Goal: Transaction & Acquisition: Purchase product/service

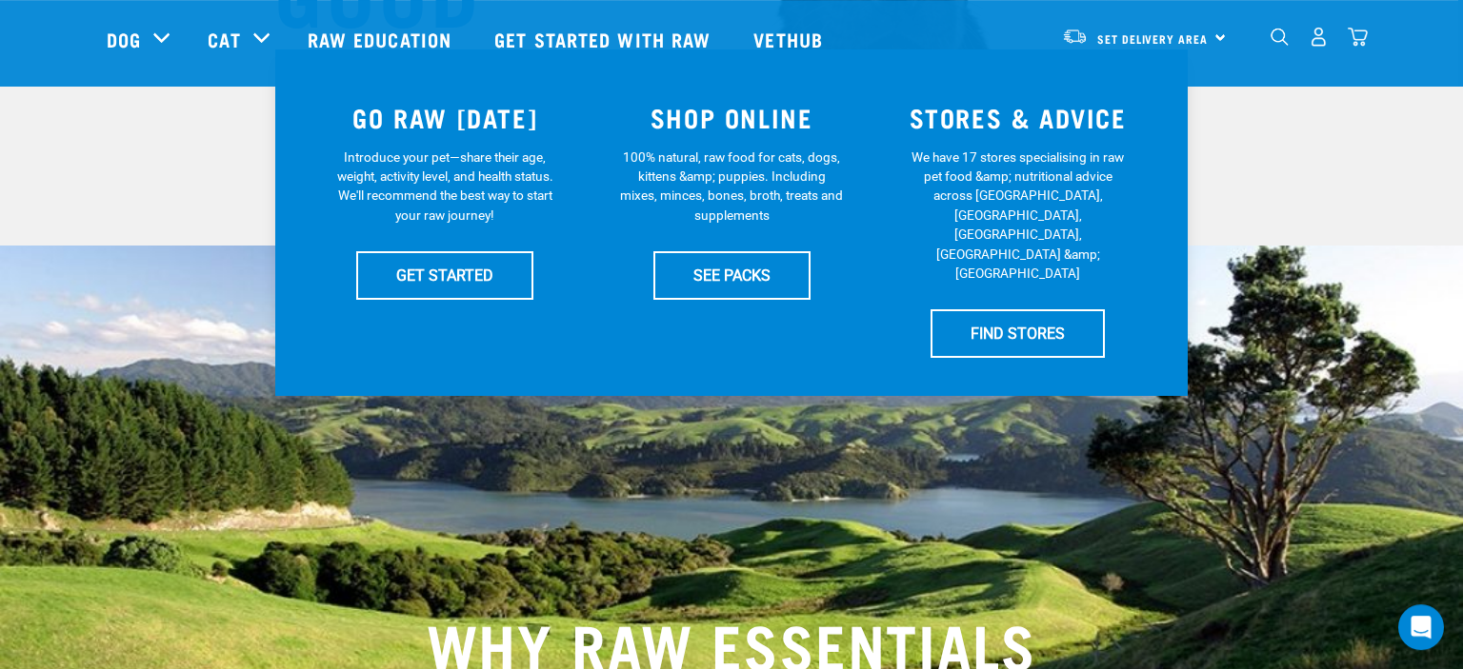
scroll to position [423, 0]
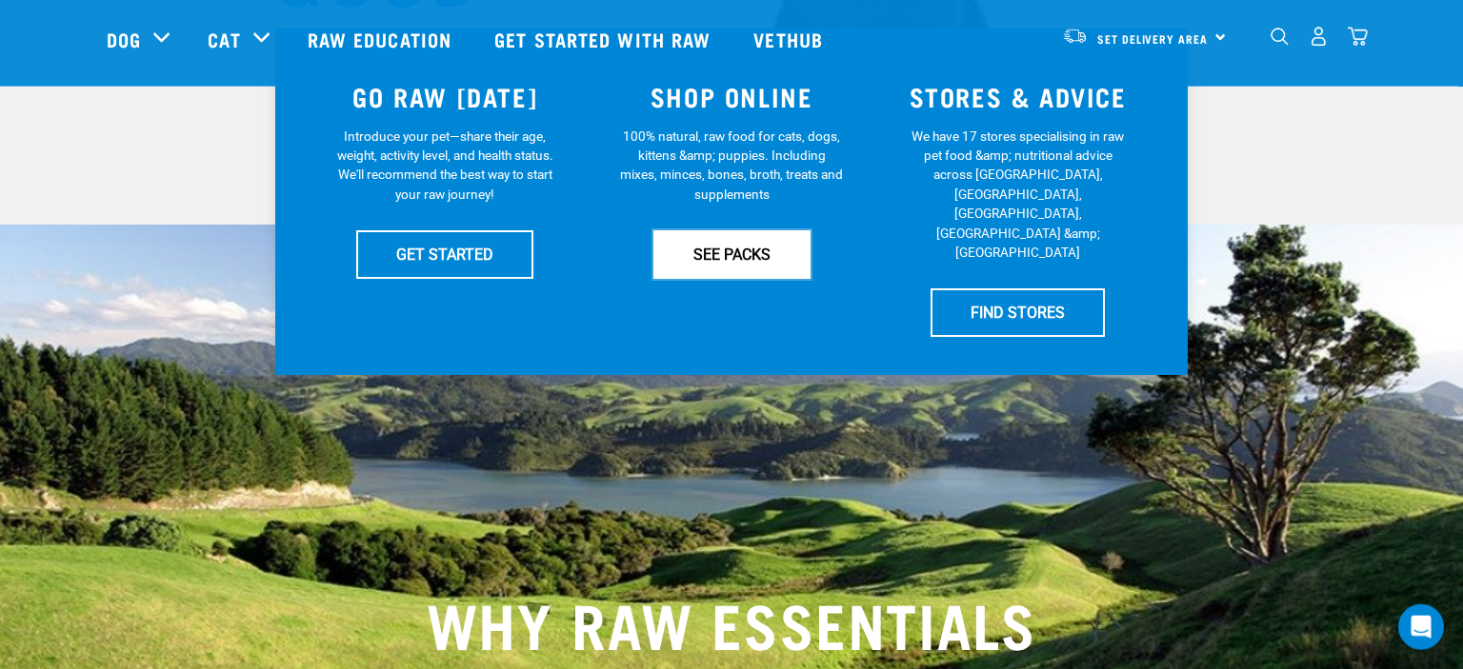
click at [733, 247] on link "SEE PACKS" at bounding box center [731, 254] width 157 height 48
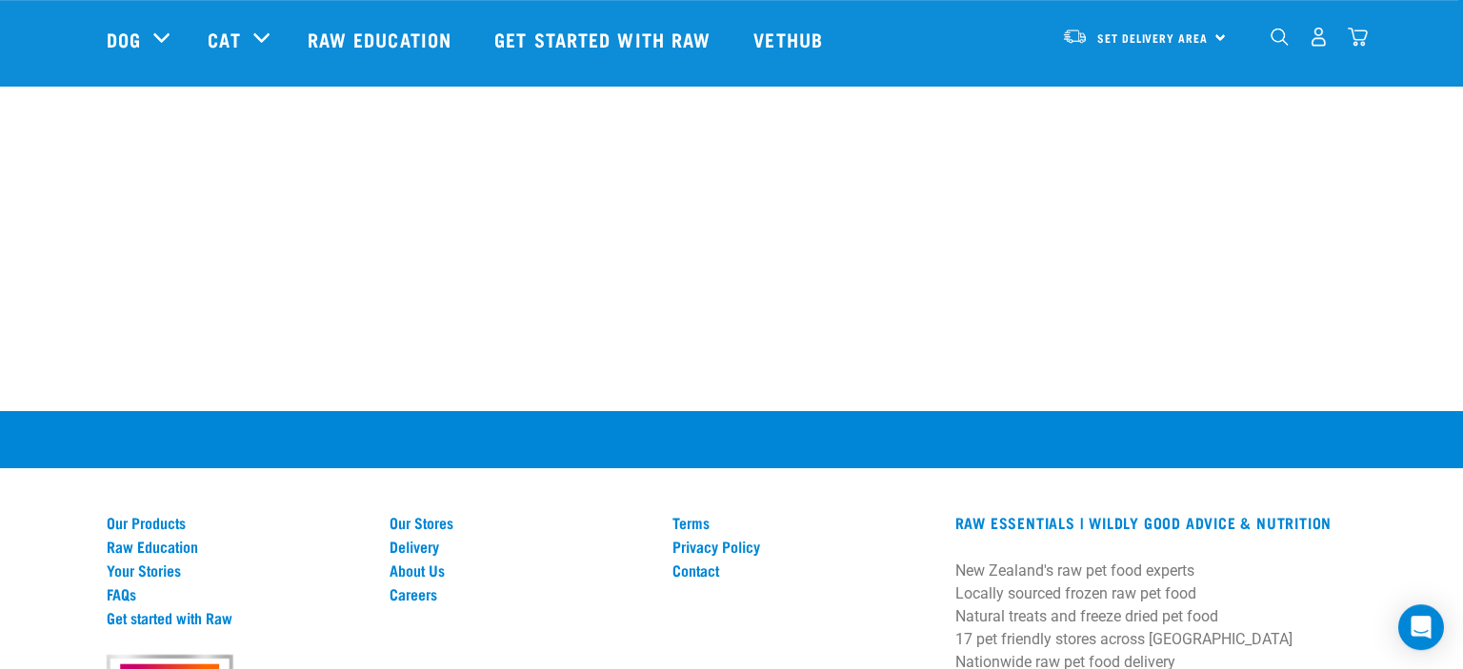
scroll to position [1782, 0]
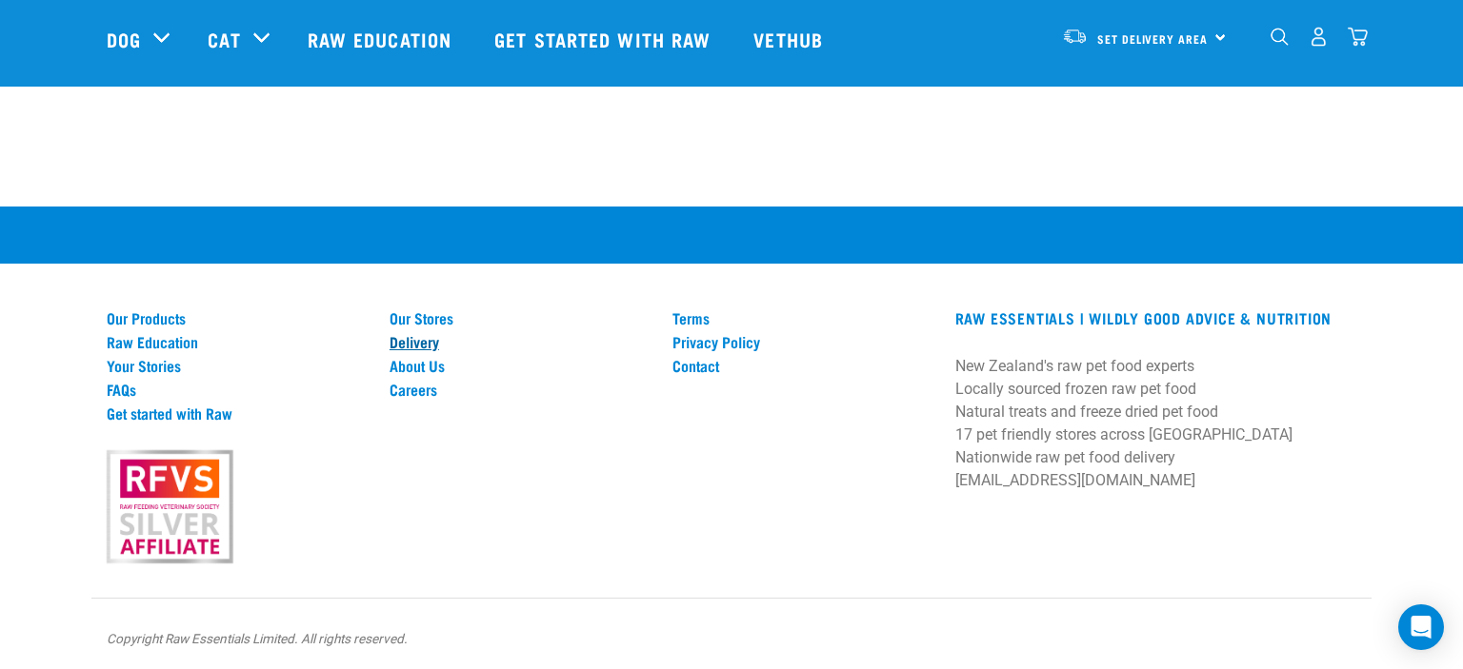
click at [410, 342] on link "Delivery" at bounding box center [519, 341] width 260 height 17
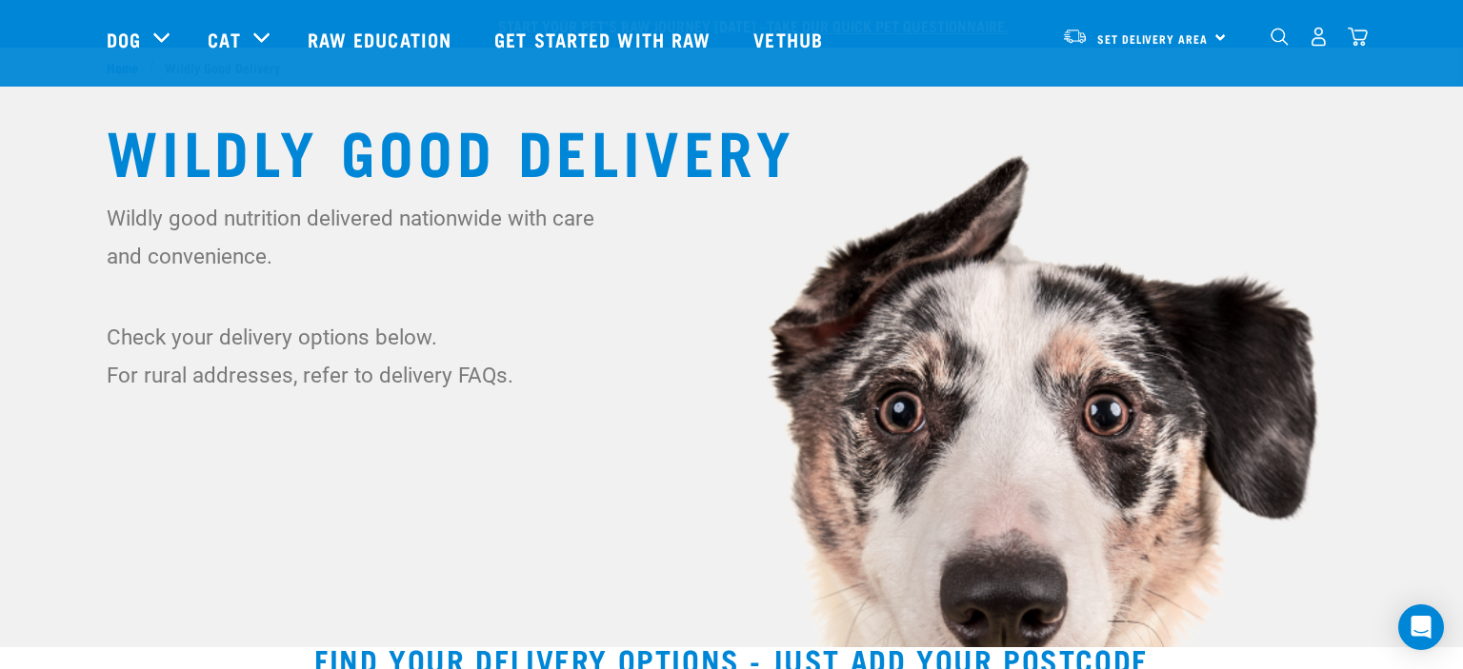
scroll to position [285, 0]
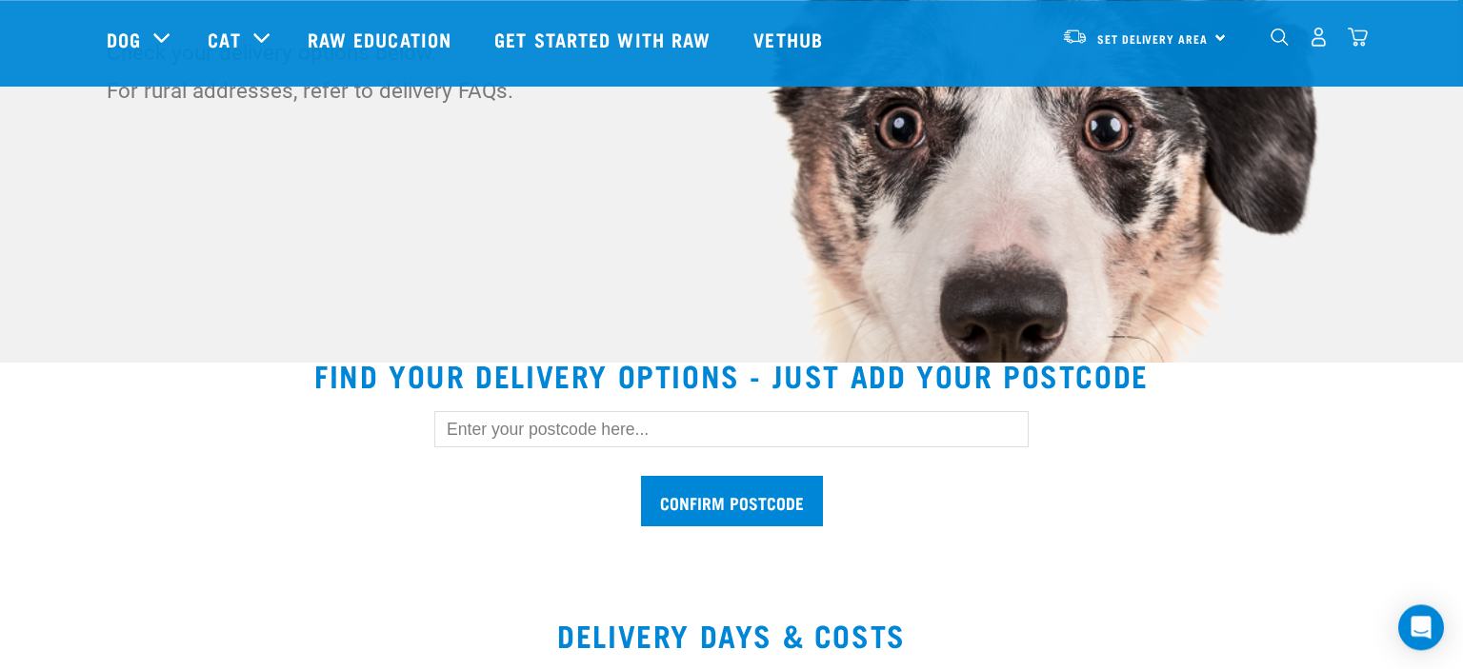
click at [490, 432] on input "text" at bounding box center [731, 429] width 594 height 36
type input "4710"
click at [689, 519] on input "Confirm postcode" at bounding box center [732, 501] width 182 height 50
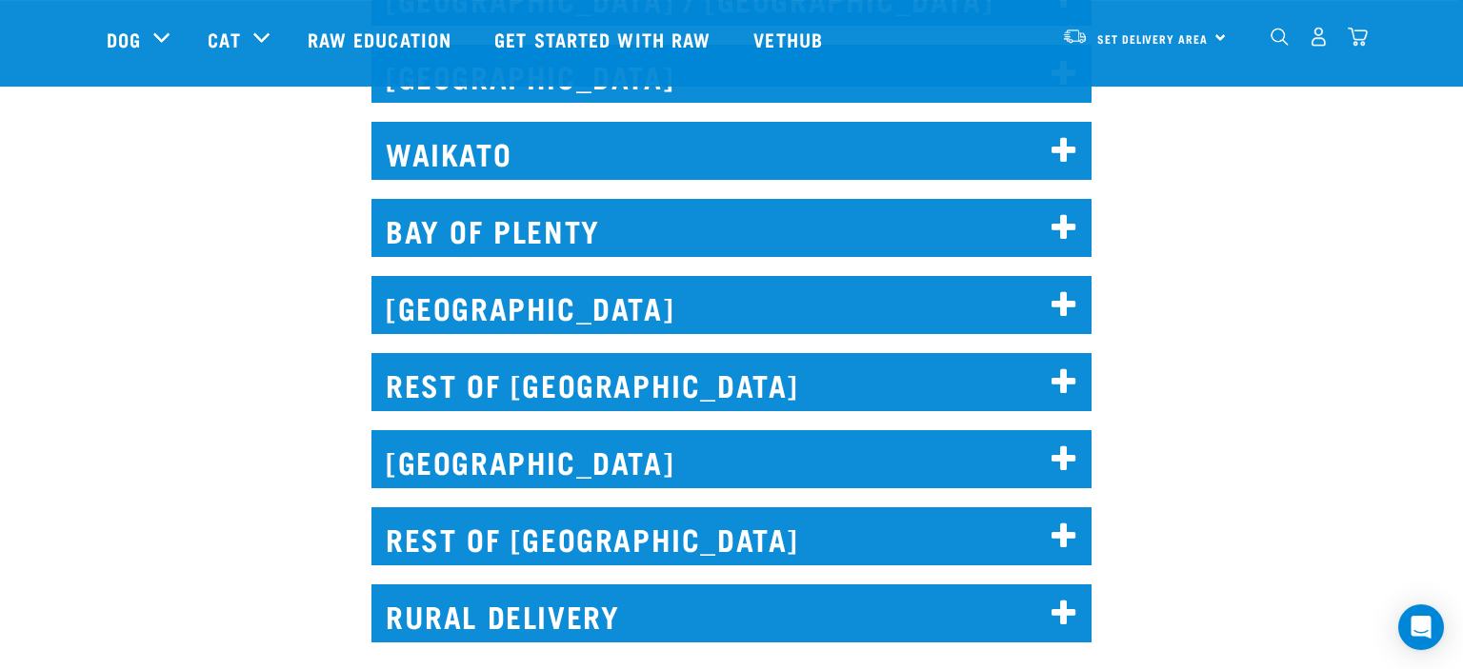
scroll to position [1448, 0]
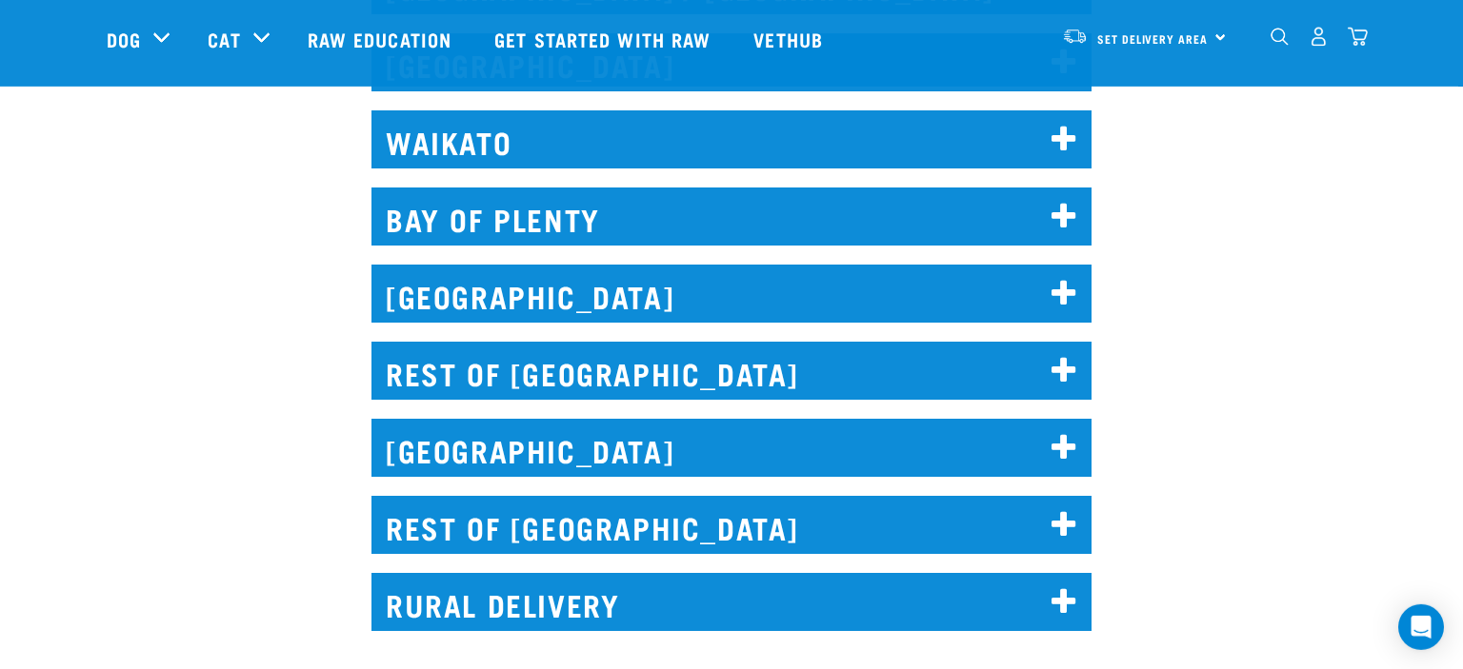
click at [879, 374] on h2 "REST OF NORTH ISLAND" at bounding box center [731, 371] width 720 height 58
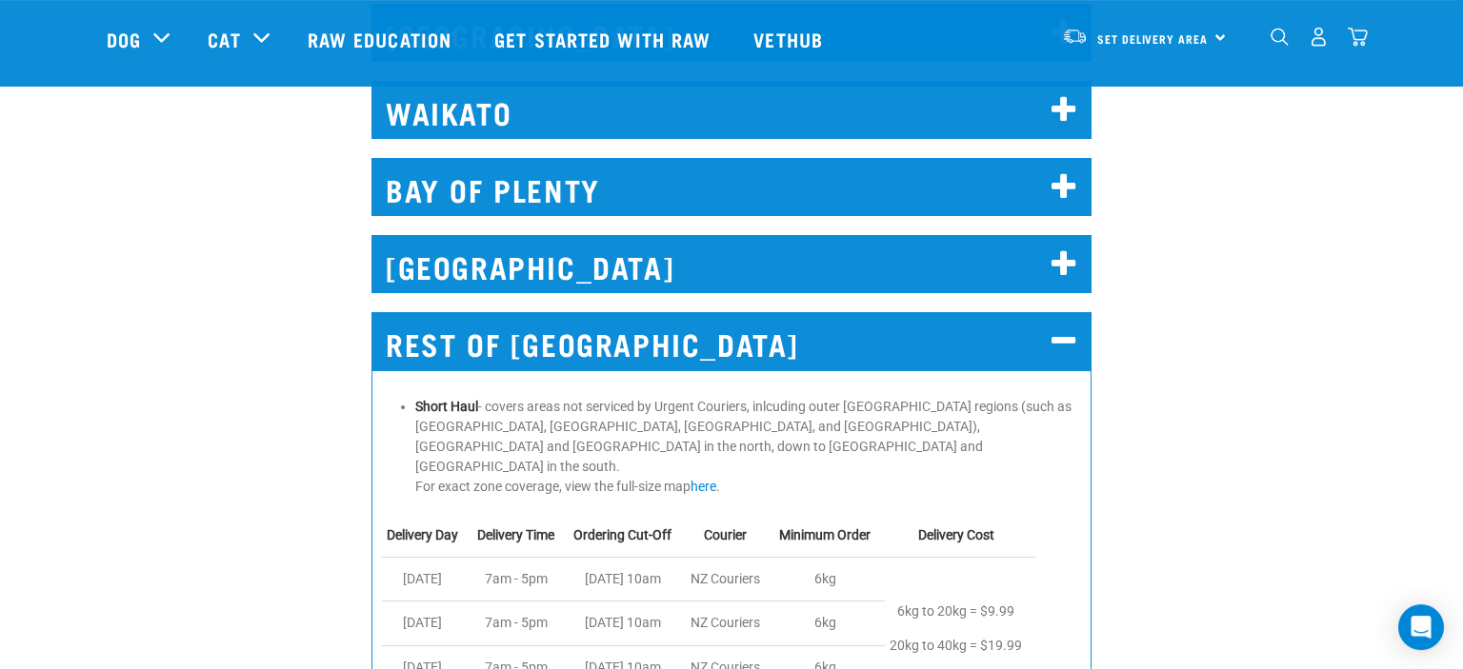
scroll to position [1478, 0]
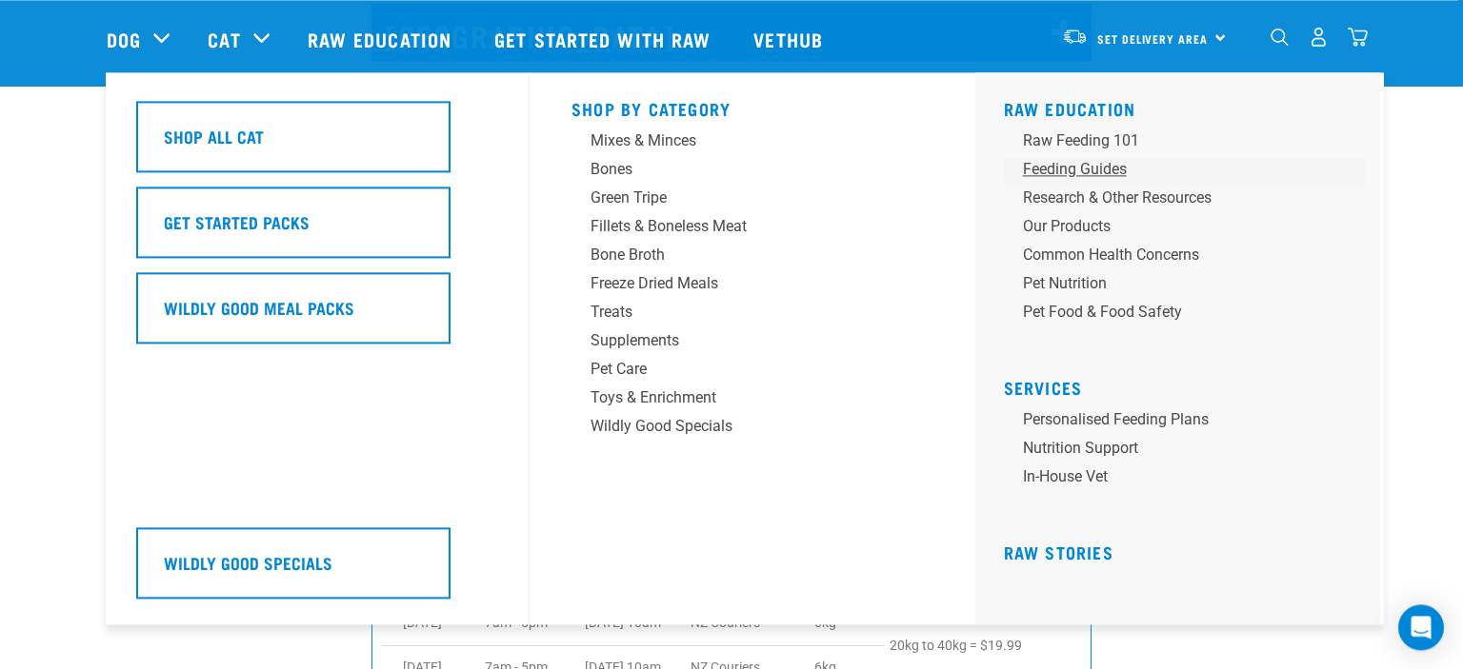
click at [1059, 168] on div "Feeding Guides" at bounding box center [1171, 169] width 297 height 23
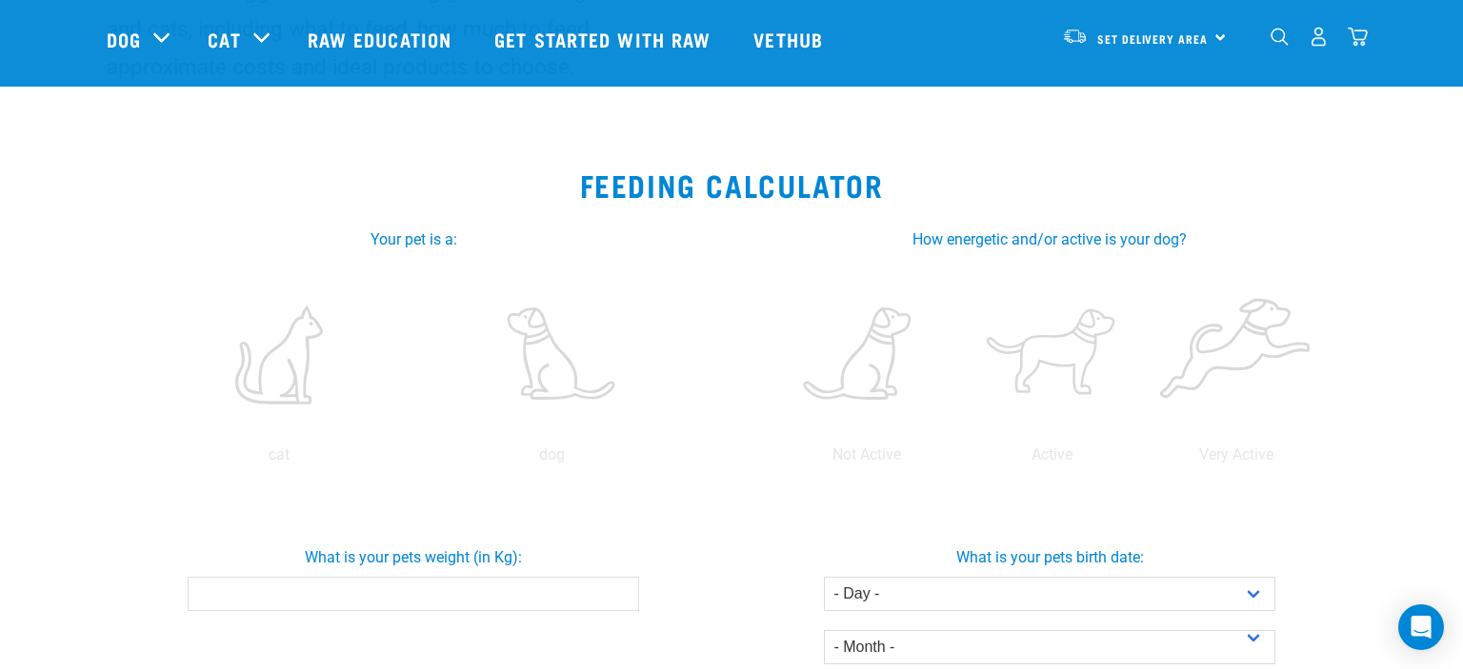
scroll to position [248, 0]
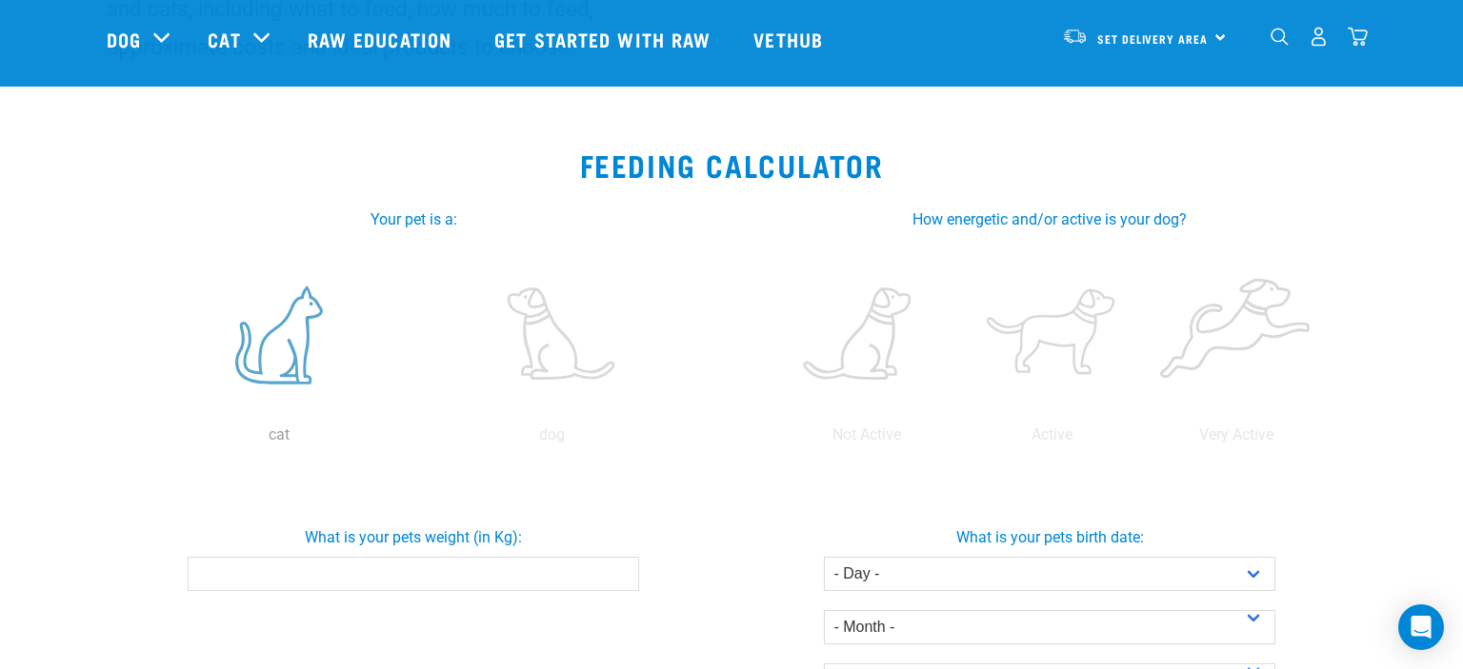
click at [281, 306] on label at bounding box center [279, 335] width 266 height 162
click at [142, 440] on input "radio" at bounding box center [142, 440] width 0 height 0
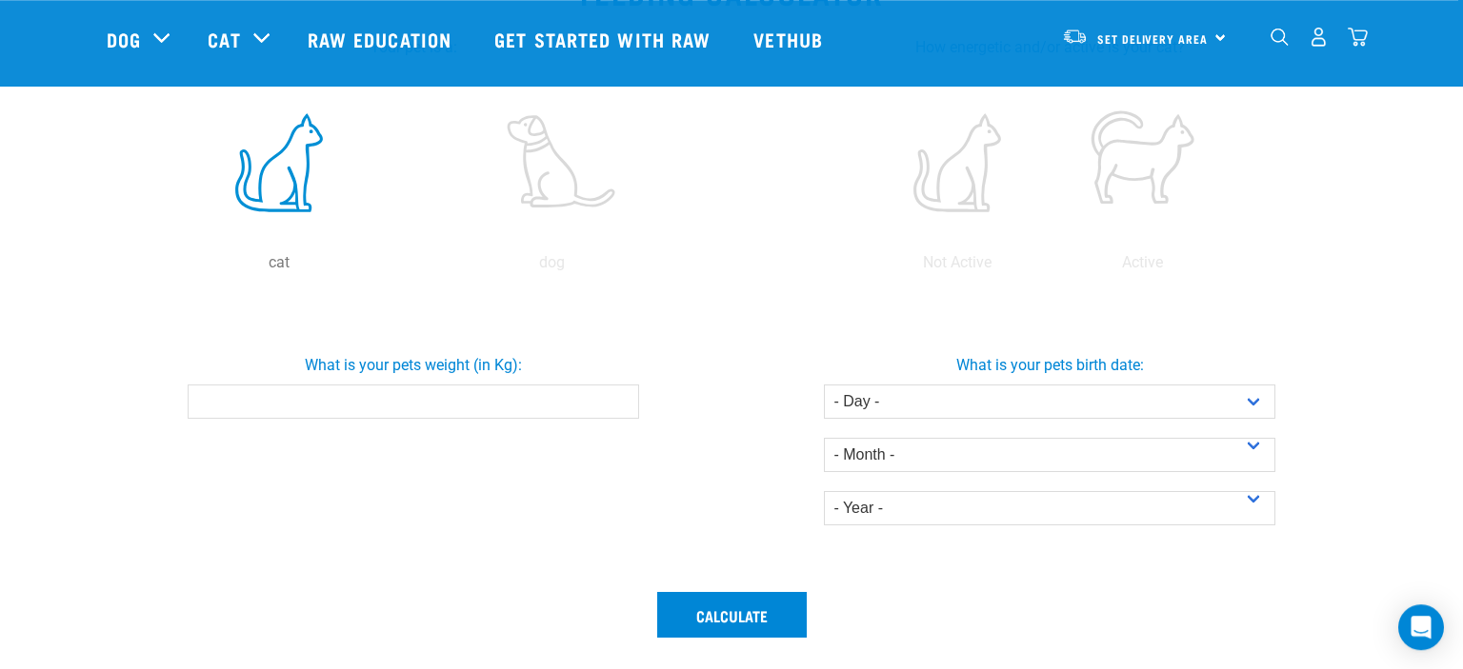
scroll to position [431, 0]
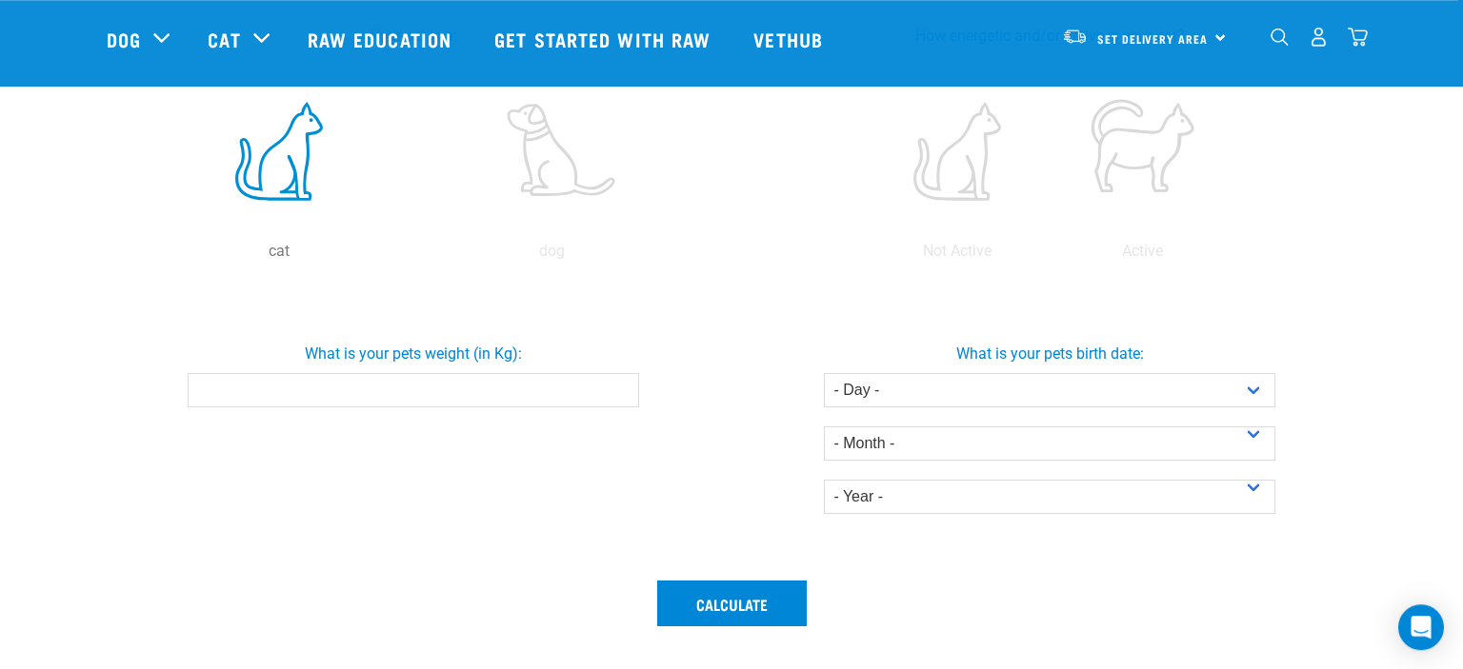
click at [403, 381] on input "What is your pets weight (in Kg):" at bounding box center [413, 390] width 450 height 34
type input "1"
type input "1.8"
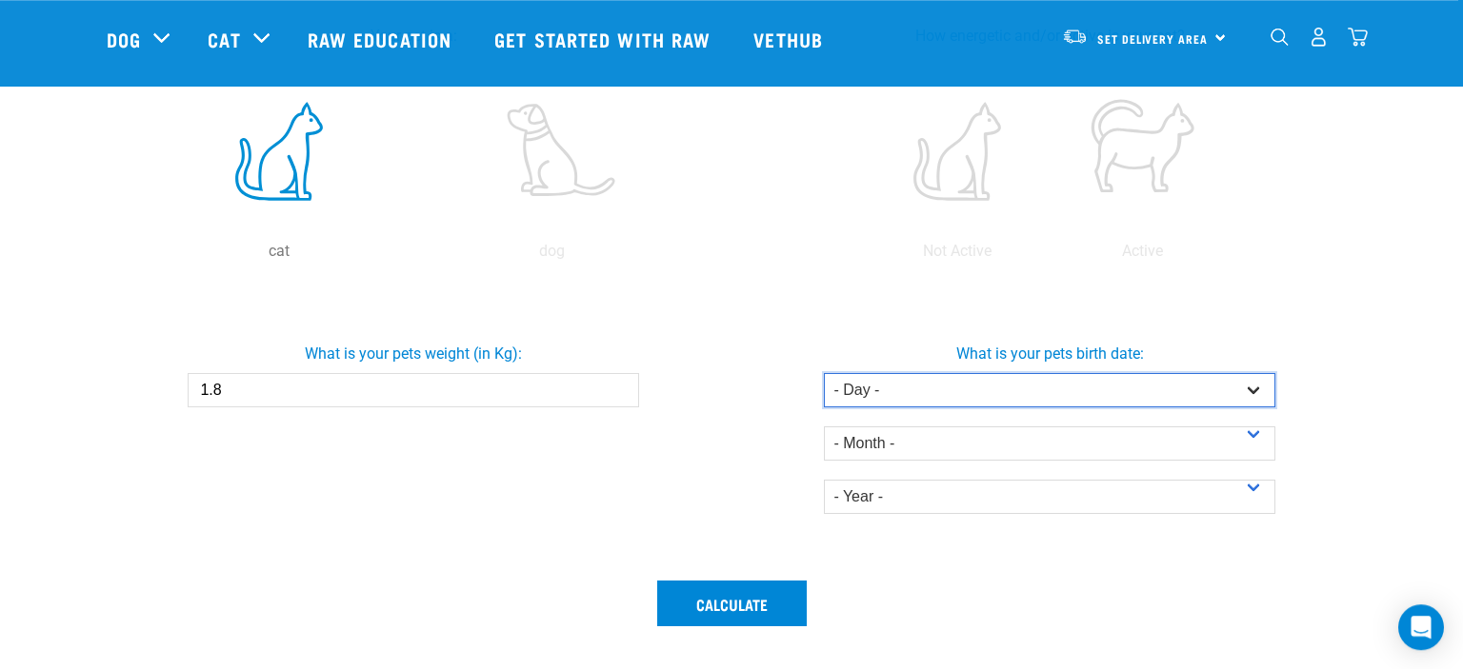
click at [824, 373] on select "- Day - 1 2 3 4 5 6 7 8 9 10 11 12 13 14 15 16 17 18 19 20 21 22 23 24 25 26 27" at bounding box center [1049, 390] width 450 height 34
select select "16"
click option "16" at bounding box center [0, 0] width 0 height 0
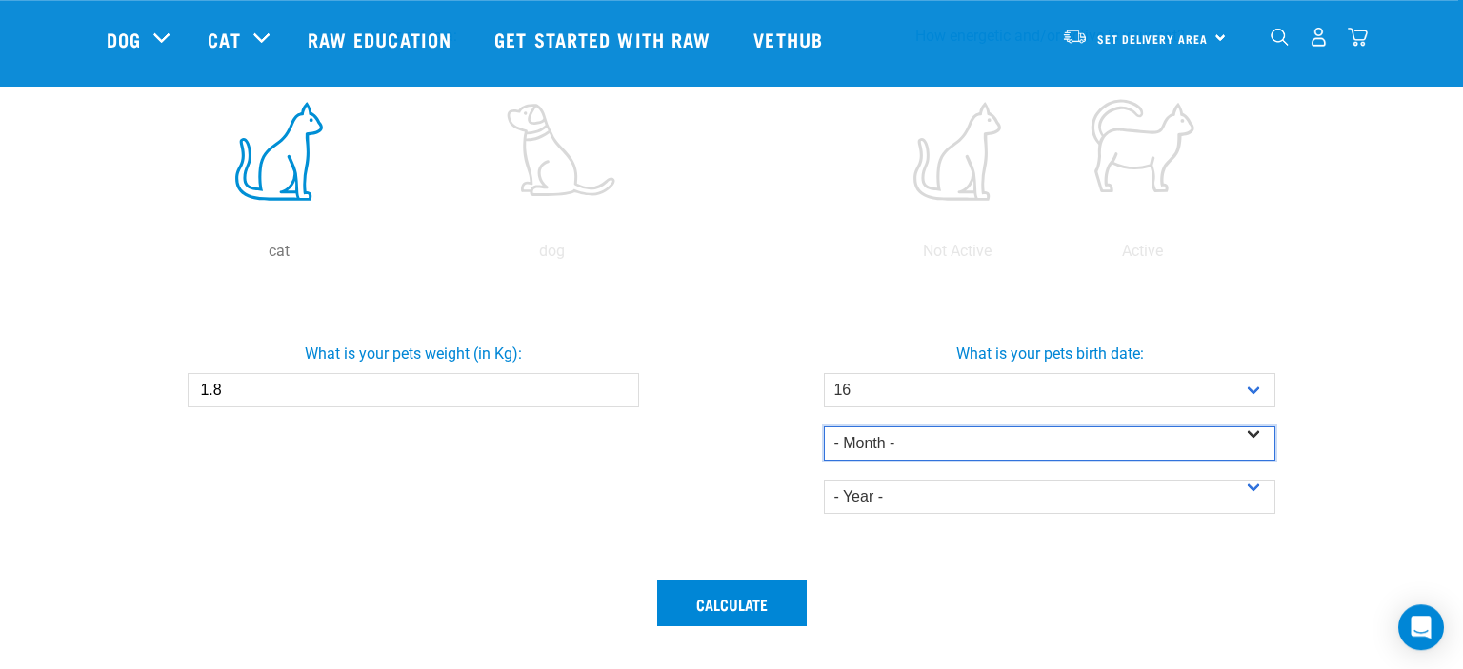
click at [824, 427] on select "- Month - January February March April May June July August September October N…" at bounding box center [1049, 444] width 450 height 34
select select "March"
click option "March" at bounding box center [0, 0] width 0 height 0
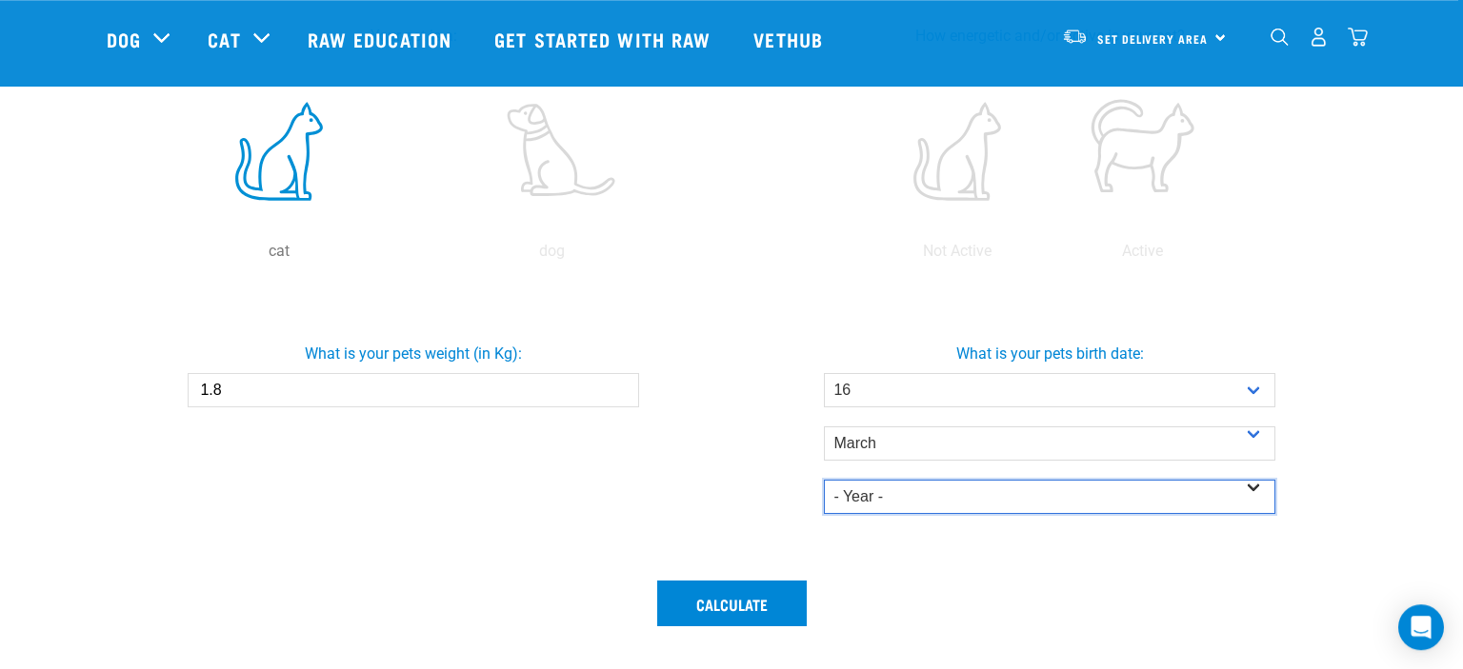
click at [824, 480] on select "- Year - 2025 2024 2023 2022 2021 2020 2019 2018 2017 2016 2015 2014" at bounding box center [1049, 497] width 450 height 34
select select "2025"
click option "2025" at bounding box center [0, 0] width 0 height 0
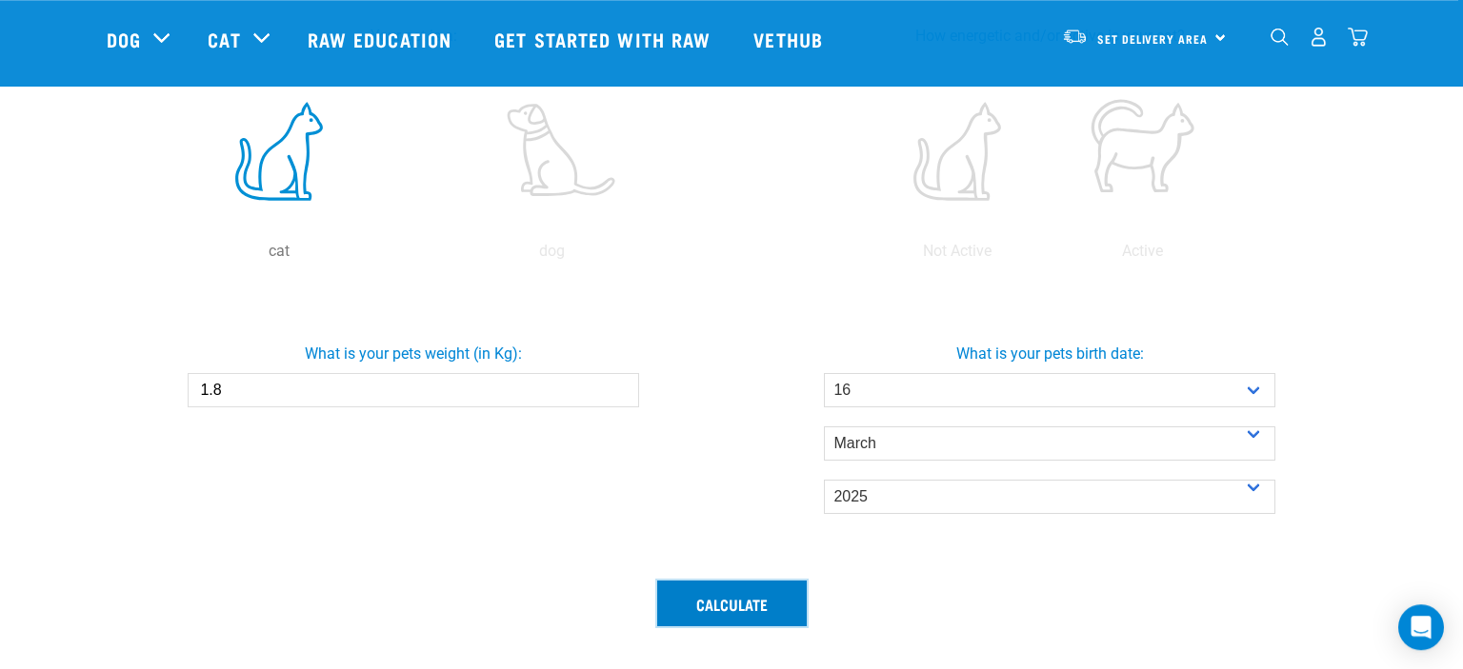
click at [714, 608] on button "Calculate" at bounding box center [731, 604] width 149 height 46
click at [714, 592] on button "Calculate" at bounding box center [731, 604] width 149 height 46
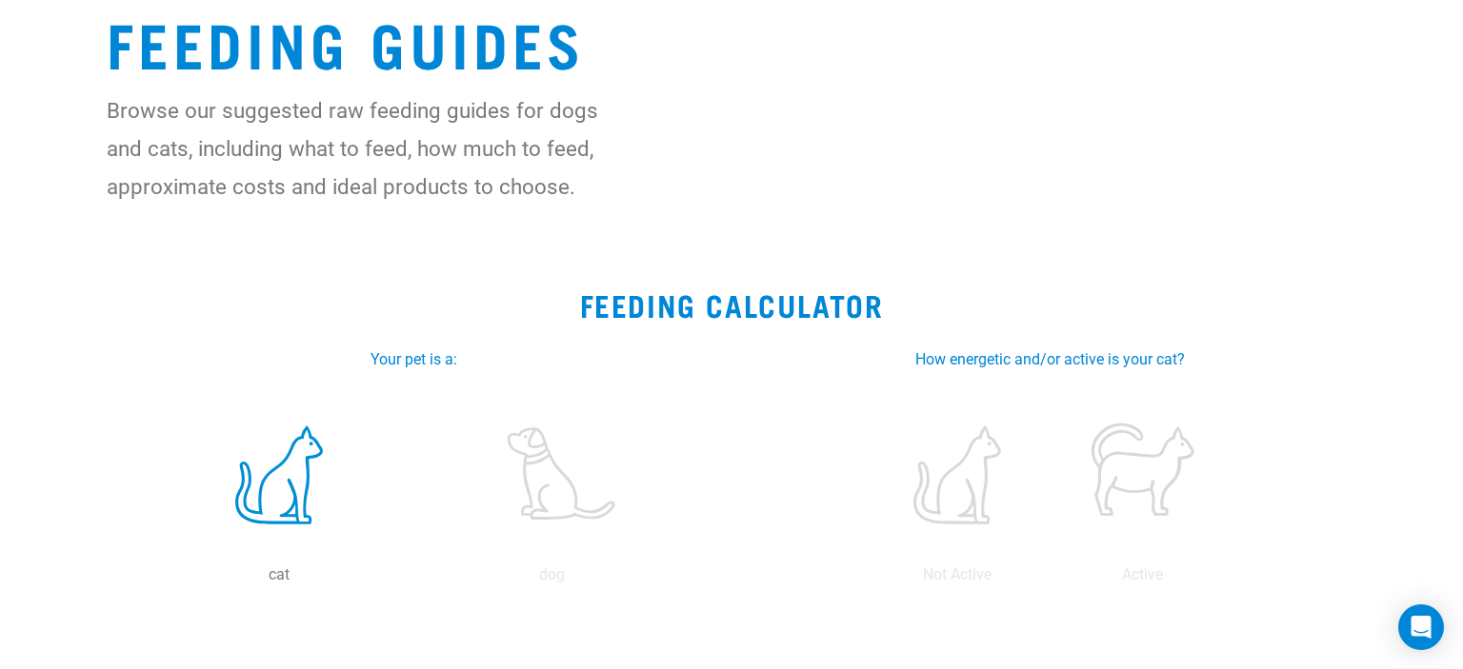
scroll to position [354, 0]
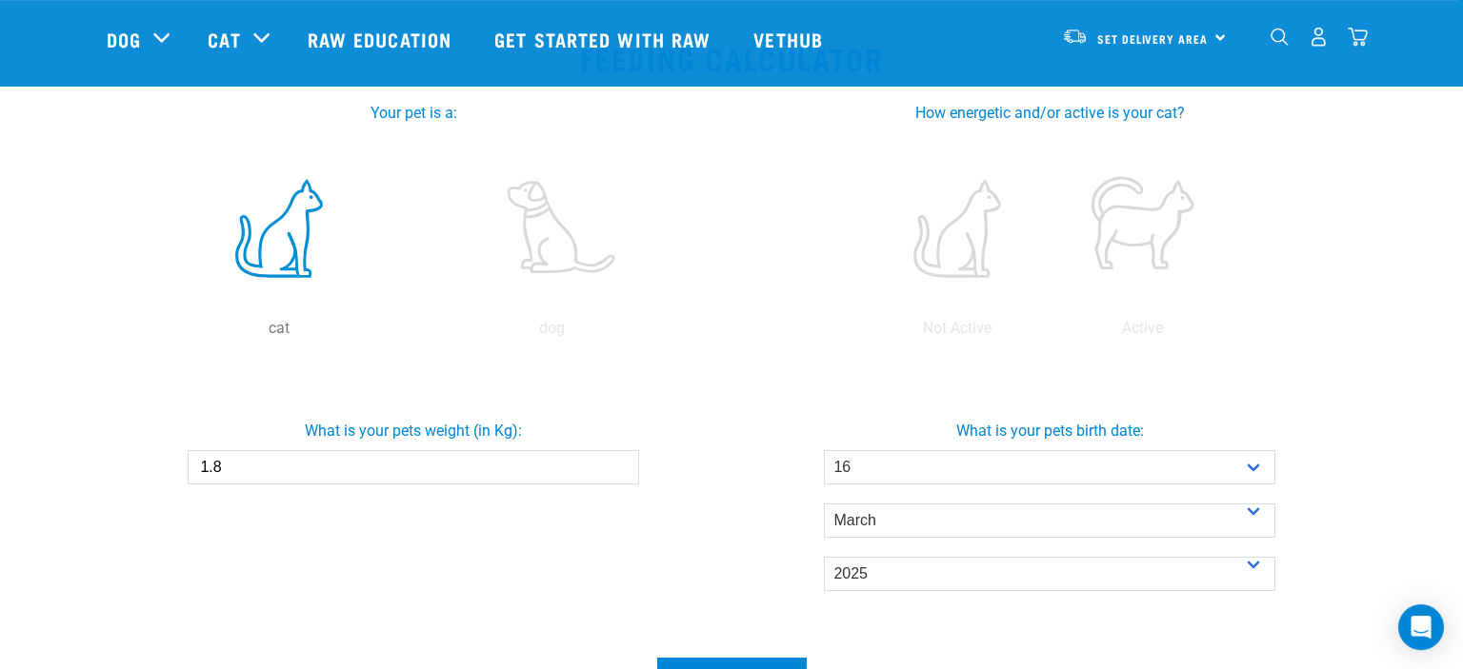
click at [408, 473] on input "1.8" at bounding box center [413, 467] width 450 height 34
type input "1"
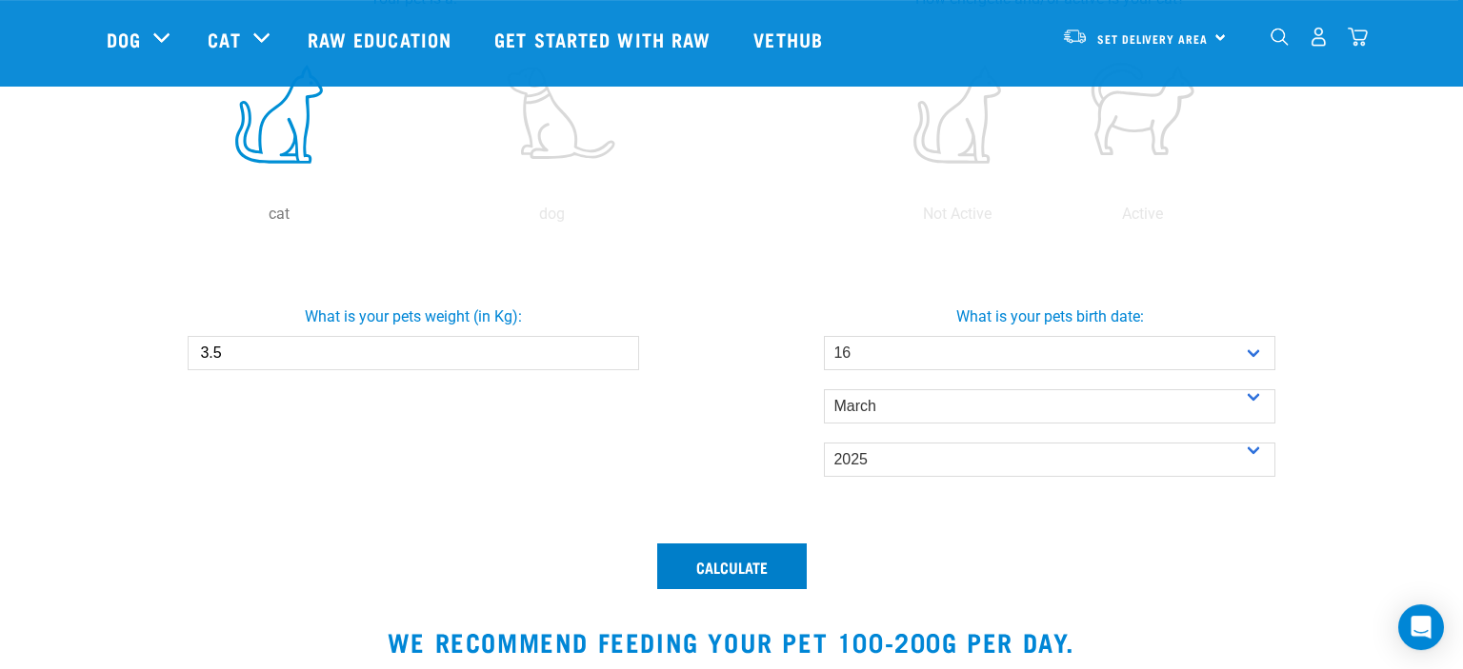
type input "3.5"
click at [700, 562] on button "Calculate" at bounding box center [731, 567] width 149 height 46
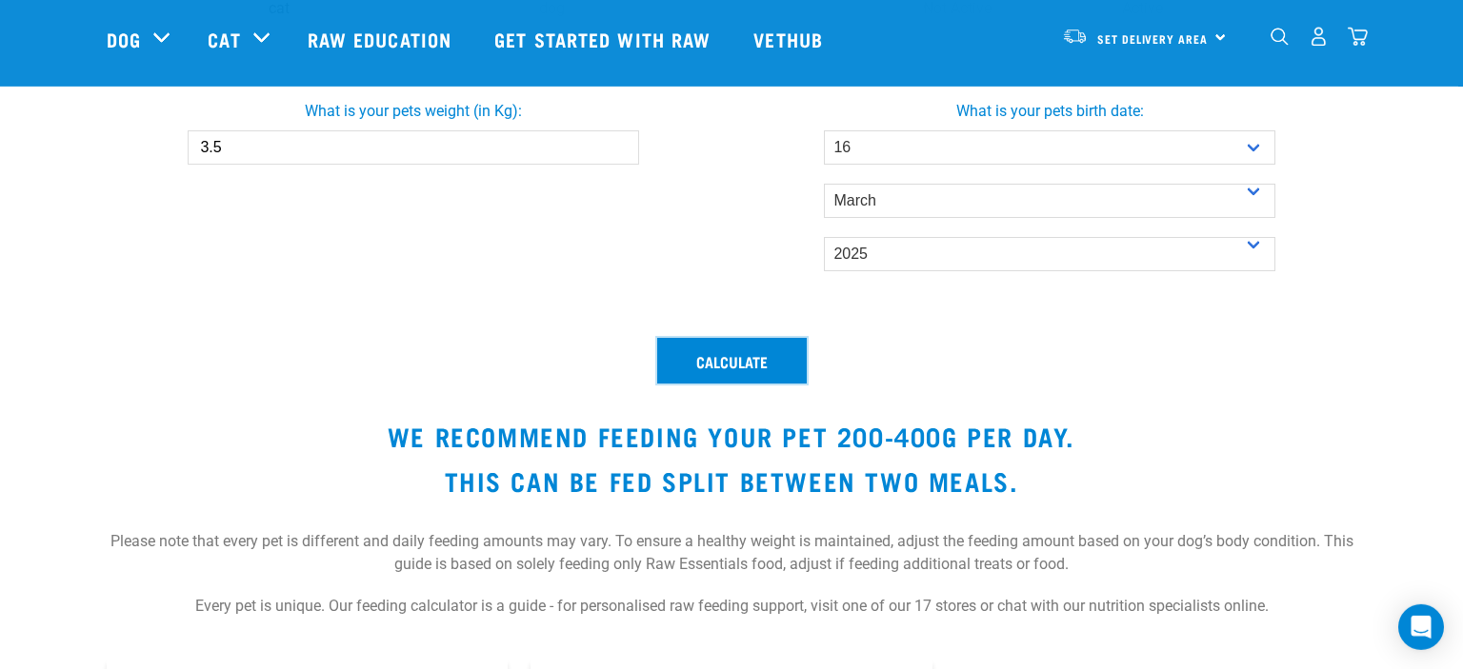
scroll to position [670, 0]
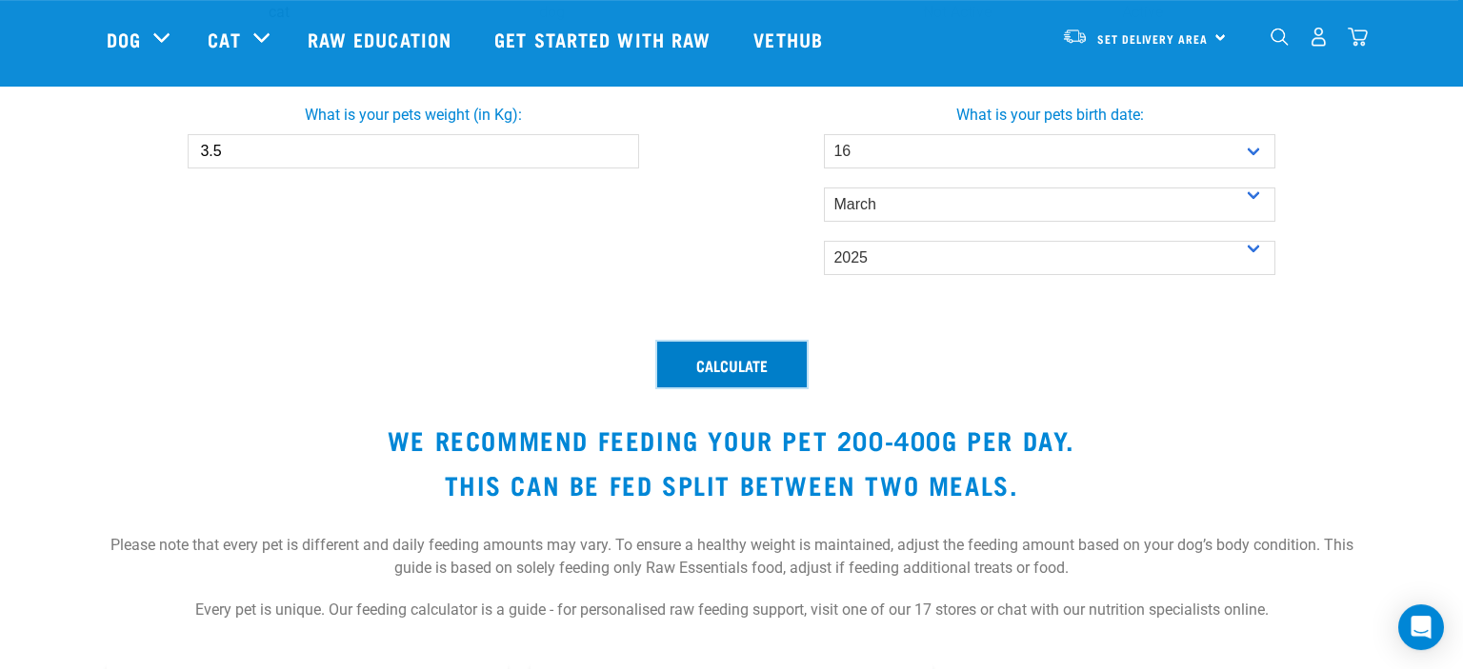
click at [735, 355] on button "Calculate" at bounding box center [731, 365] width 149 height 46
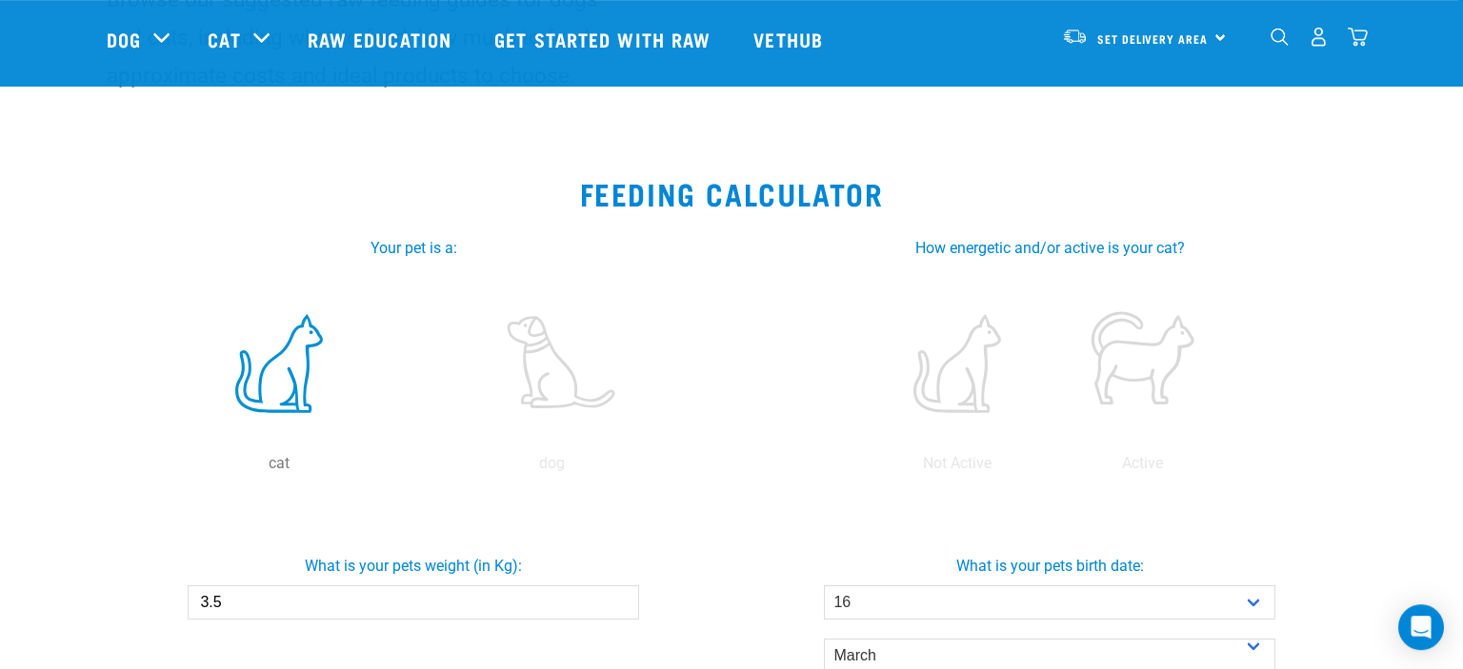
scroll to position [213, 0]
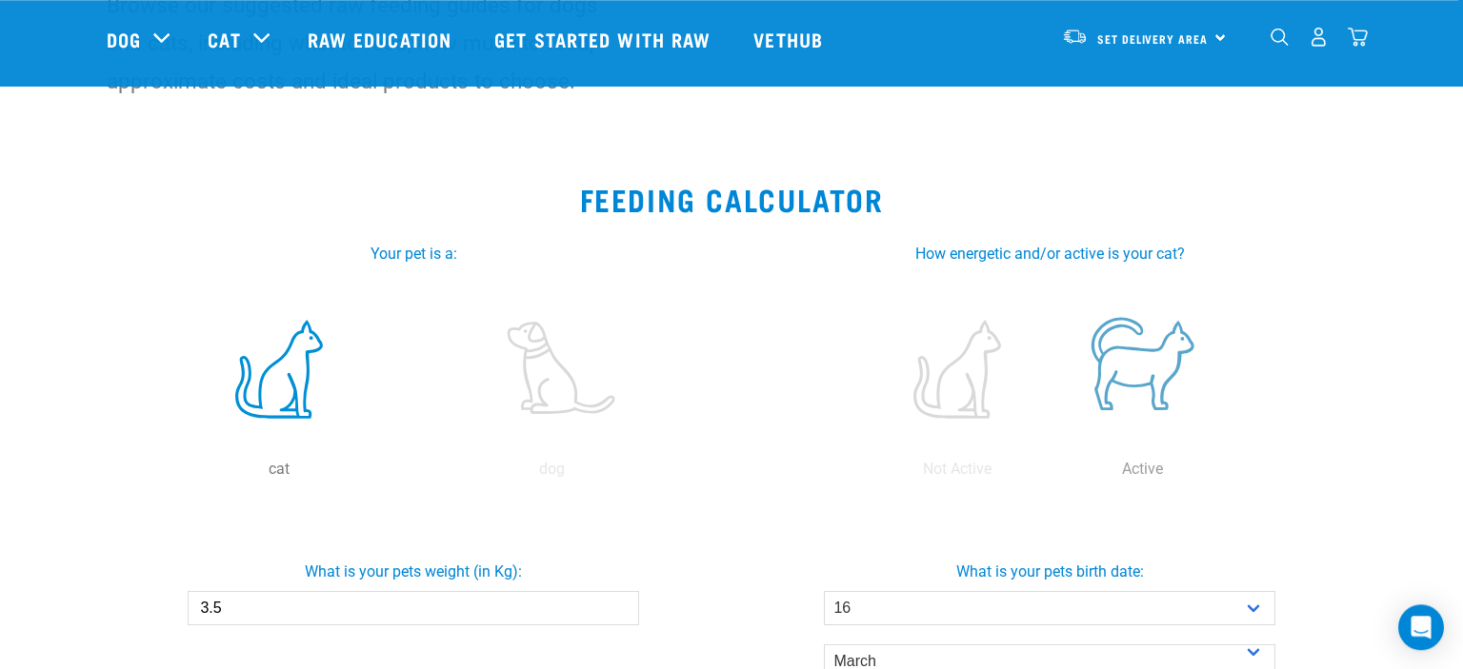
click at [1108, 401] on label at bounding box center [1141, 370] width 177 height 162
click at [1049, 474] on input "radio" at bounding box center [1049, 474] width 0 height 0
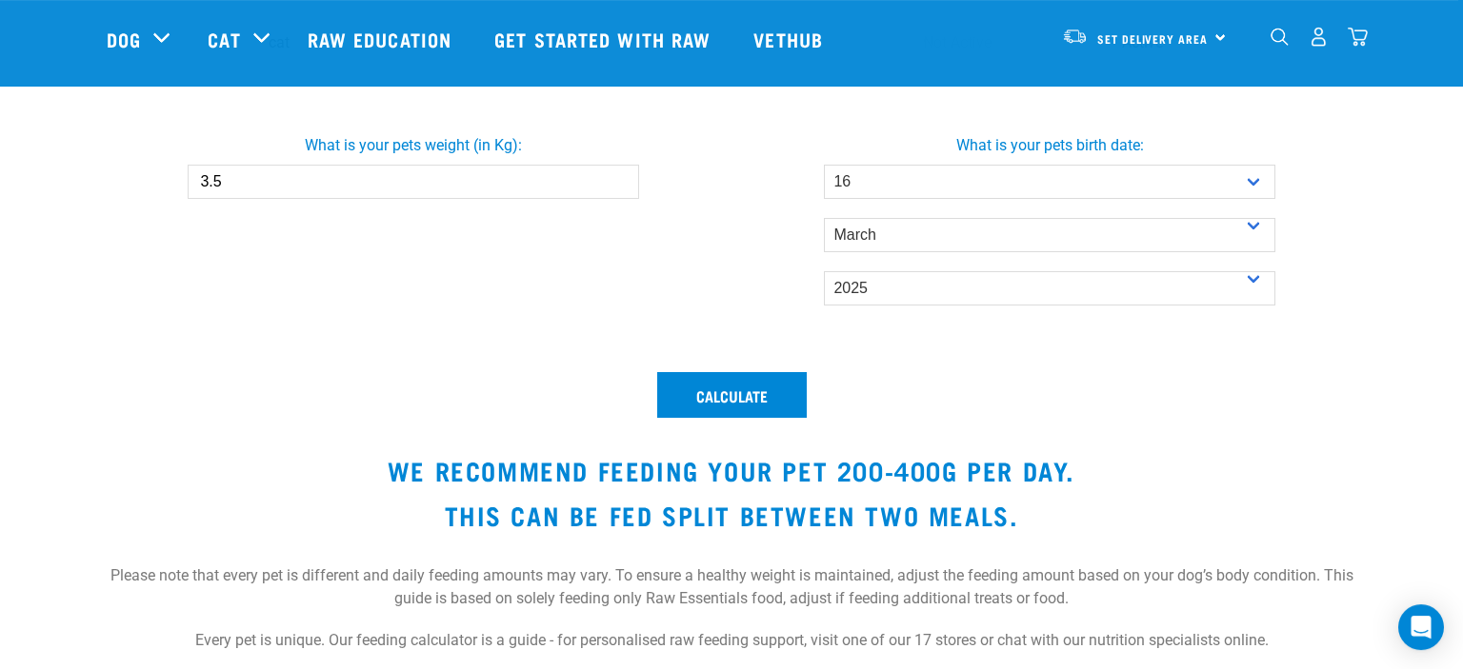
scroll to position [674, 0]
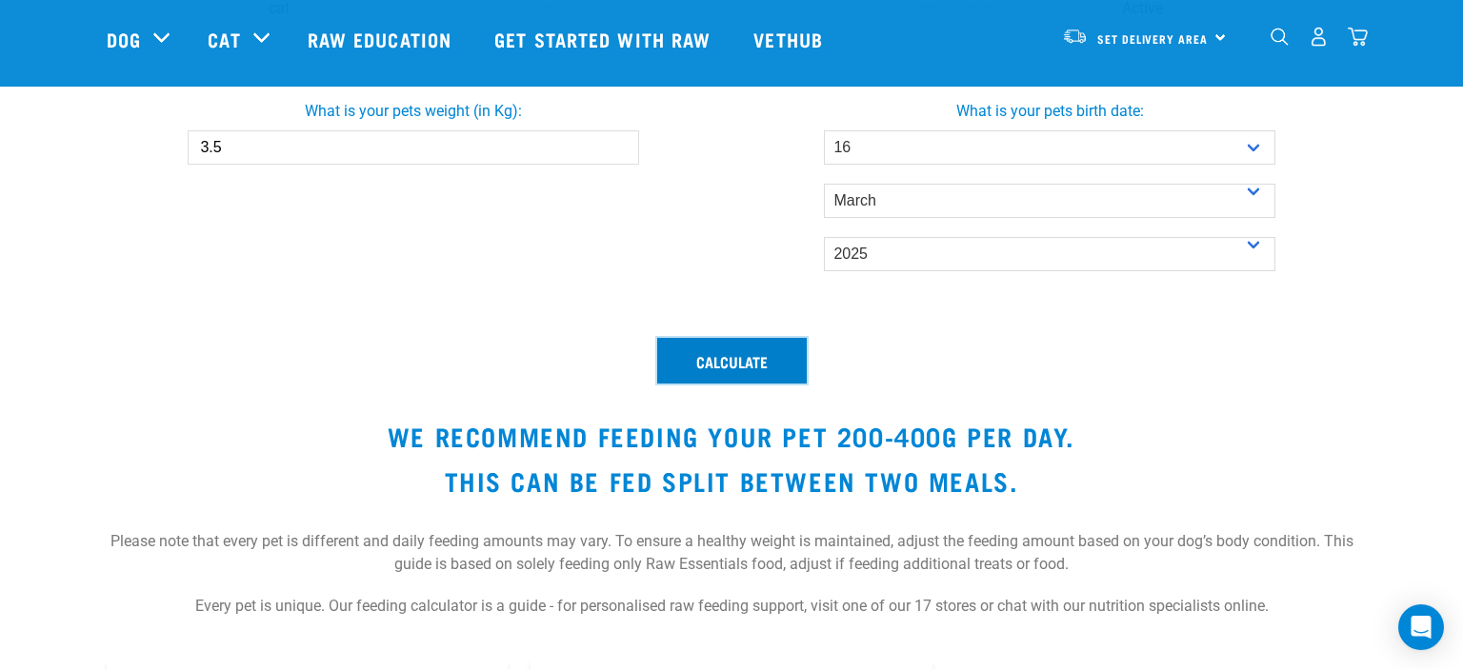
click at [765, 369] on button "Calculate" at bounding box center [731, 361] width 149 height 46
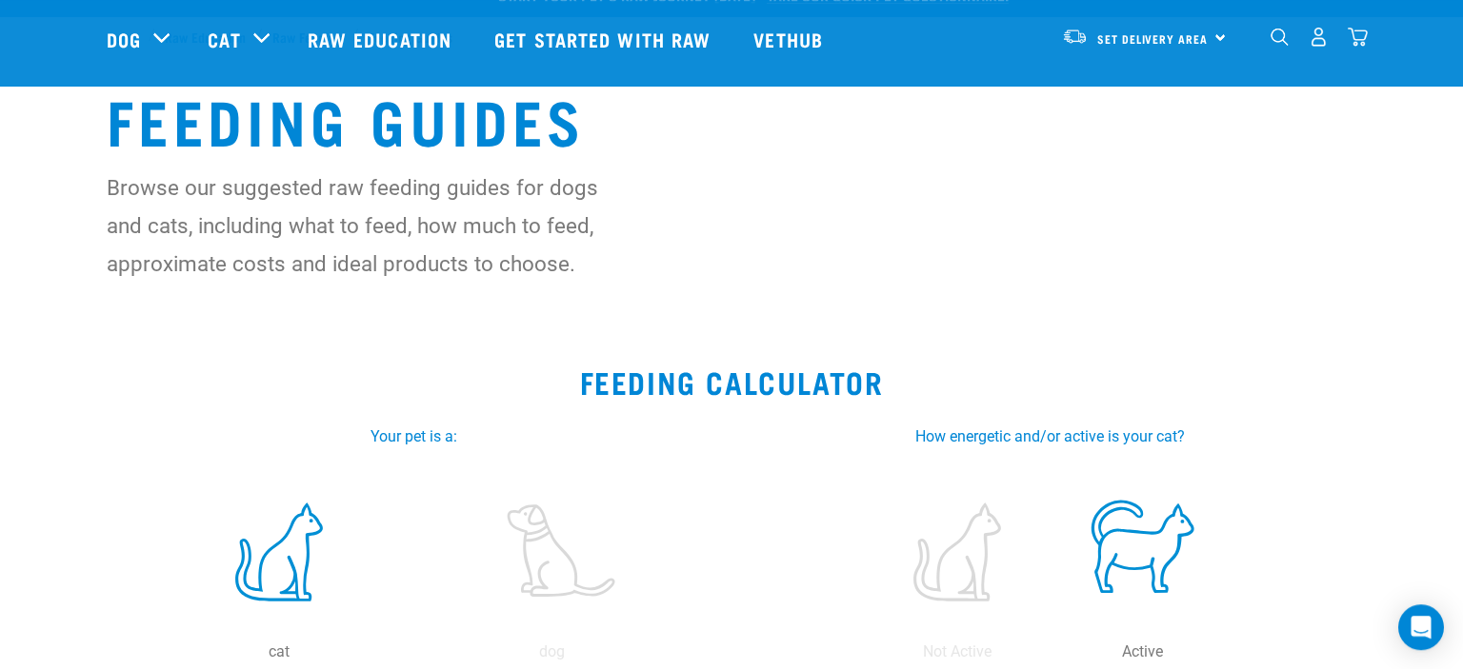
scroll to position [27, 0]
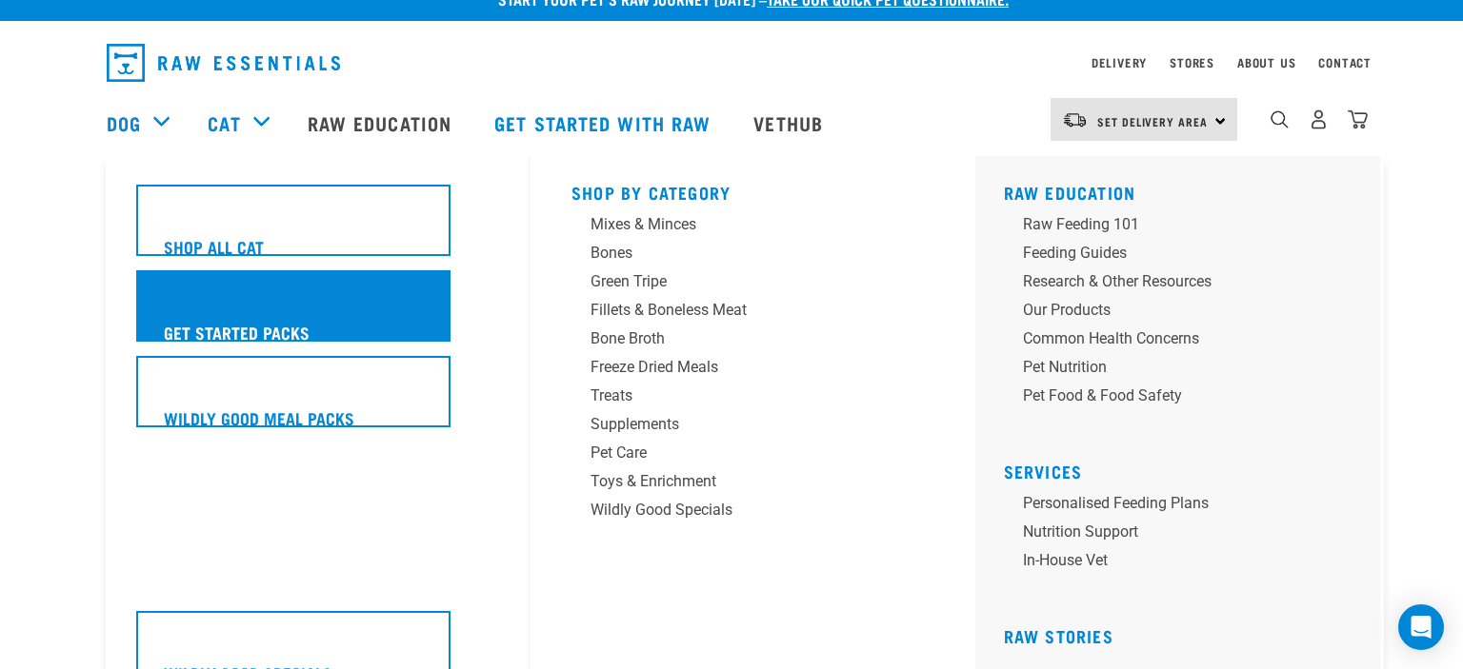
click at [391, 307] on div "Get Started Packs" at bounding box center [293, 305] width 314 height 71
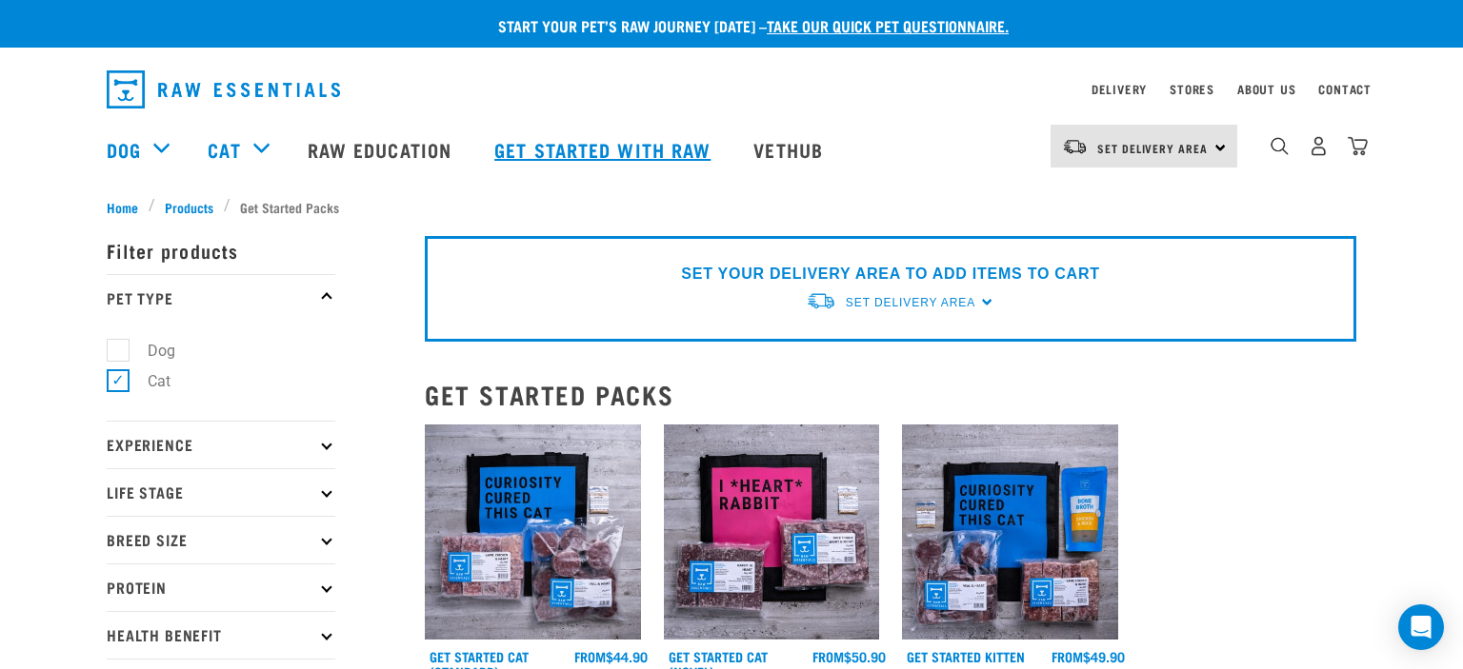
click at [701, 143] on link "Get started with Raw" at bounding box center [604, 149] width 259 height 76
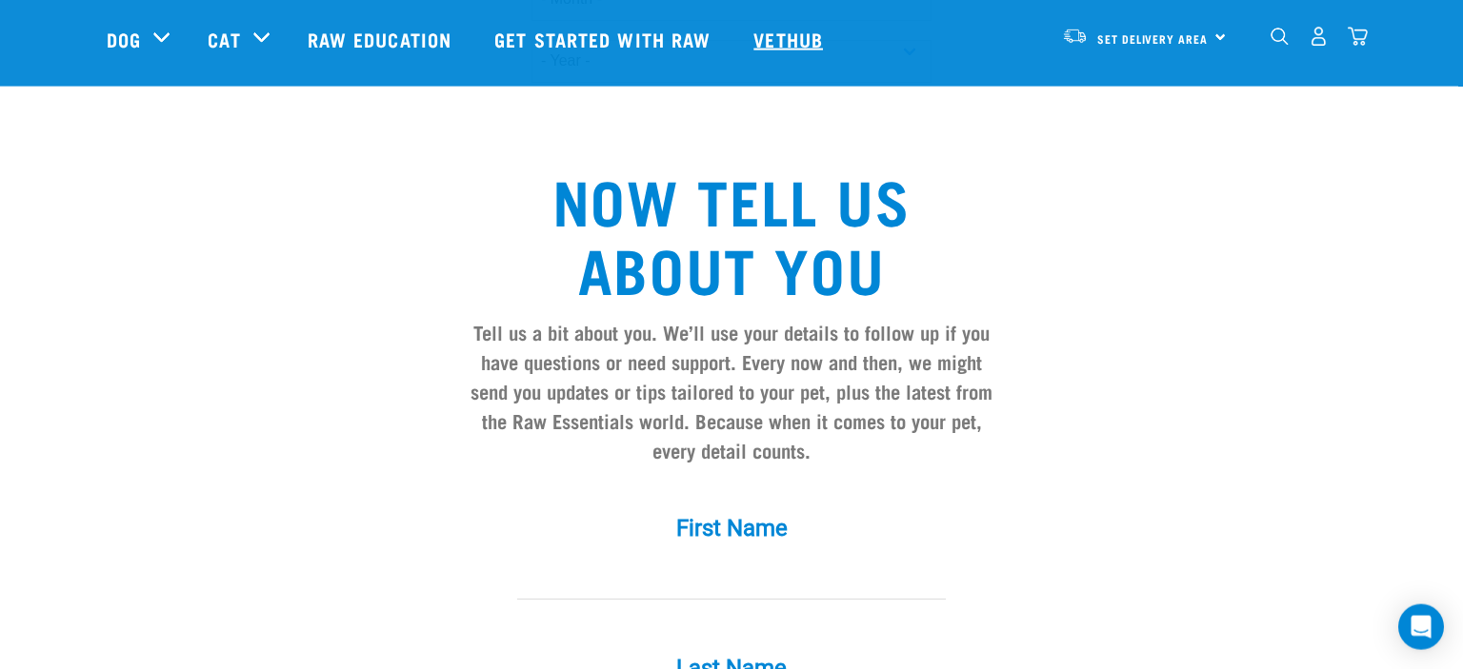
scroll to position [1408, 0]
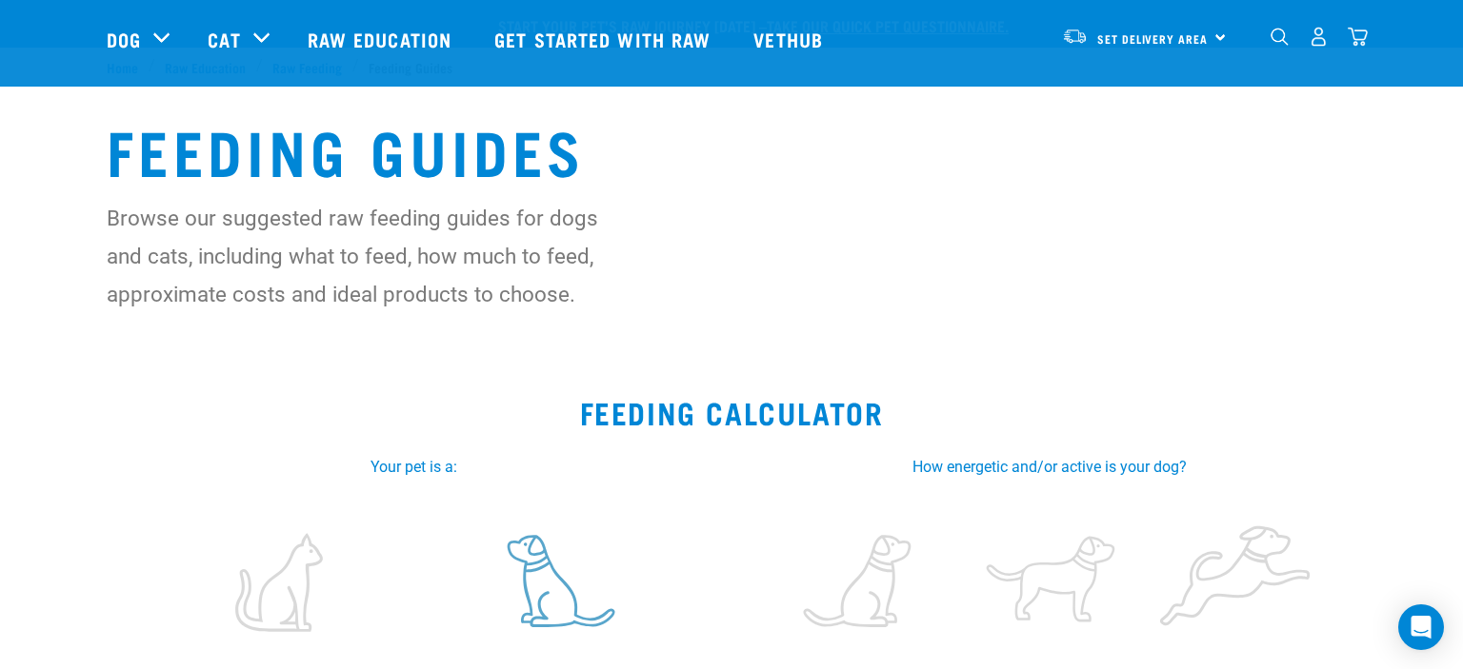
scroll to position [293, 0]
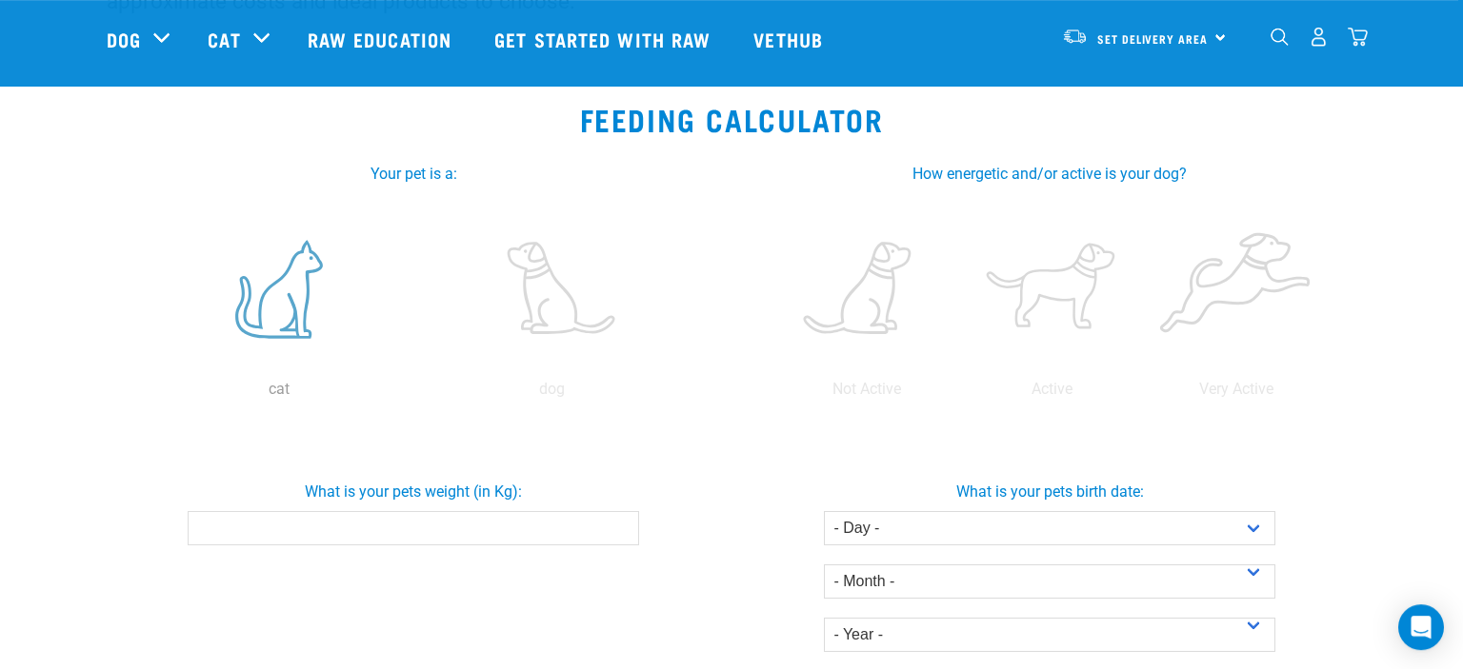
click at [293, 347] on label at bounding box center [279, 290] width 266 height 162
click at [142, 394] on input "radio" at bounding box center [142, 394] width 0 height 0
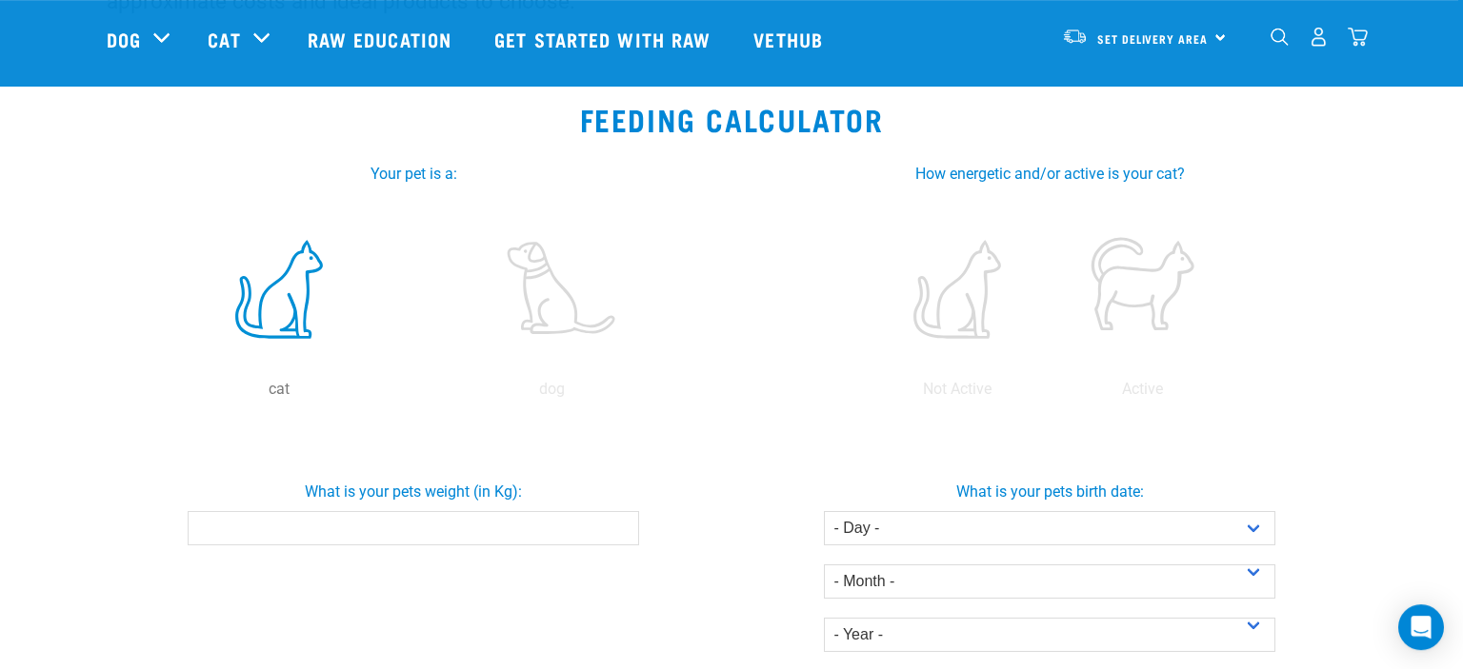
click at [330, 509] on div "What is your pets weight (in Kg):" at bounding box center [413, 506] width 644 height 80
click at [330, 525] on input "What is your pets weight (in Kg):" at bounding box center [413, 528] width 450 height 34
type input "3.5"
click at [1138, 313] on label at bounding box center [1141, 290] width 177 height 162
click at [1049, 394] on input "radio" at bounding box center [1049, 394] width 0 height 0
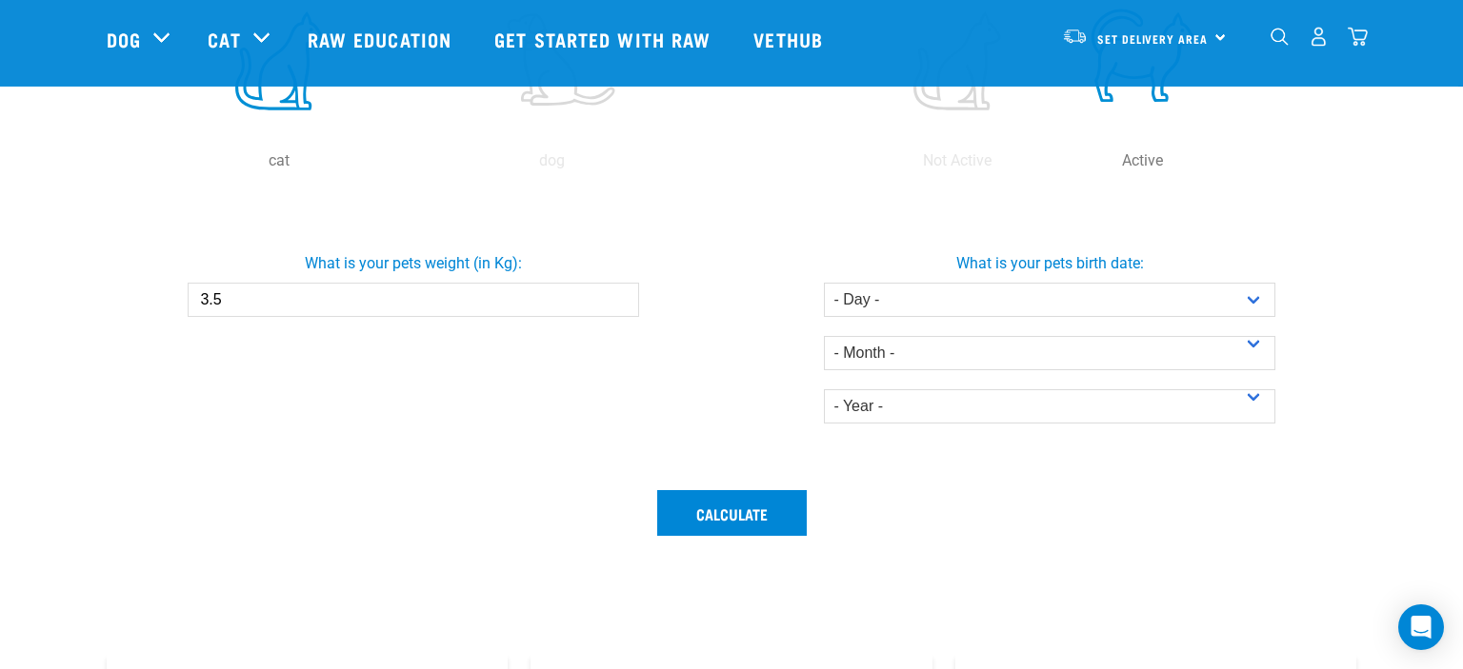
scroll to position [522, 0]
click at [824, 283] on select "- Day - 1 2 3 4 5 6 7 8 9 10 11 12 13 14 15 16 17 18 19 20 21 22 23 24 25 26 27" at bounding box center [1049, 300] width 450 height 34
select select "16"
click option "16" at bounding box center [0, 0] width 0 height 0
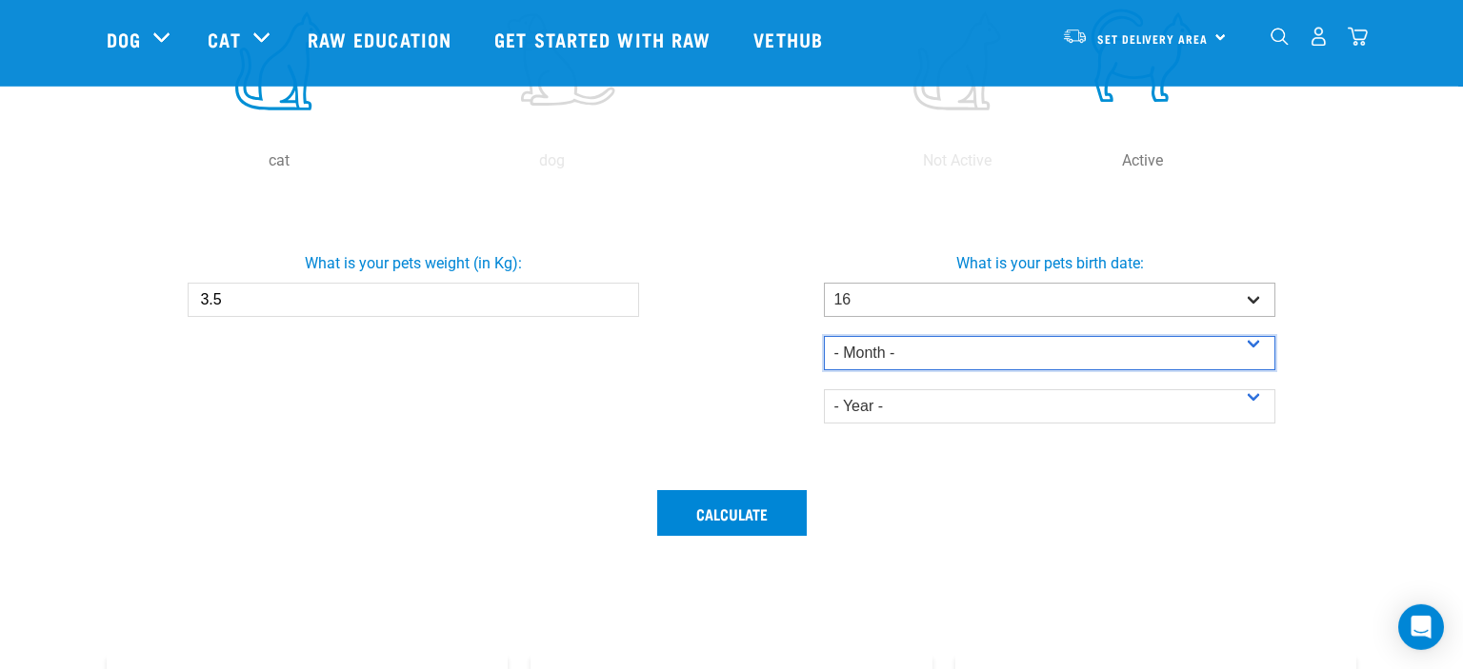
select select "March"
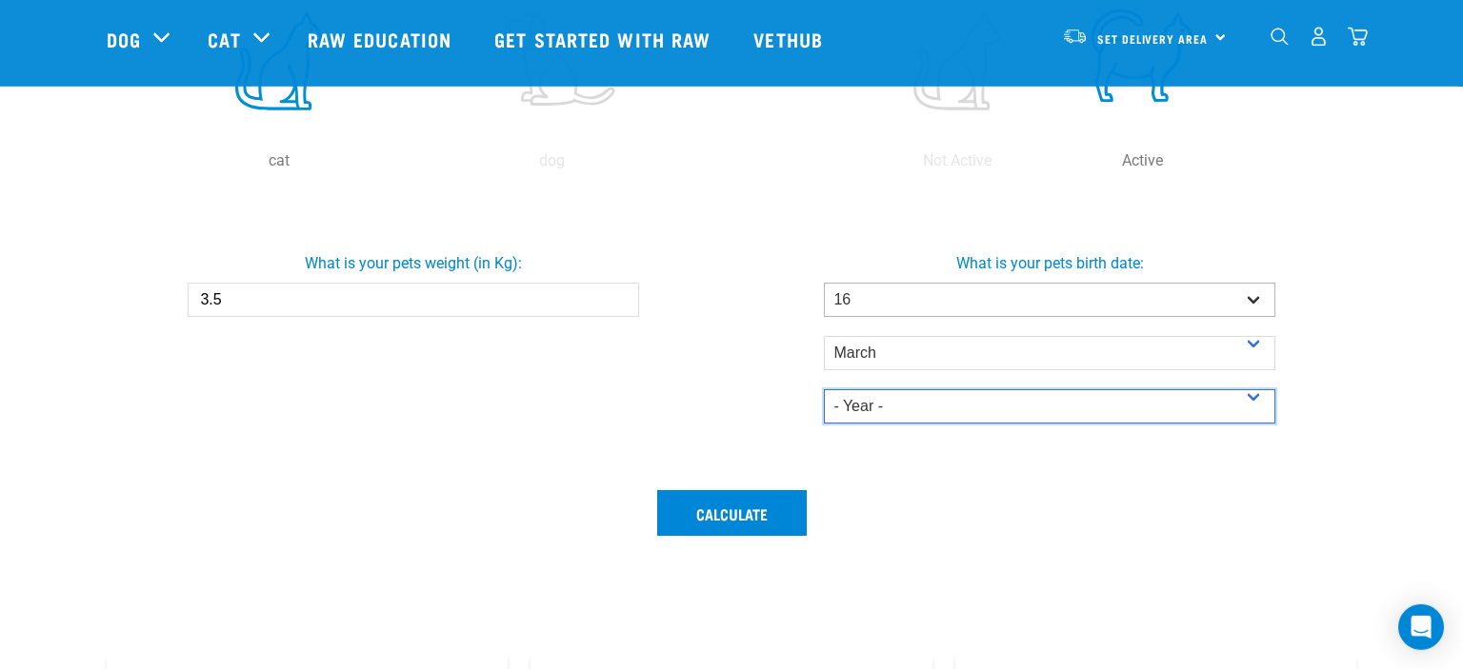
select select "2025"
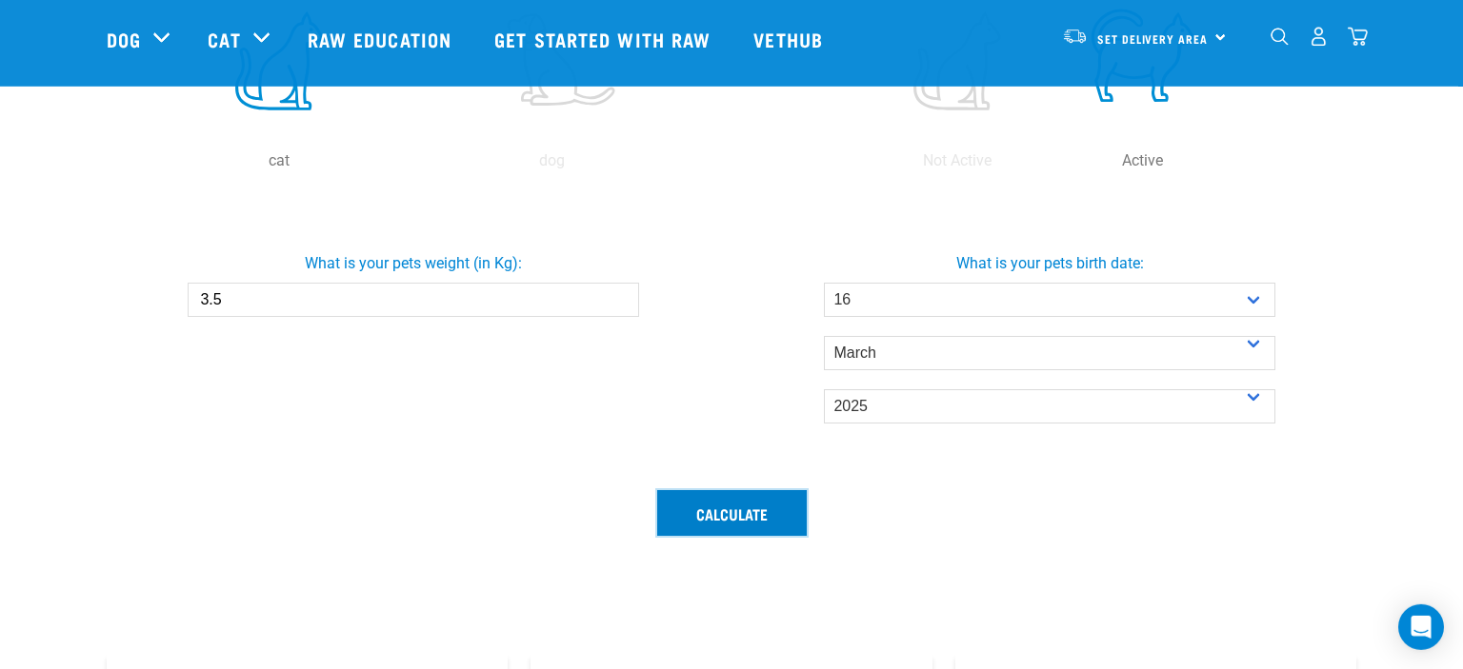
click at [763, 515] on button "Calculate" at bounding box center [731, 513] width 149 height 46
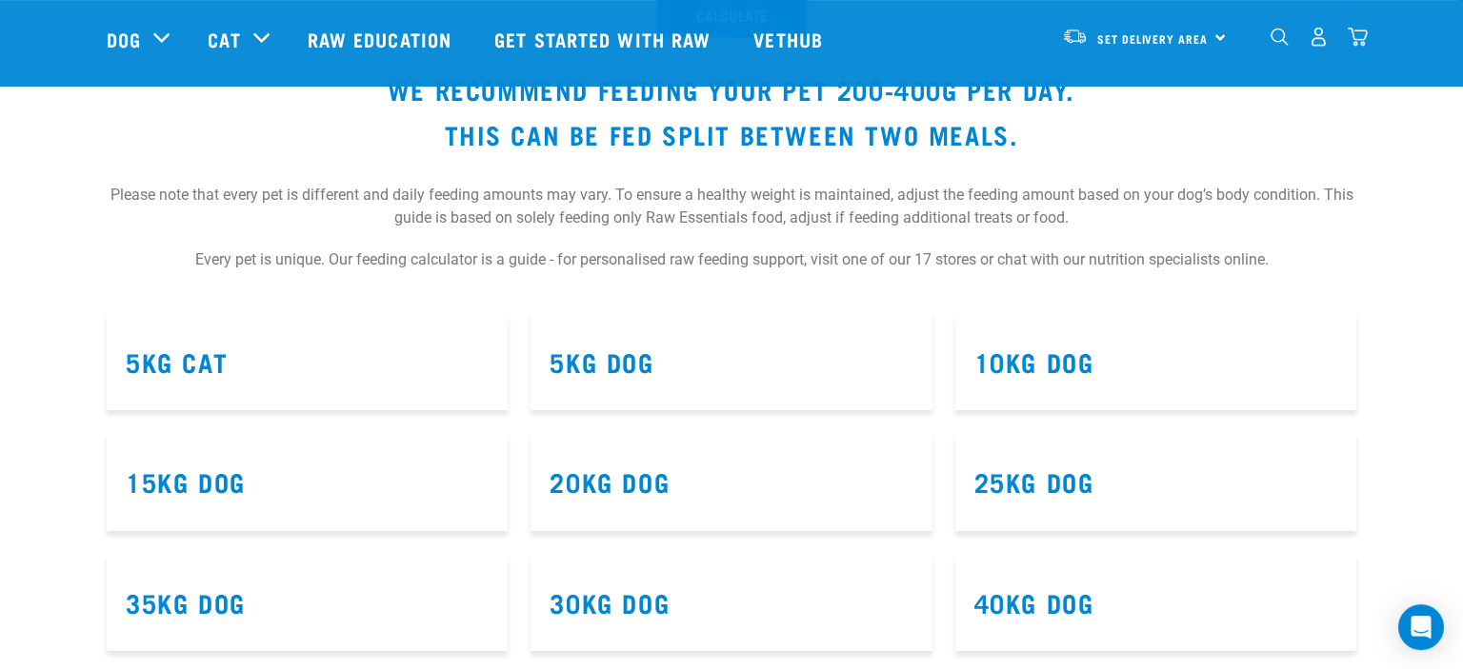
scroll to position [1062, 0]
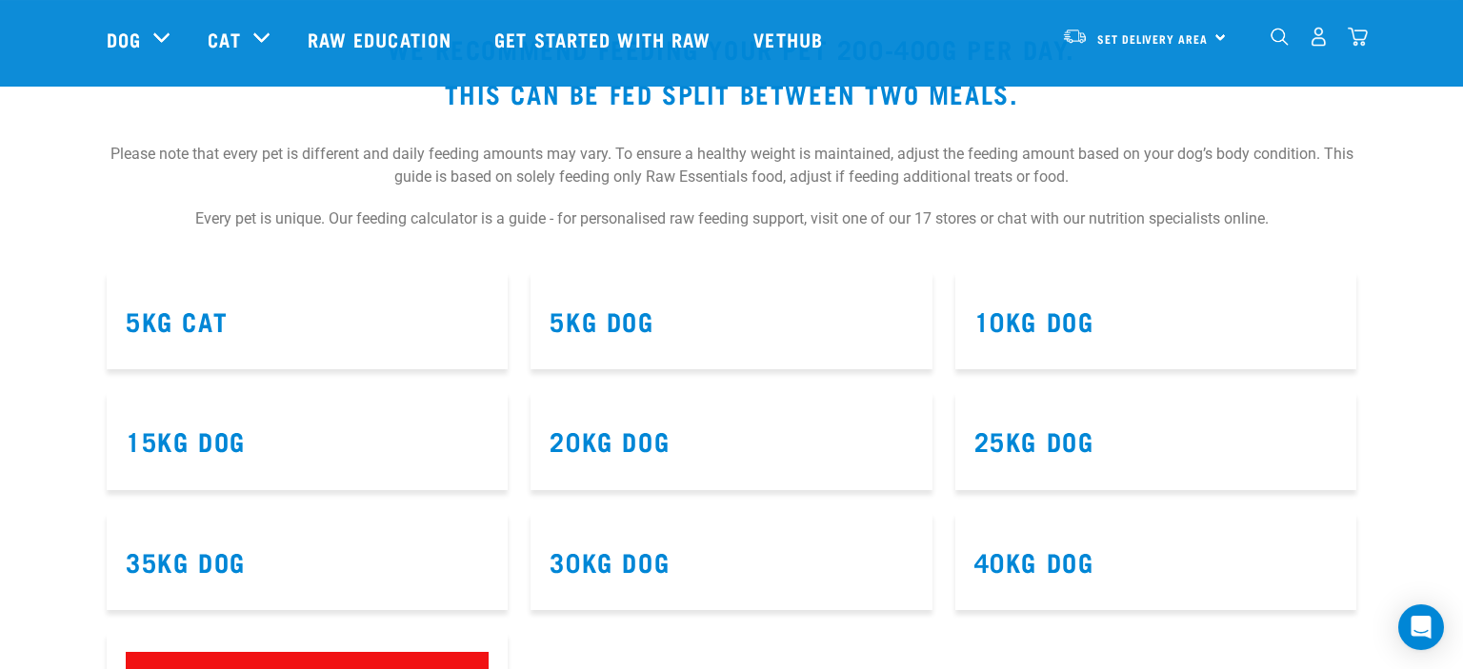
click at [369, 329] on h3 "5kg Cat" at bounding box center [307, 322] width 363 height 30
click at [194, 316] on link "5kg Cat" at bounding box center [177, 320] width 102 height 14
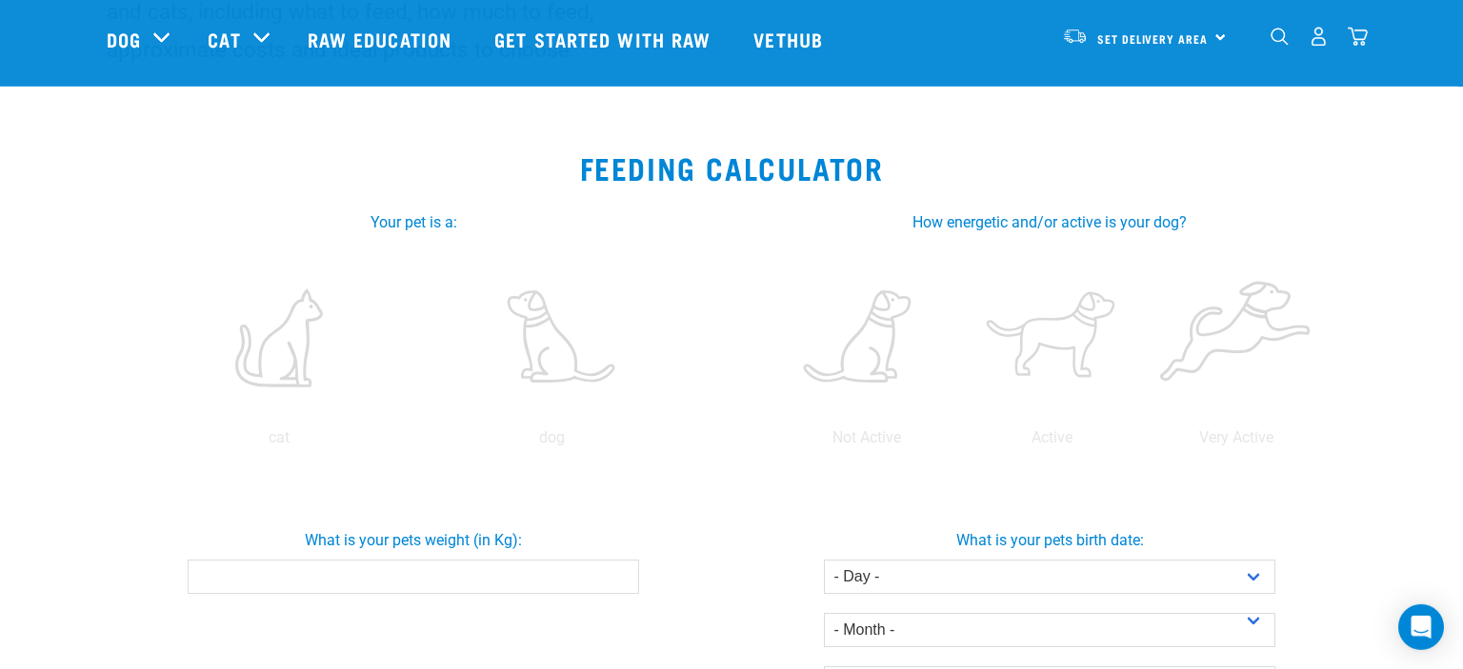
scroll to position [244, 0]
click at [248, 348] on label at bounding box center [279, 339] width 266 height 162
click at [142, 444] on input "radio" at bounding box center [142, 444] width 0 height 0
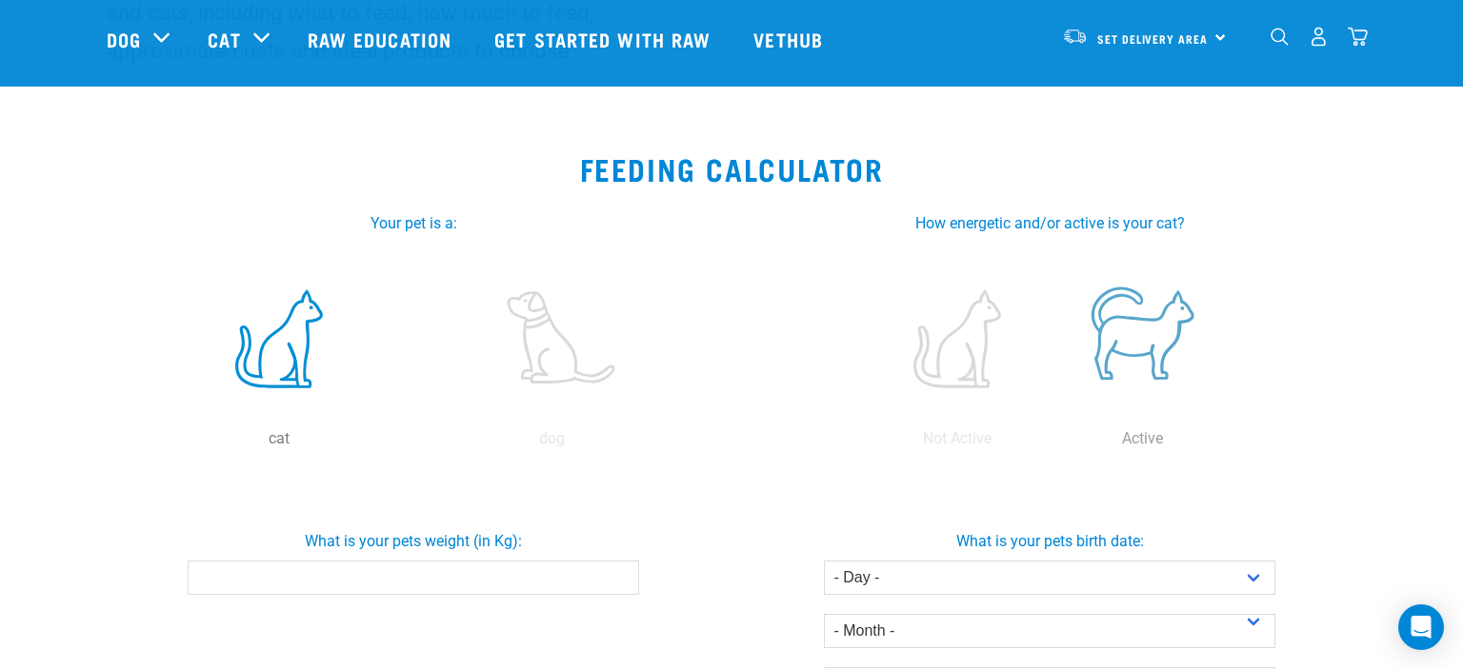
click at [1151, 348] on label at bounding box center [1141, 339] width 177 height 162
click at [1049, 444] on input "radio" at bounding box center [1049, 444] width 0 height 0
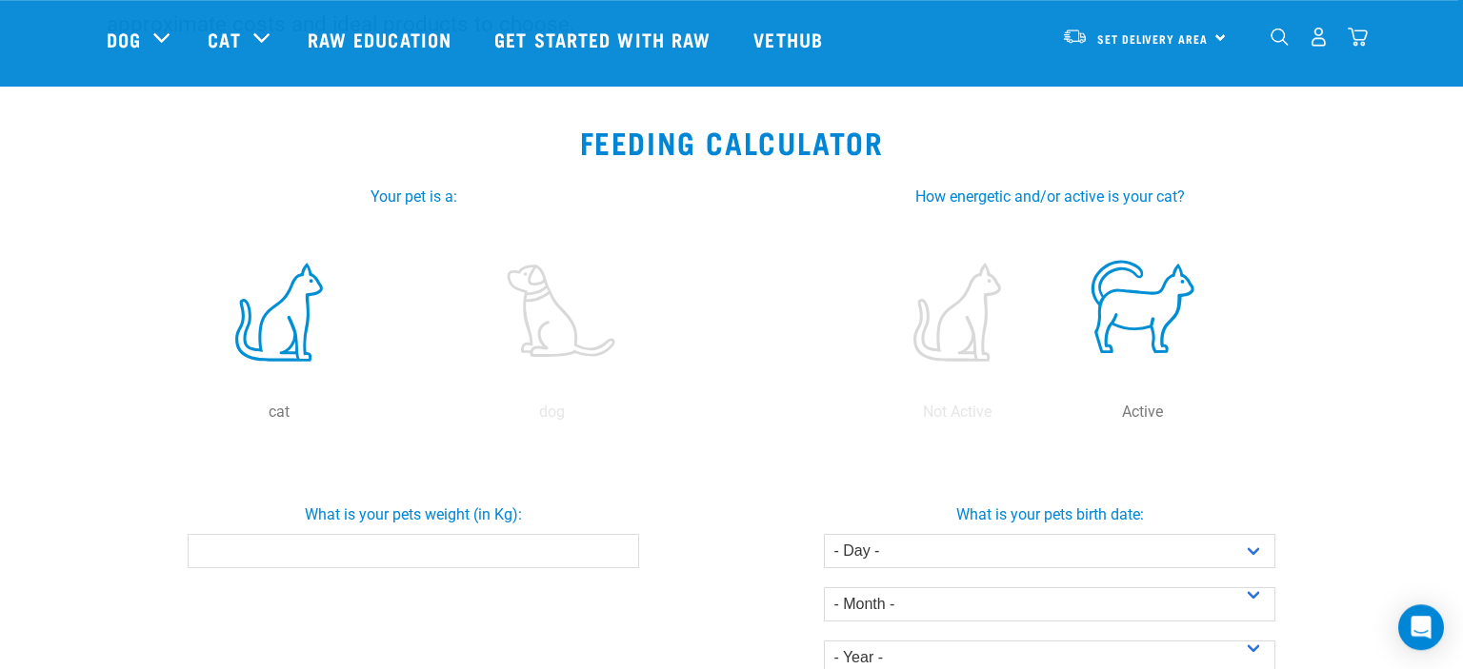
click at [547, 551] on input "What is your pets weight (in Kg):" at bounding box center [413, 551] width 450 height 34
type input "4.8"
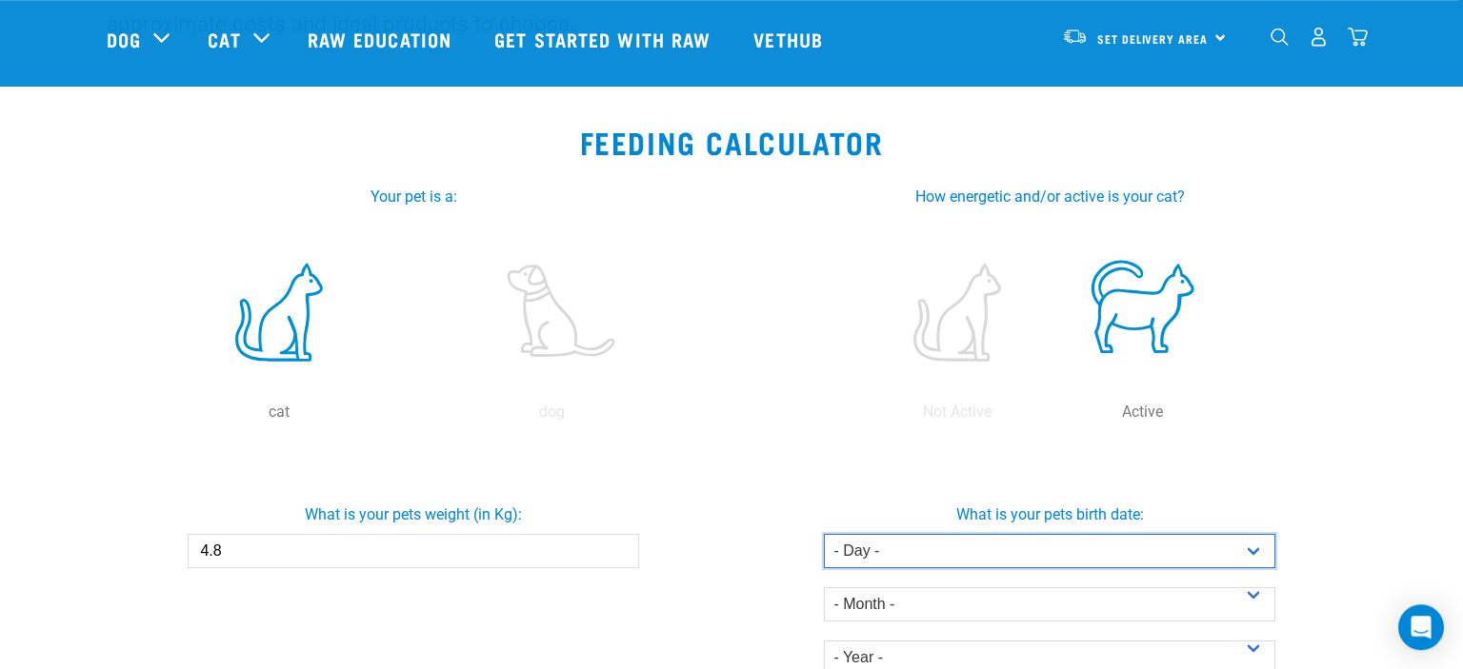
select select "1"
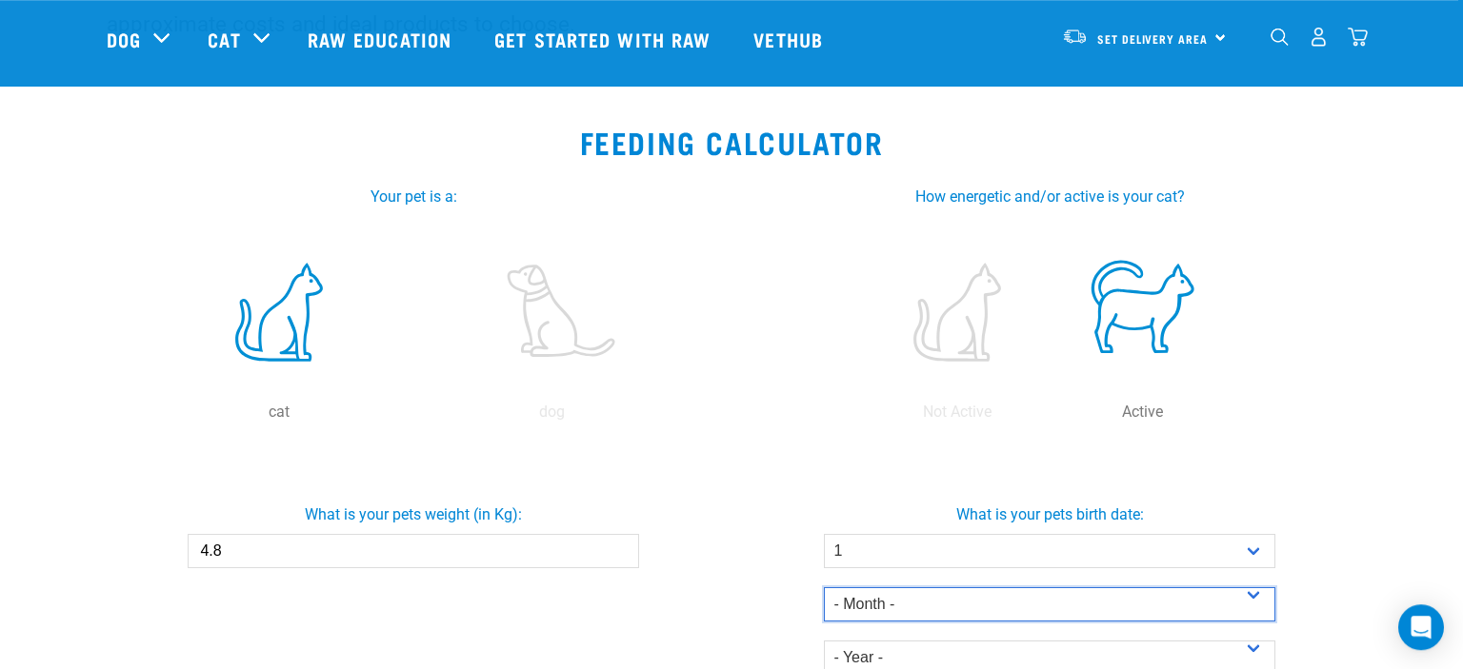
select select "January"
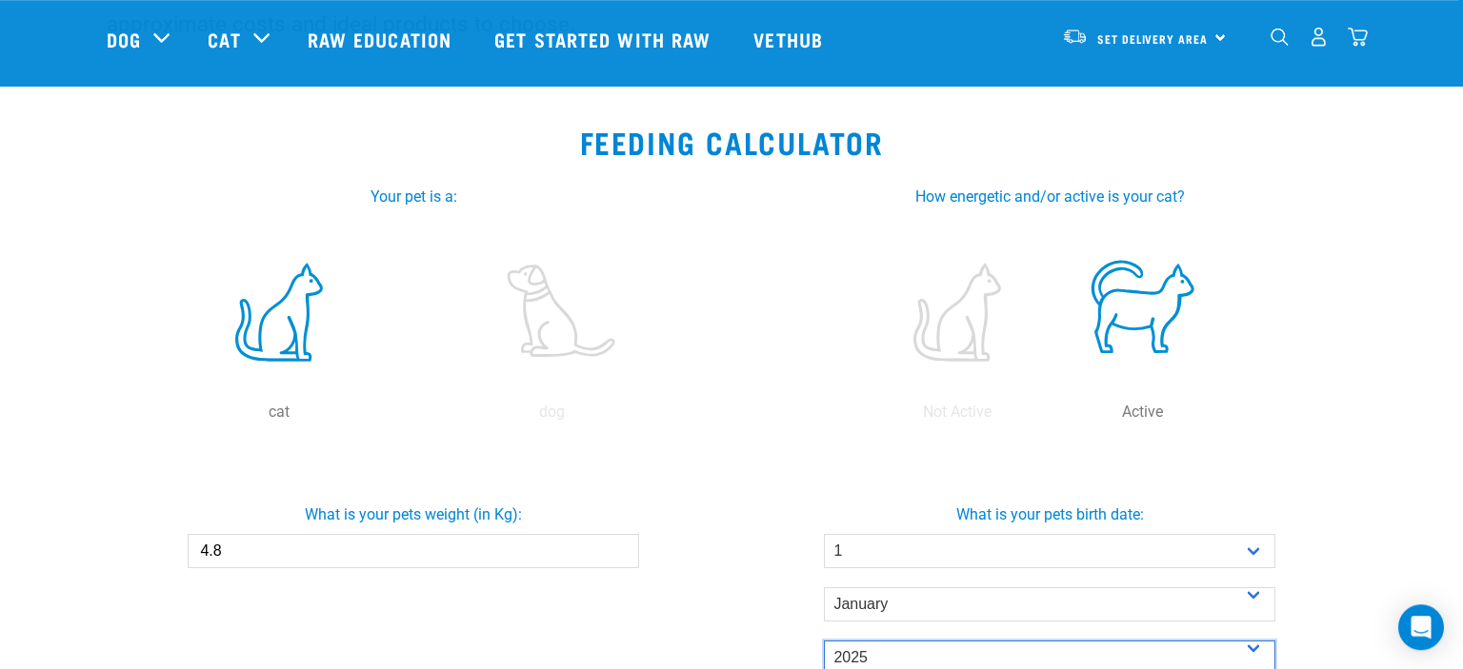
select select "2020"
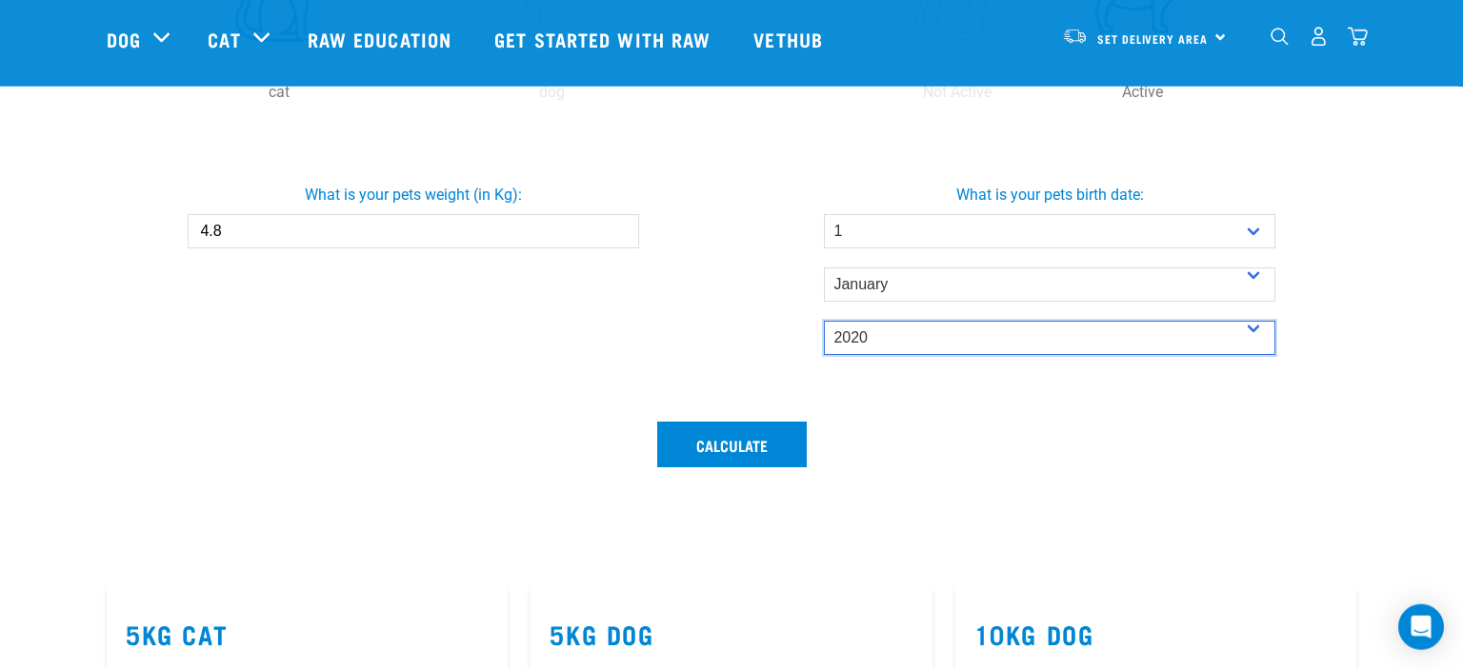
scroll to position [593, 0]
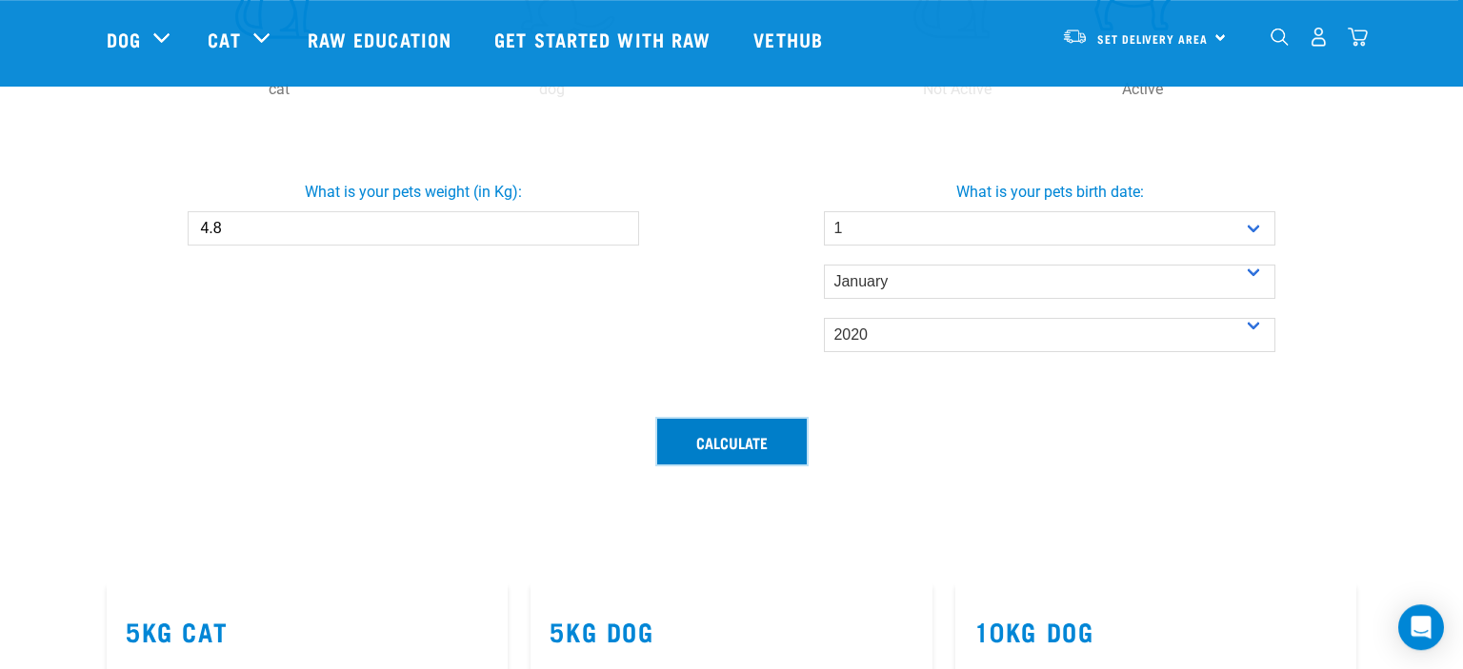
click at [680, 426] on button "Calculate" at bounding box center [731, 442] width 149 height 46
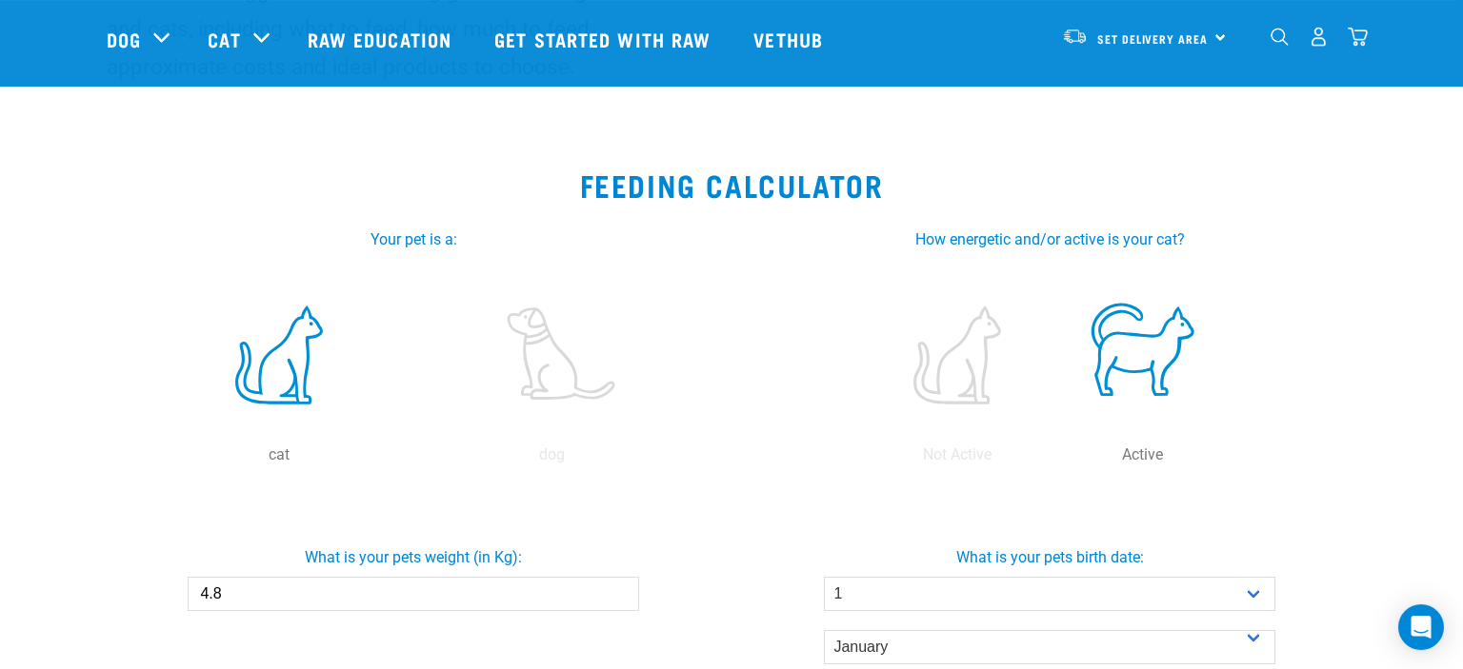
scroll to position [0, 0]
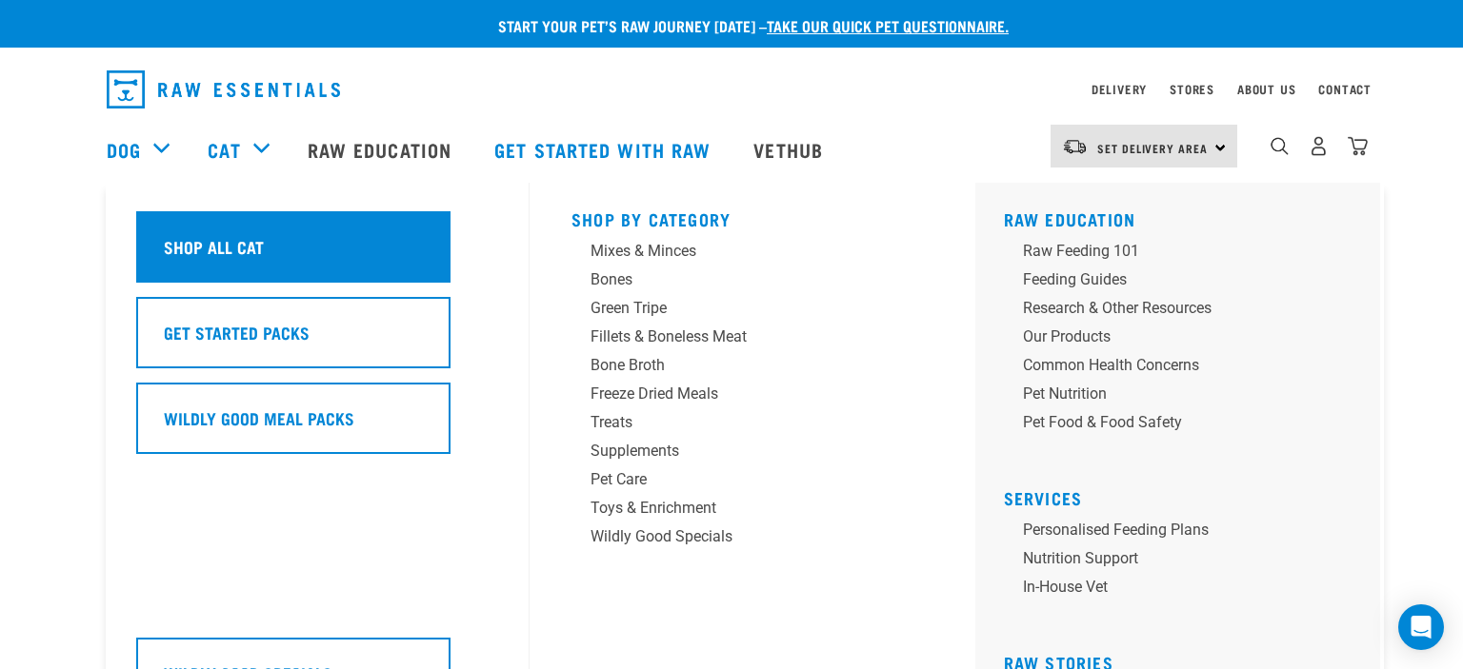
click at [269, 246] on div "Shop All Cat" at bounding box center [293, 246] width 314 height 71
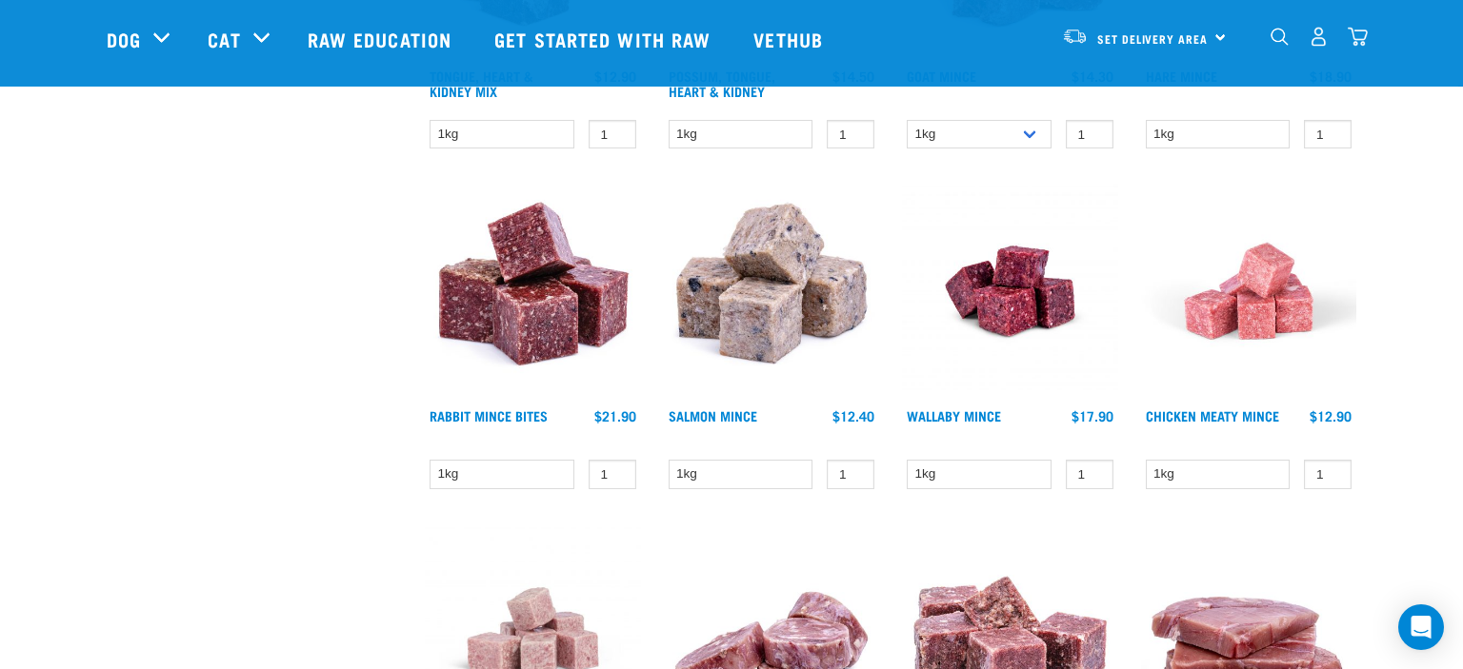
scroll to position [1824, 0]
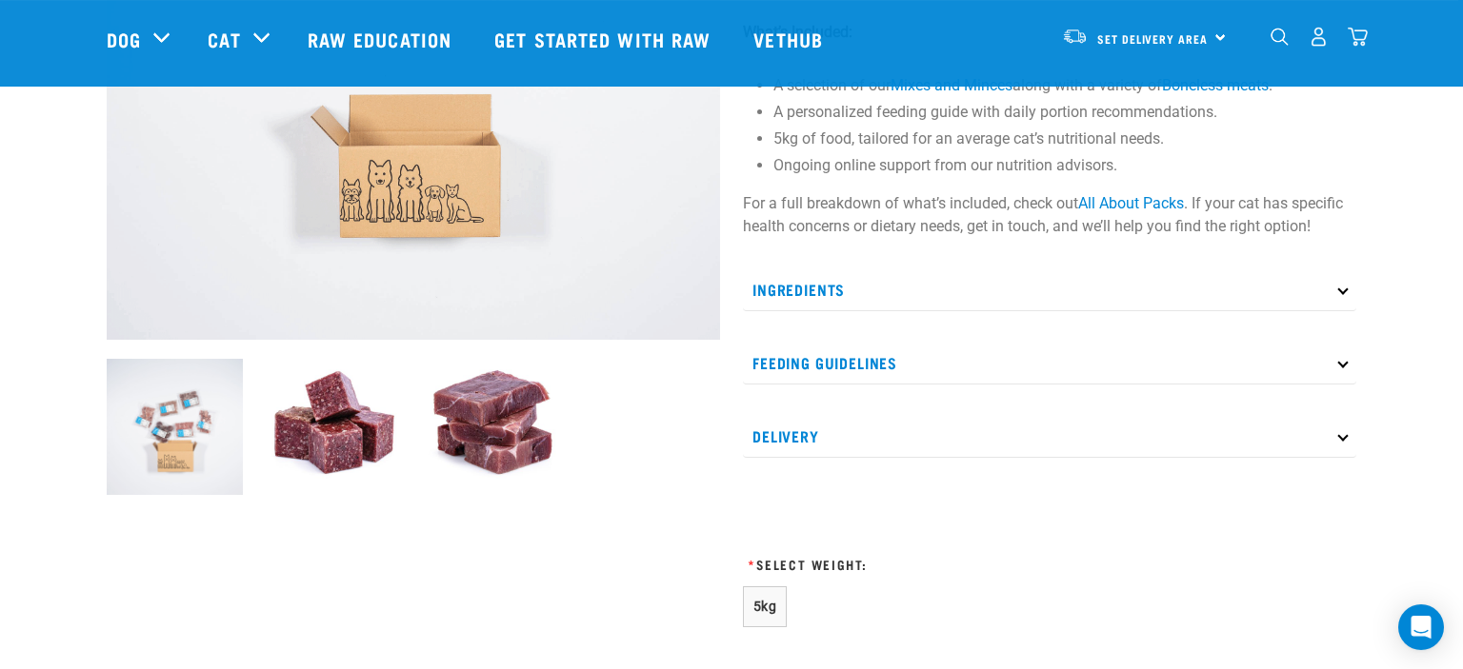
scroll to position [479, 0]
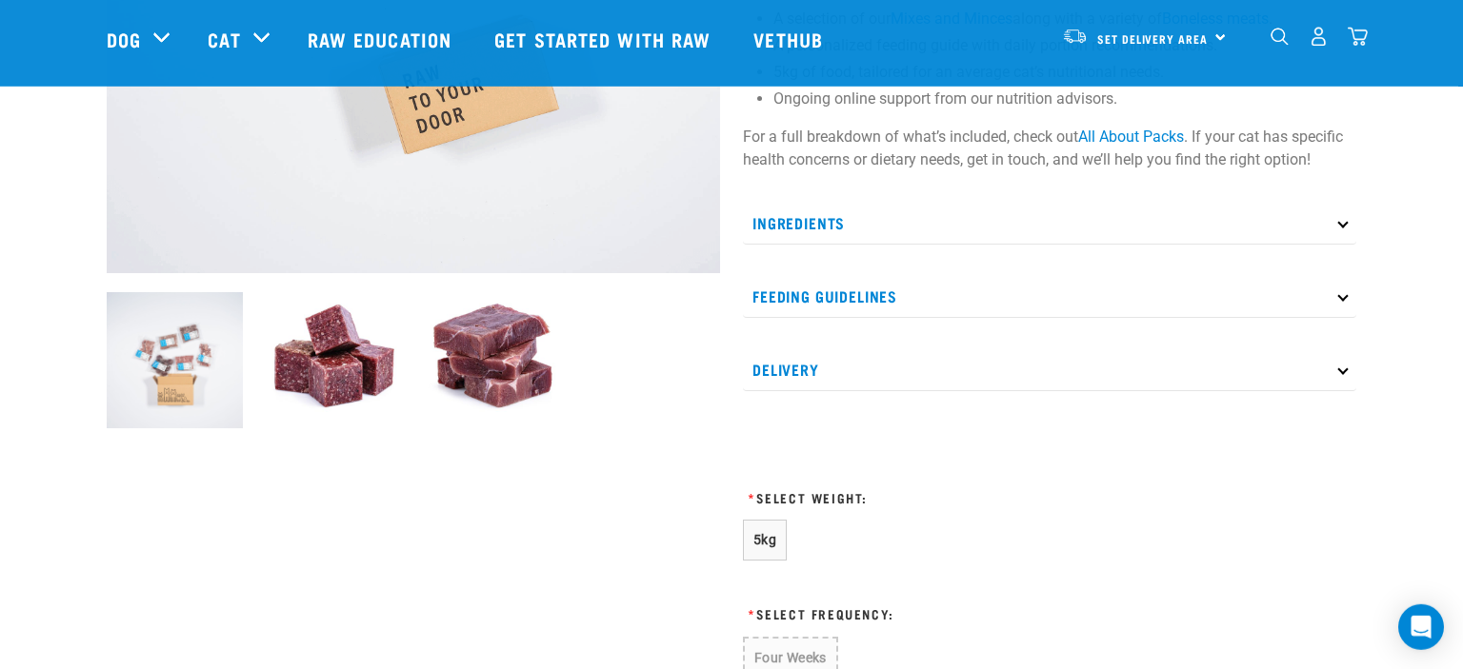
click at [1125, 218] on p "Ingredients" at bounding box center [1049, 223] width 613 height 43
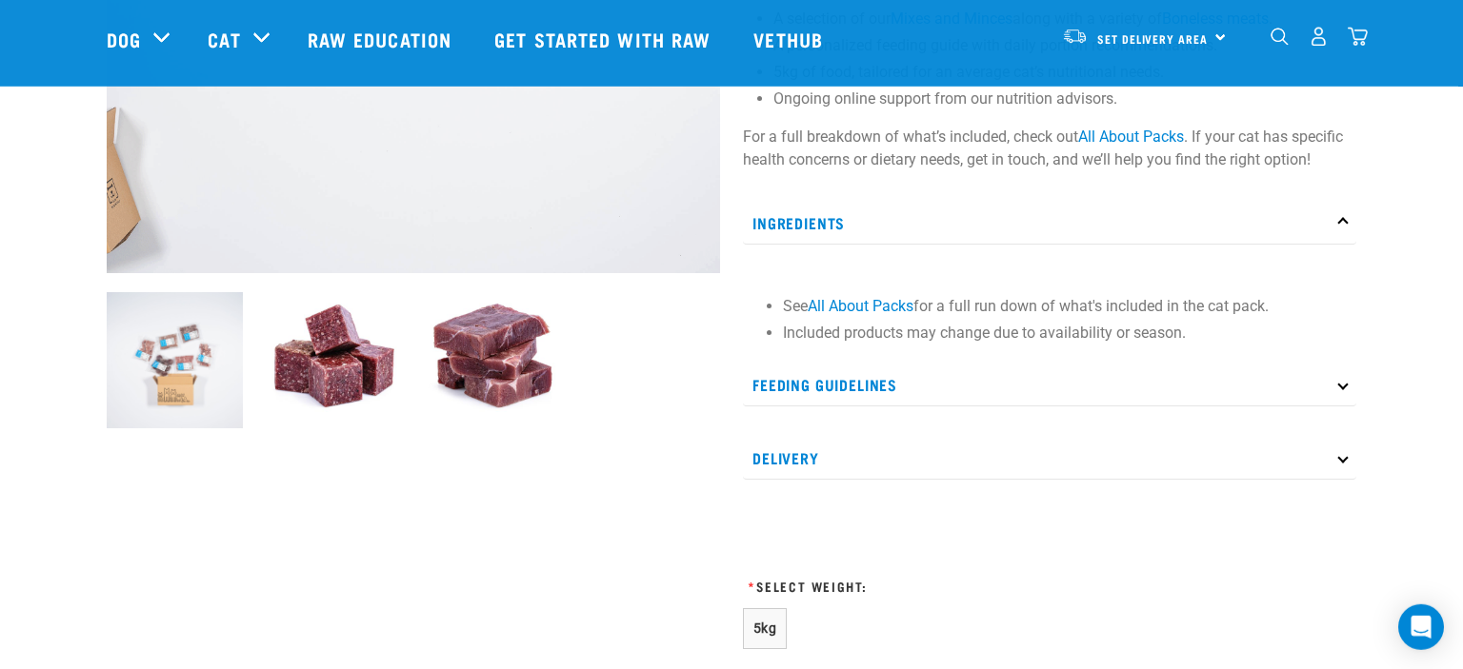
click at [1087, 403] on p "Feeding Guidelines" at bounding box center [1049, 385] width 613 height 43
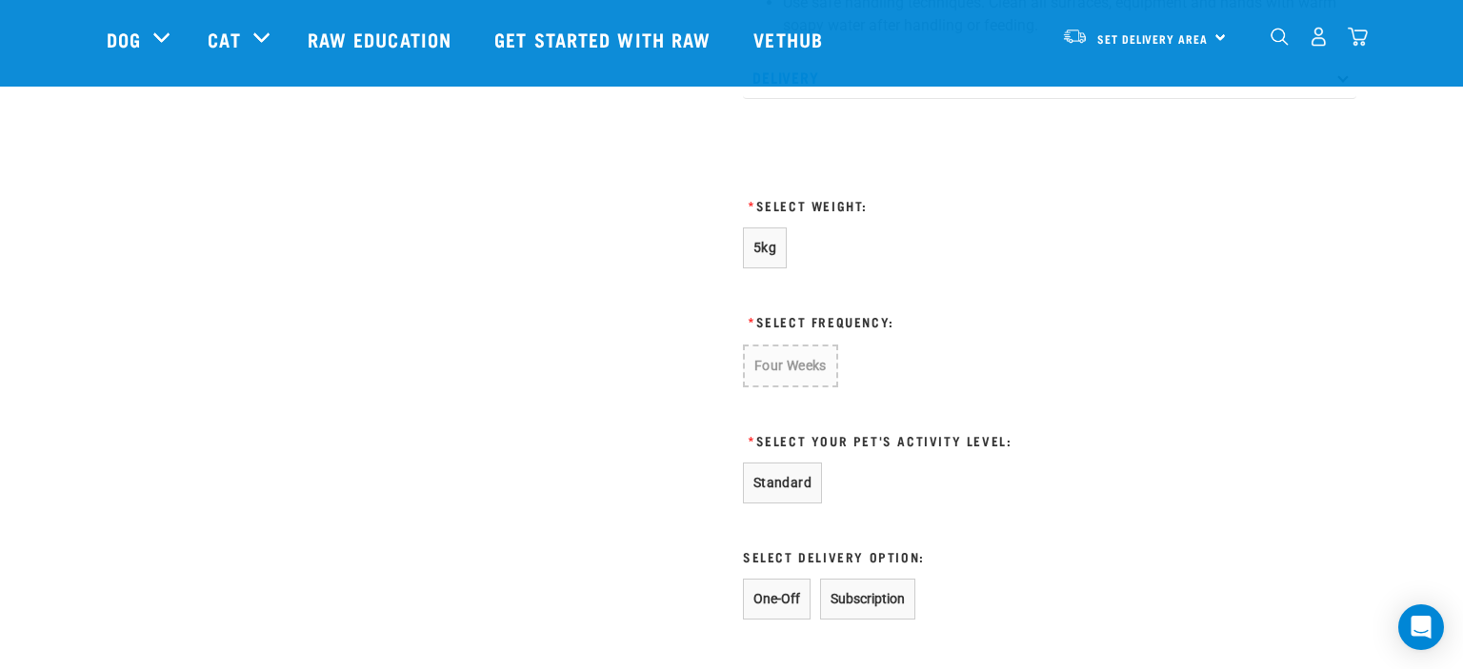
scroll to position [1176, 0]
click at [778, 245] on button "5kg" at bounding box center [765, 245] width 44 height 41
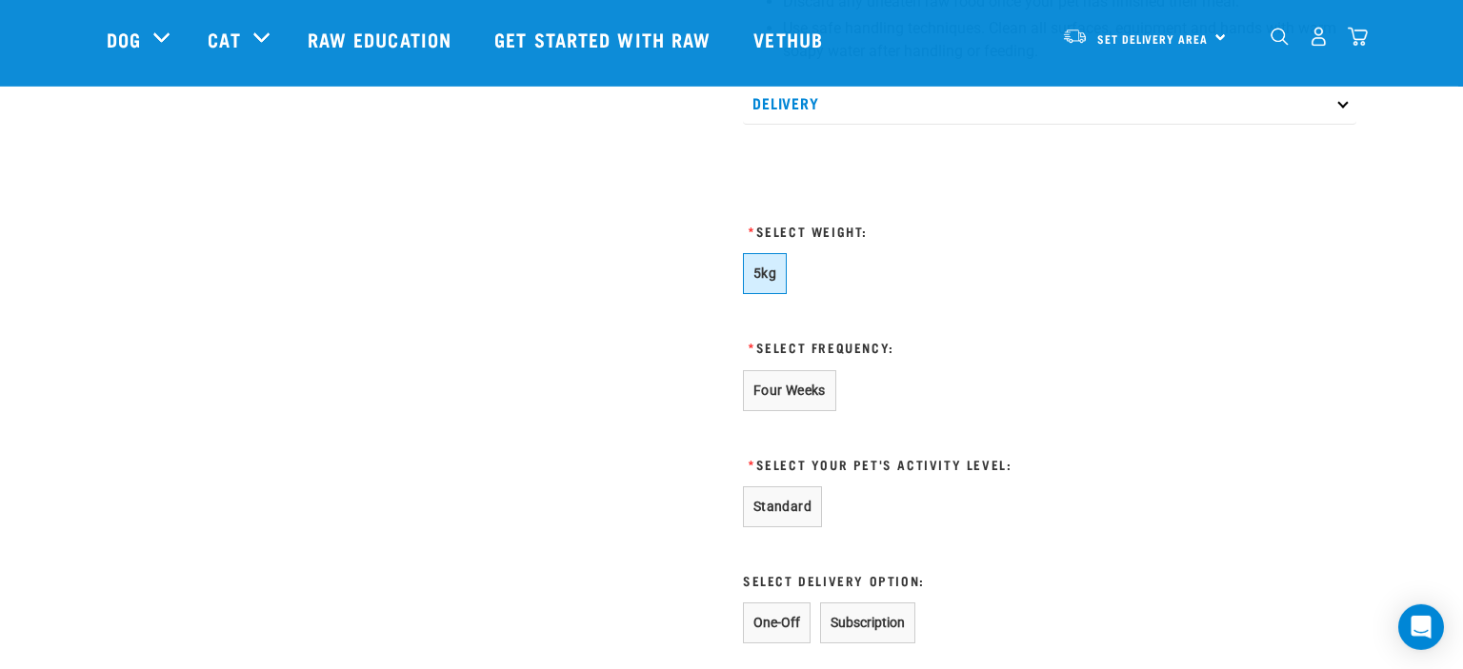
scroll to position [1148, 0]
click at [796, 380] on button "Four Weeks" at bounding box center [789, 389] width 93 height 41
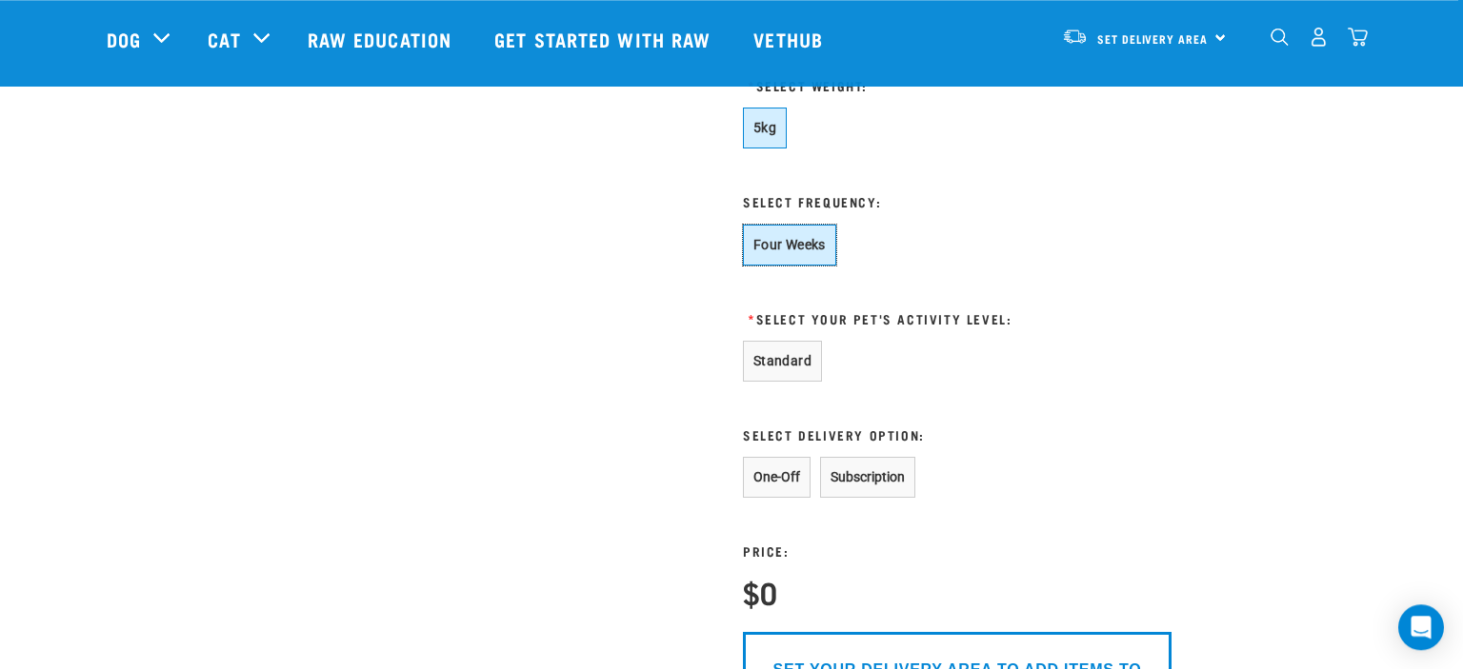
scroll to position [1306, 0]
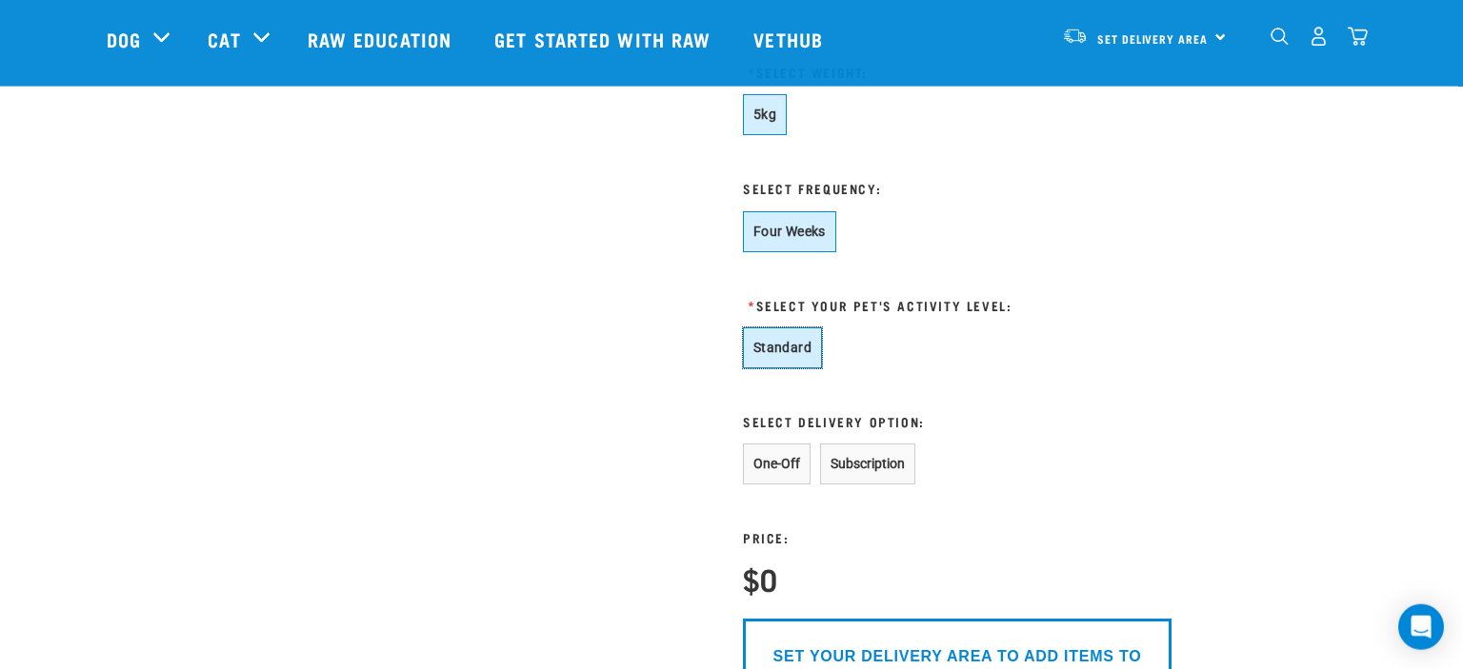
click at [805, 366] on button "Standard" at bounding box center [782, 348] width 79 height 41
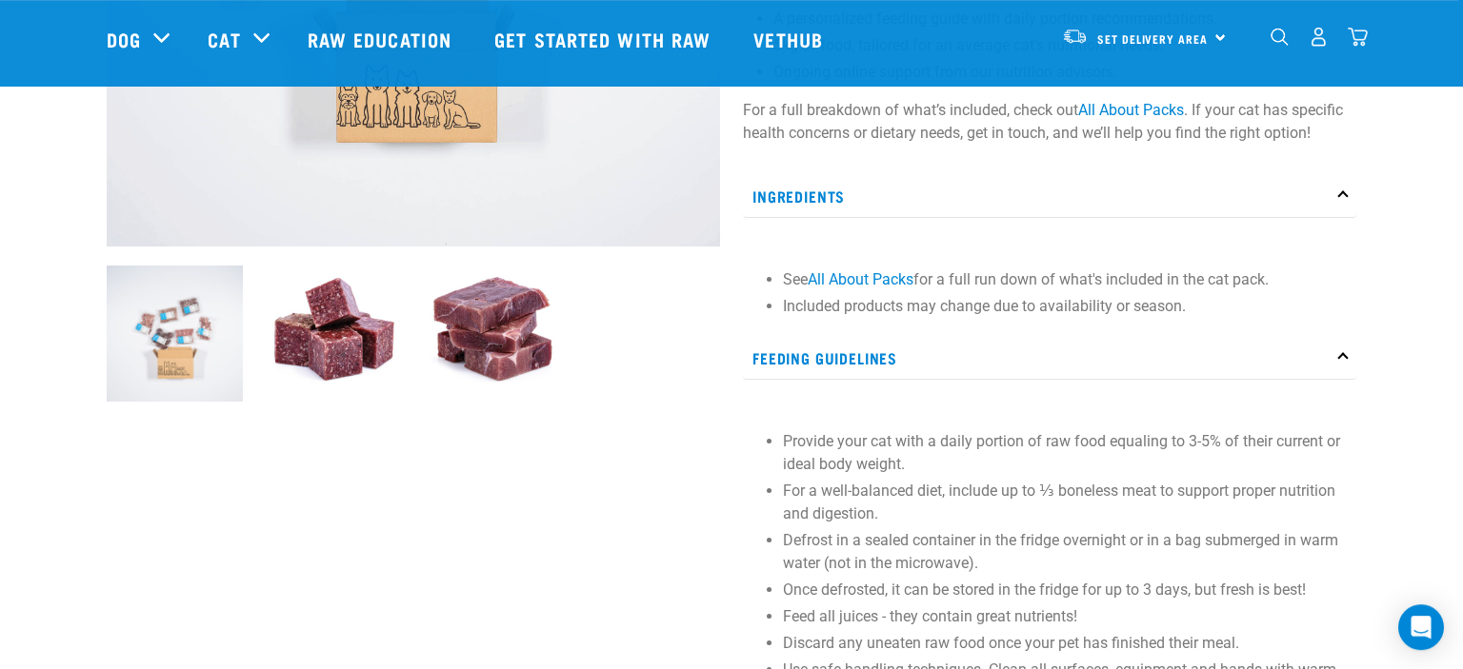
scroll to position [0, 0]
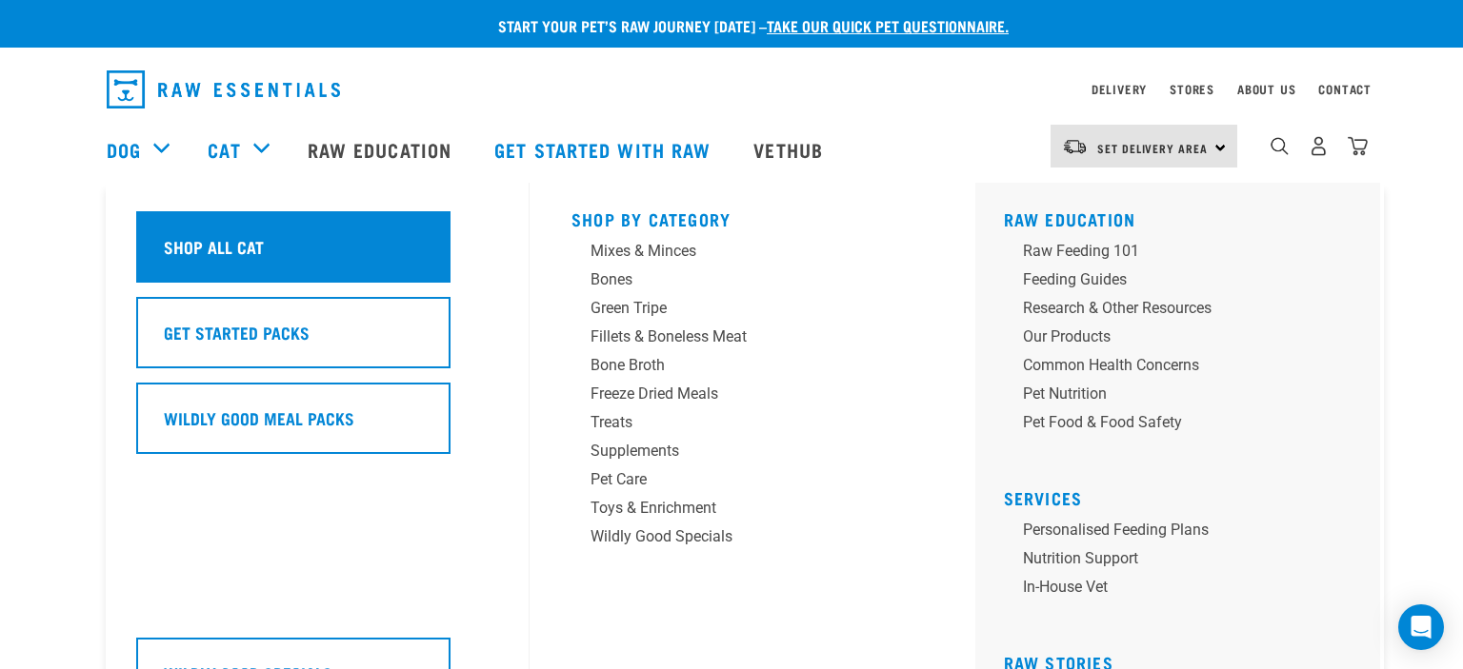
click at [266, 241] on div "Shop All Cat" at bounding box center [293, 246] width 314 height 71
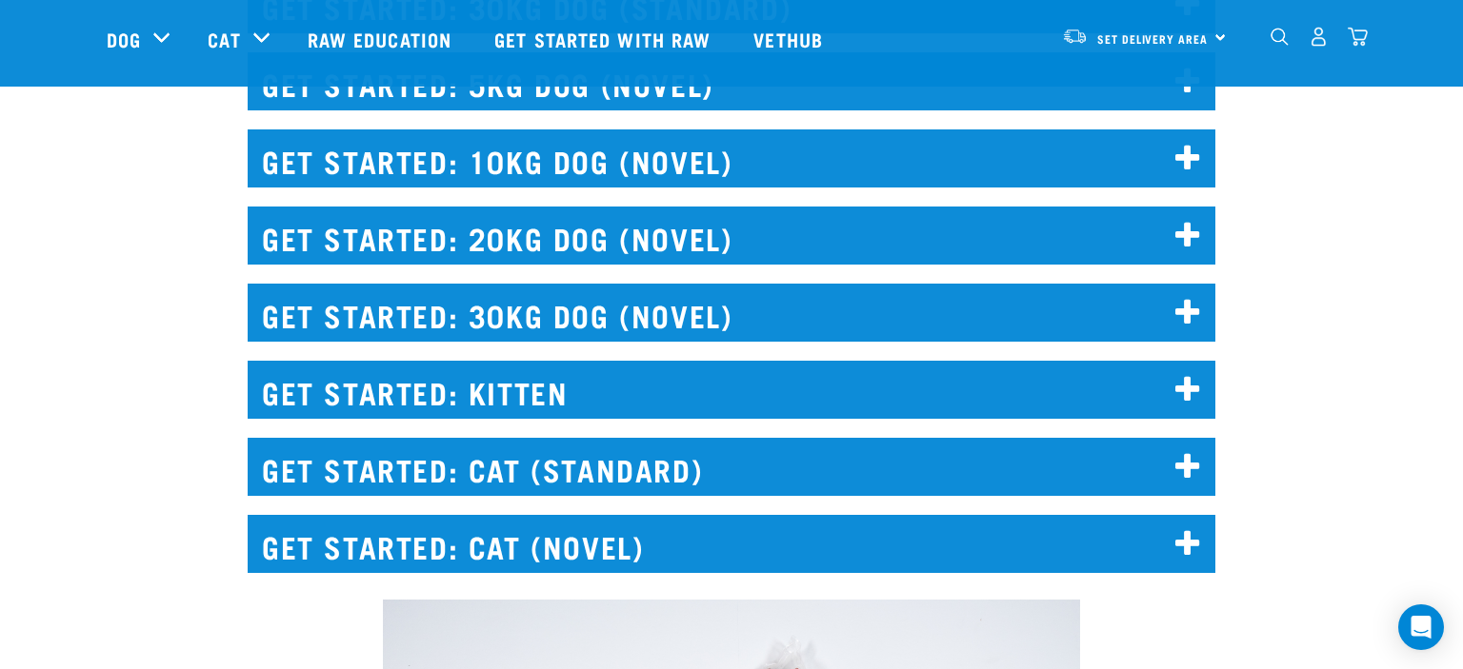
scroll to position [2685, 0]
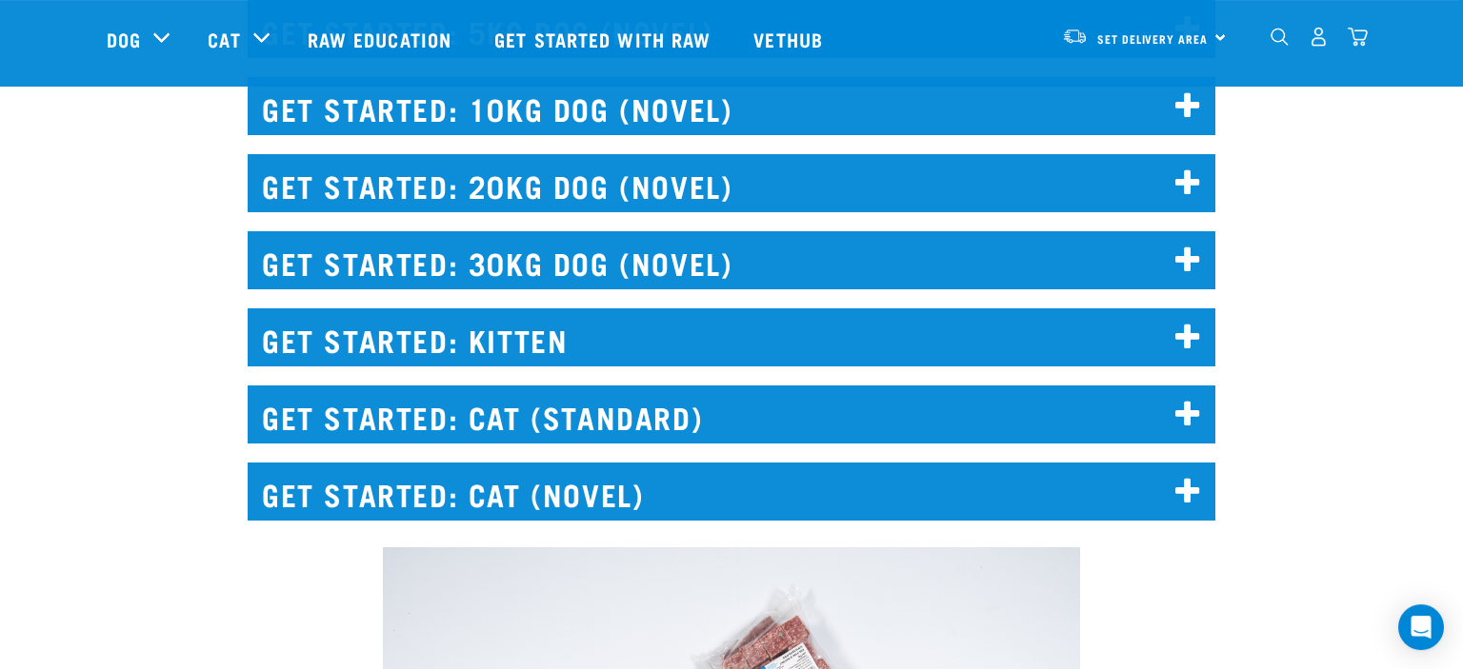
click at [630, 342] on h2 "GET STARTED: KITTEN" at bounding box center [731, 338] width 967 height 58
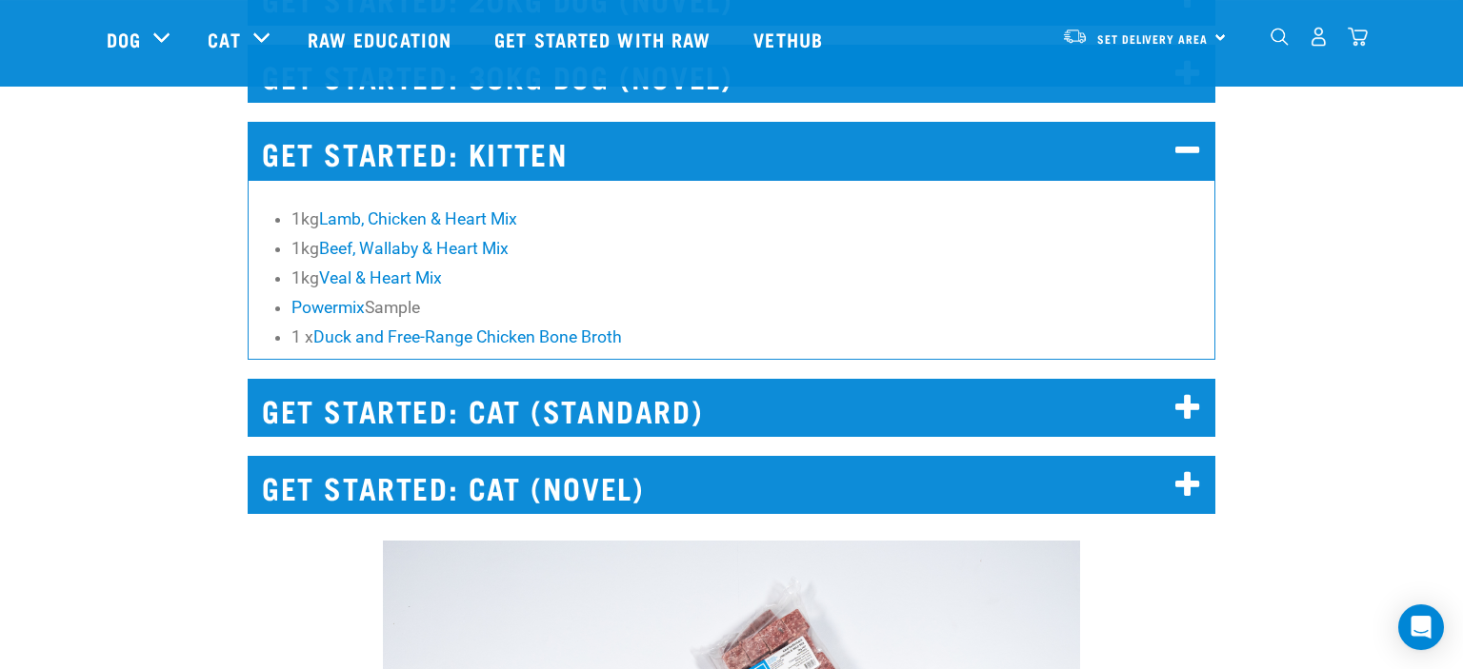
scroll to position [2872, 0]
click at [688, 433] on h2 "GET STARTED: CAT (STANDARD)" at bounding box center [731, 408] width 967 height 58
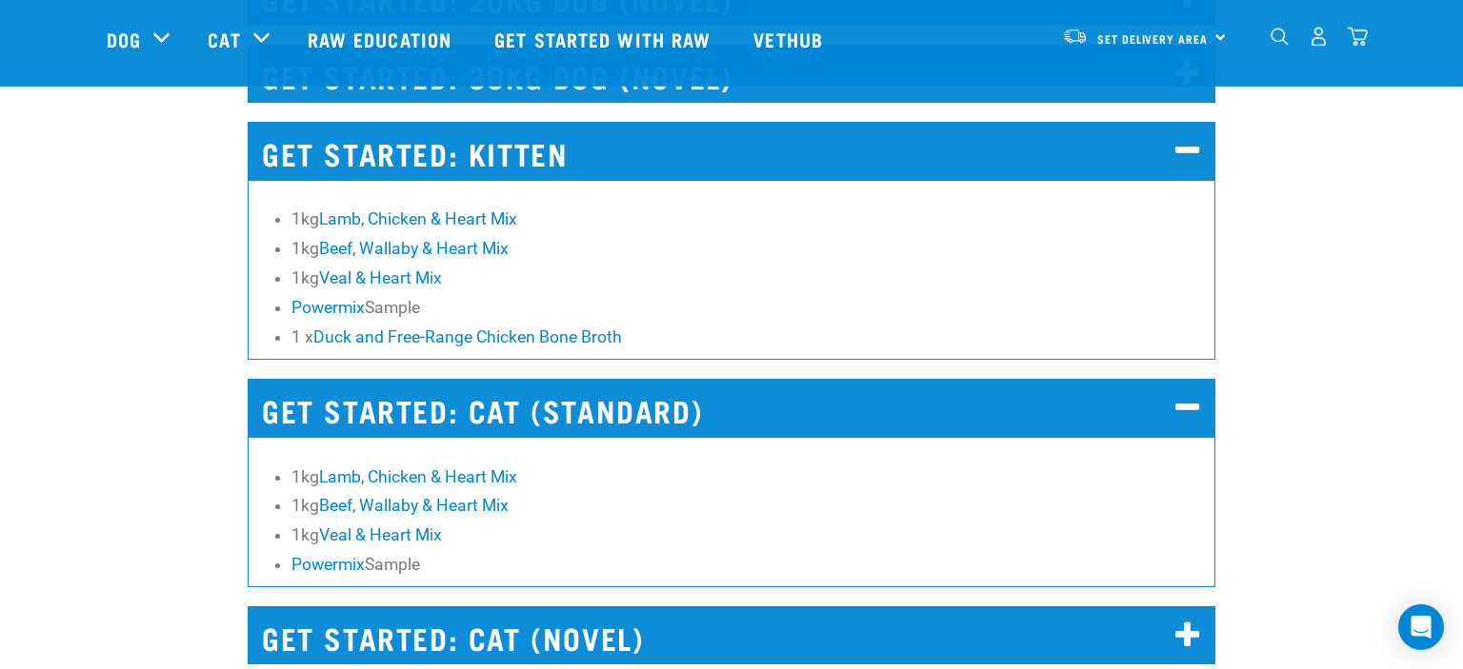
click at [670, 648] on h2 "GET STARTED: CAT (NOVEL)" at bounding box center [731, 636] width 967 height 58
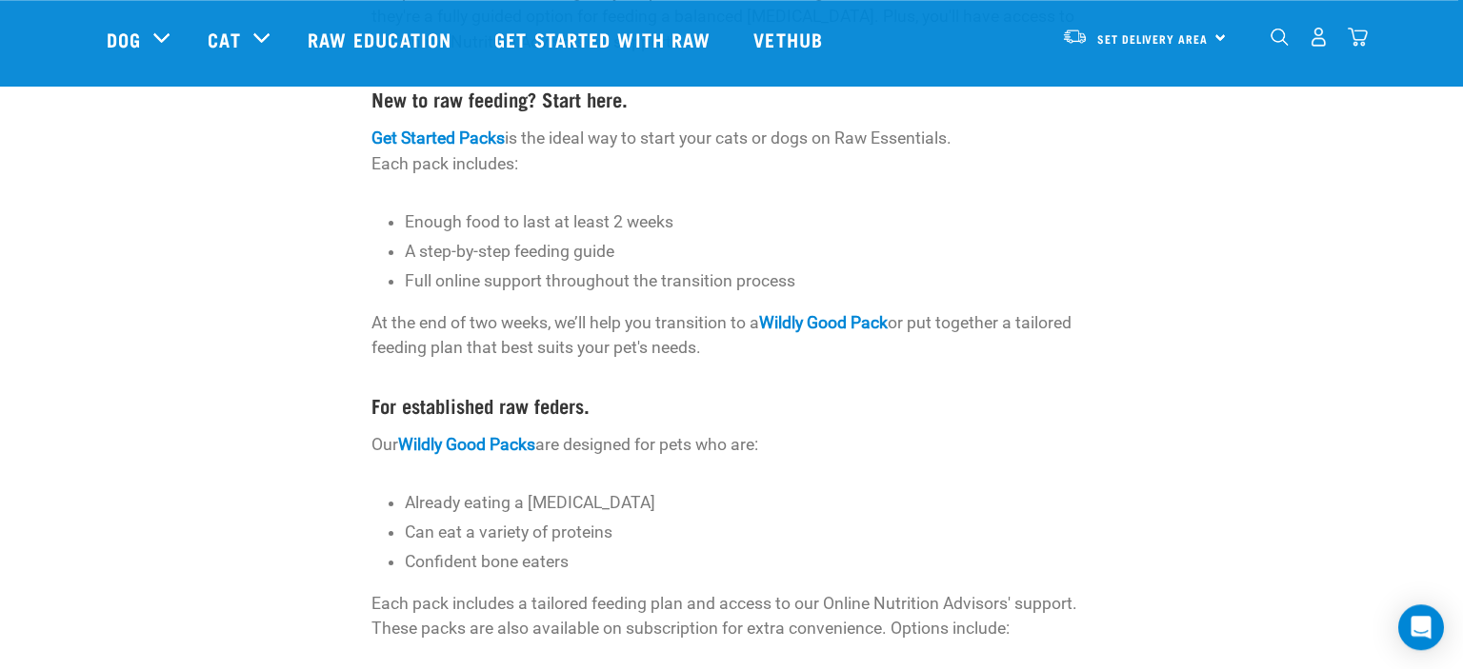
scroll to position [491, 0]
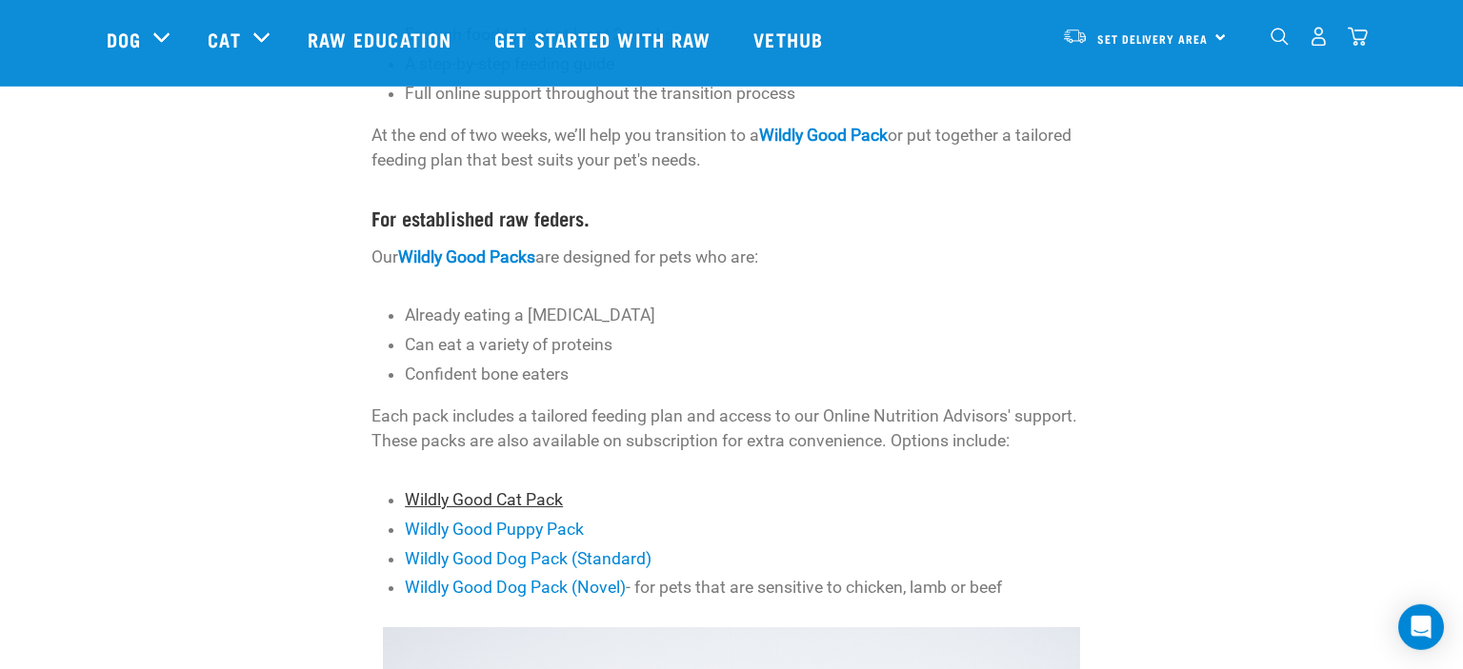
click at [471, 509] on link "Wildly Good Cat Pack" at bounding box center [484, 499] width 158 height 19
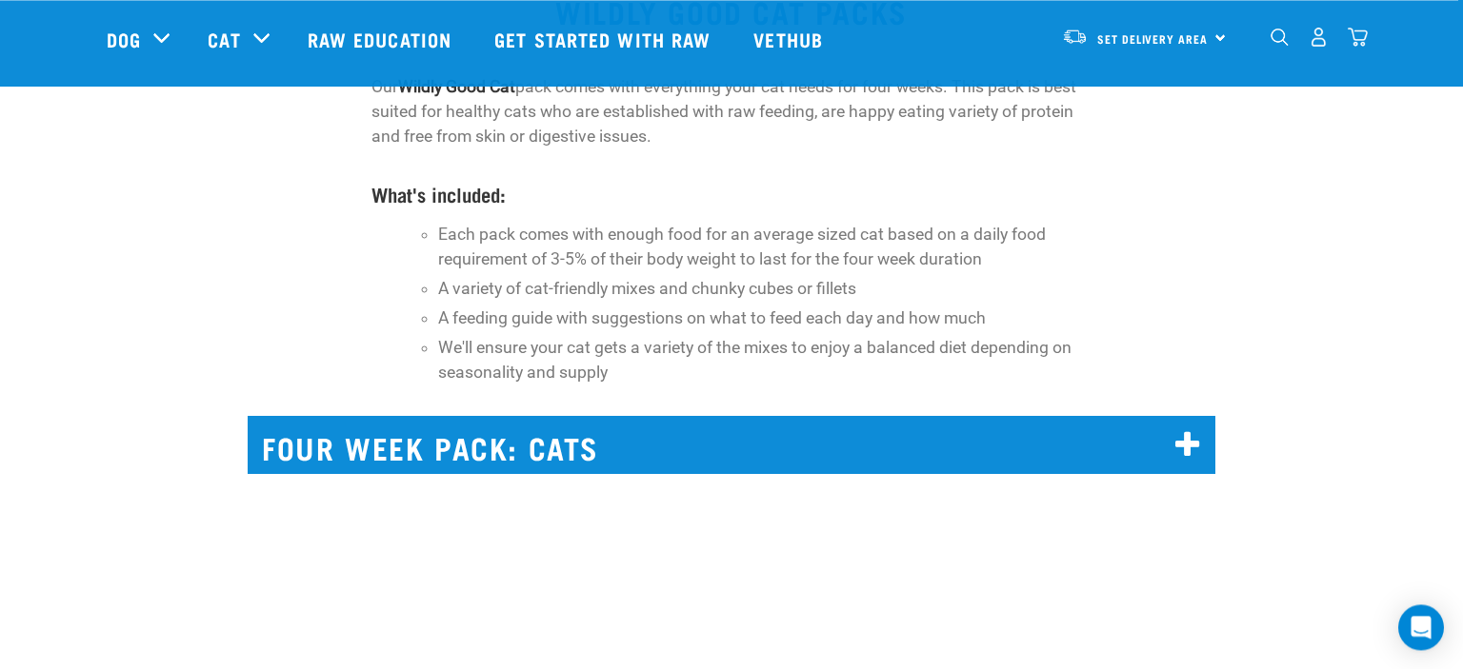
scroll to position [13636, 0]
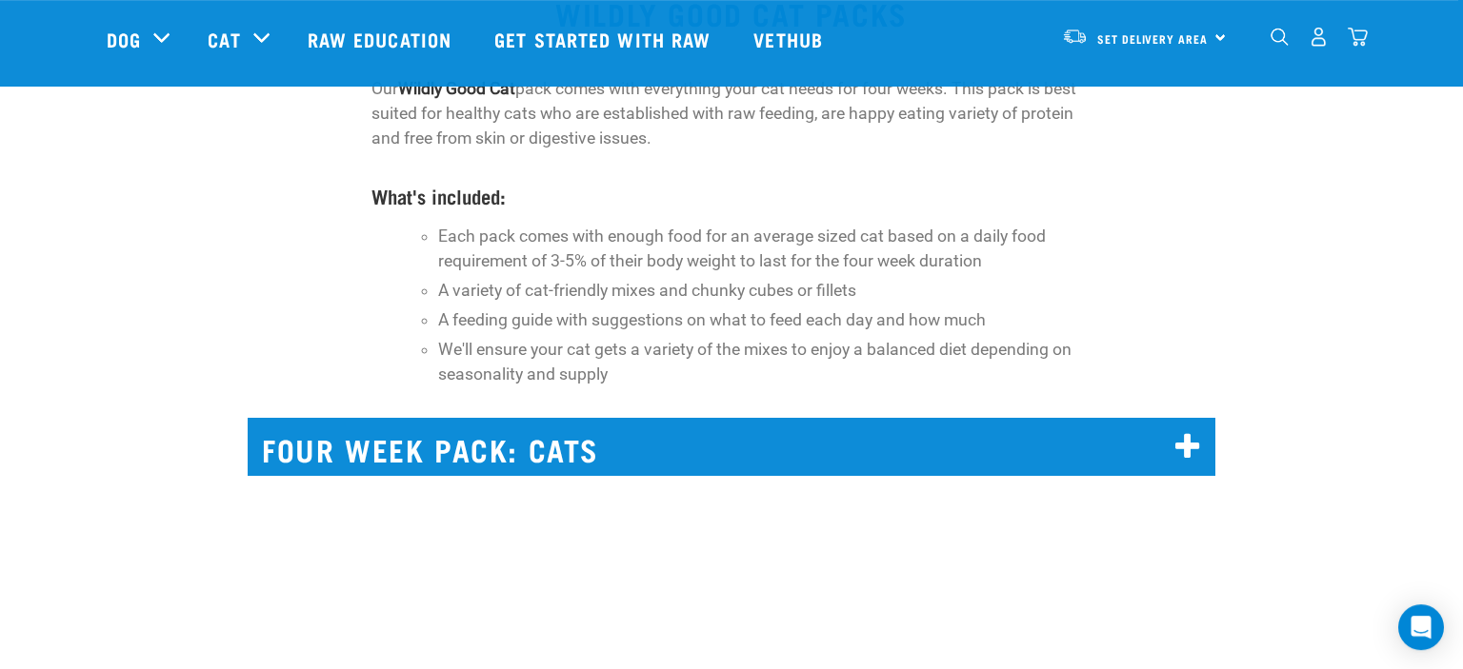
click at [1171, 461] on h2 "FOUR WEEK PACK: CATS" at bounding box center [731, 447] width 967 height 58
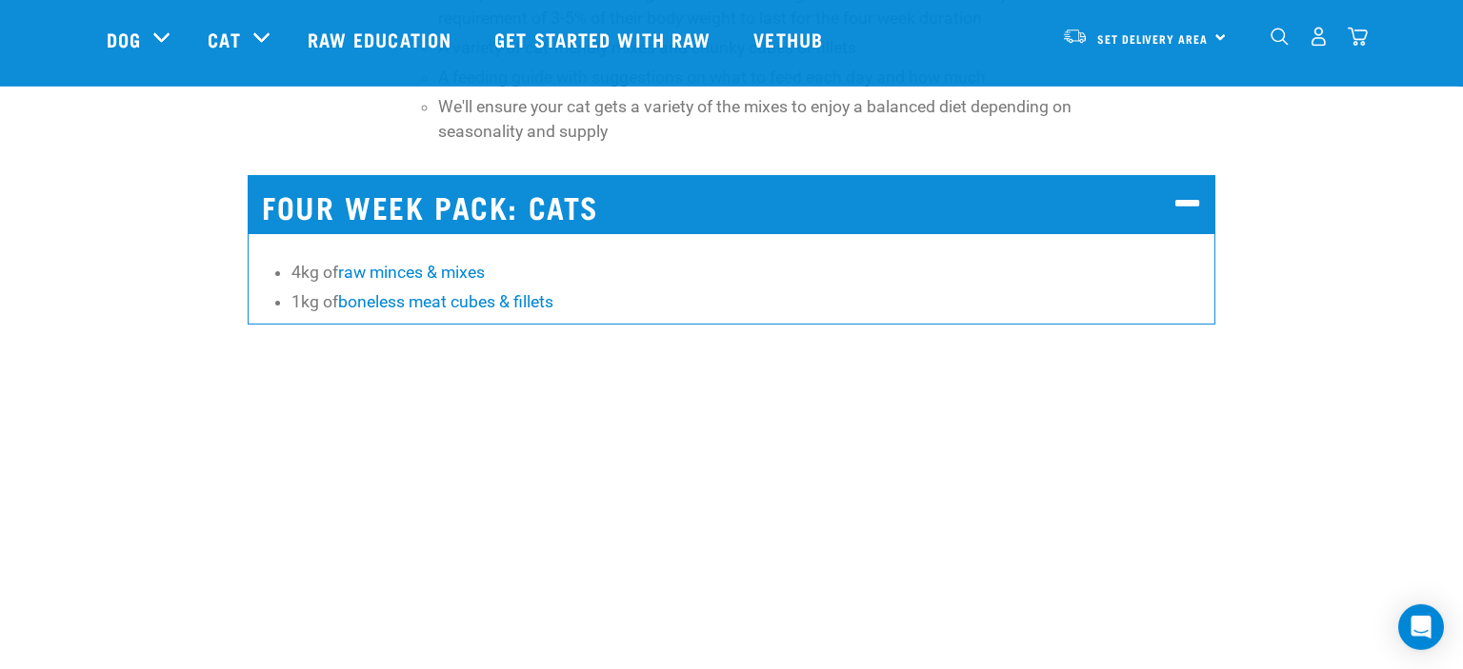
scroll to position [13883, 0]
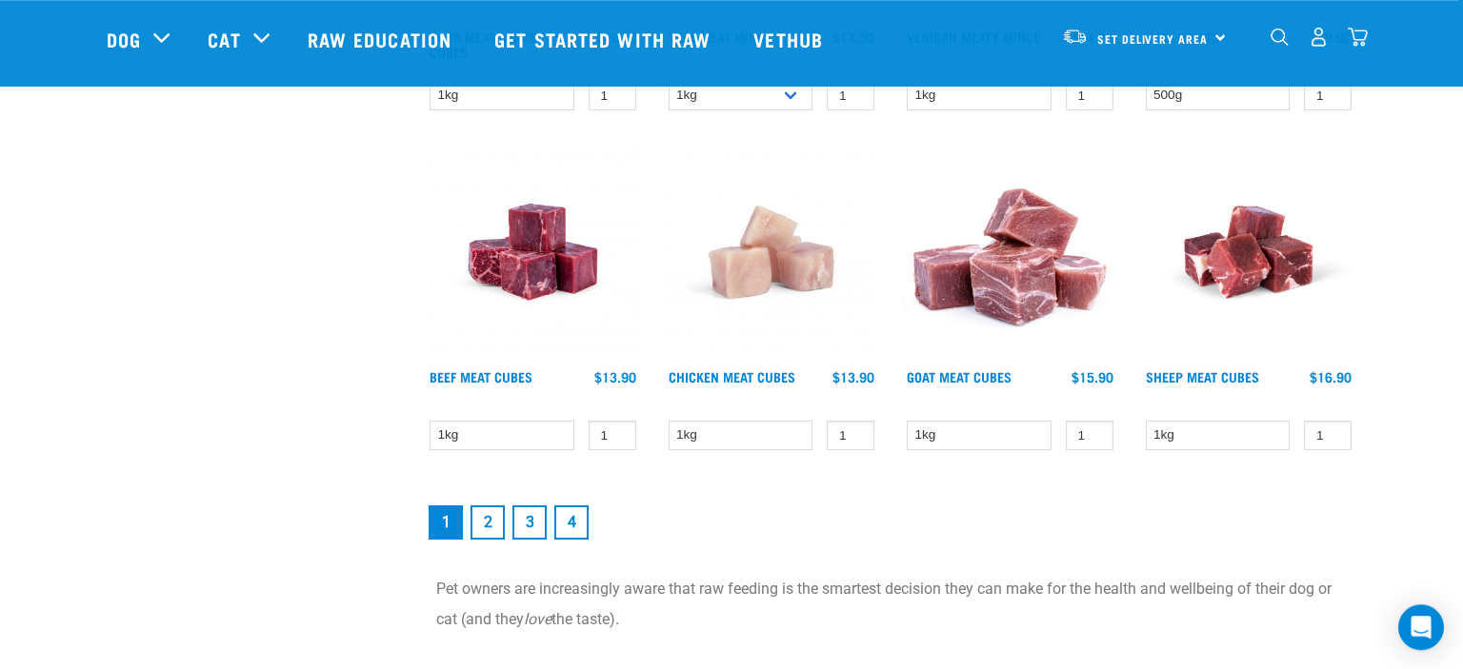
scroll to position [2608, 0]
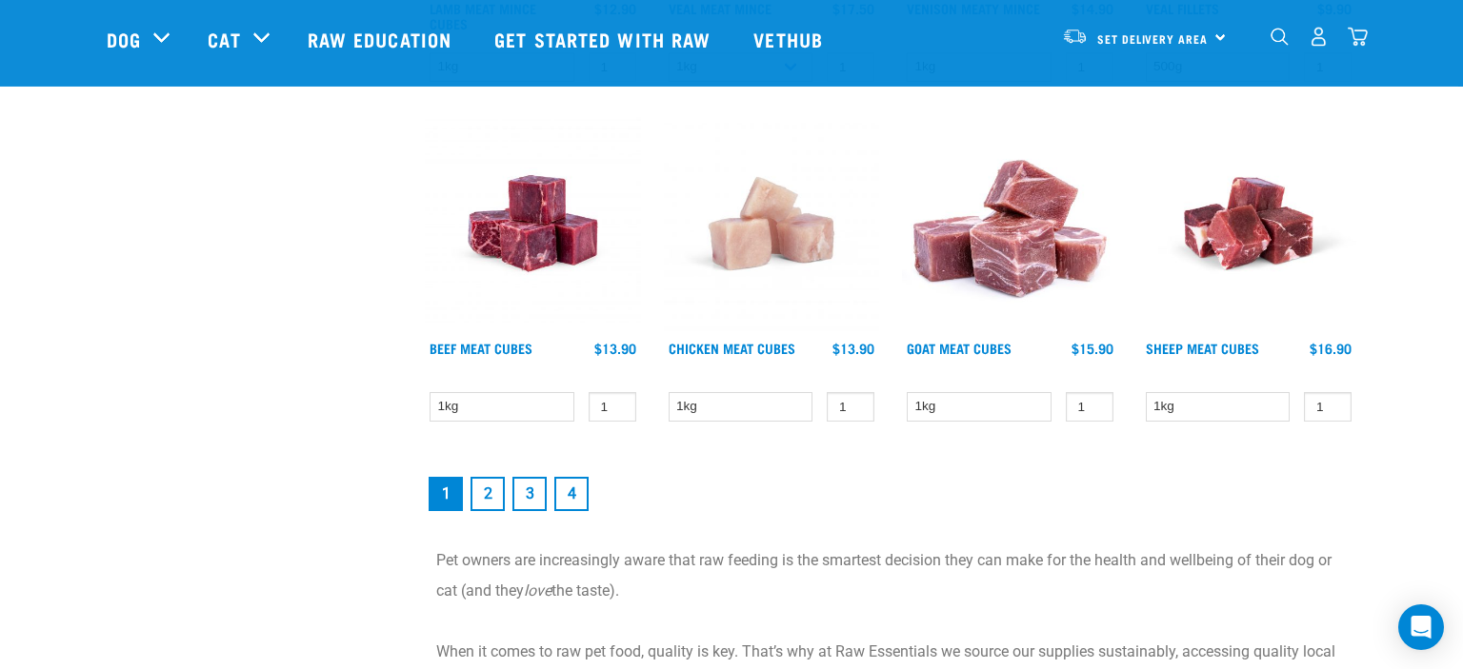
click at [486, 500] on link "2" at bounding box center [487, 494] width 34 height 34
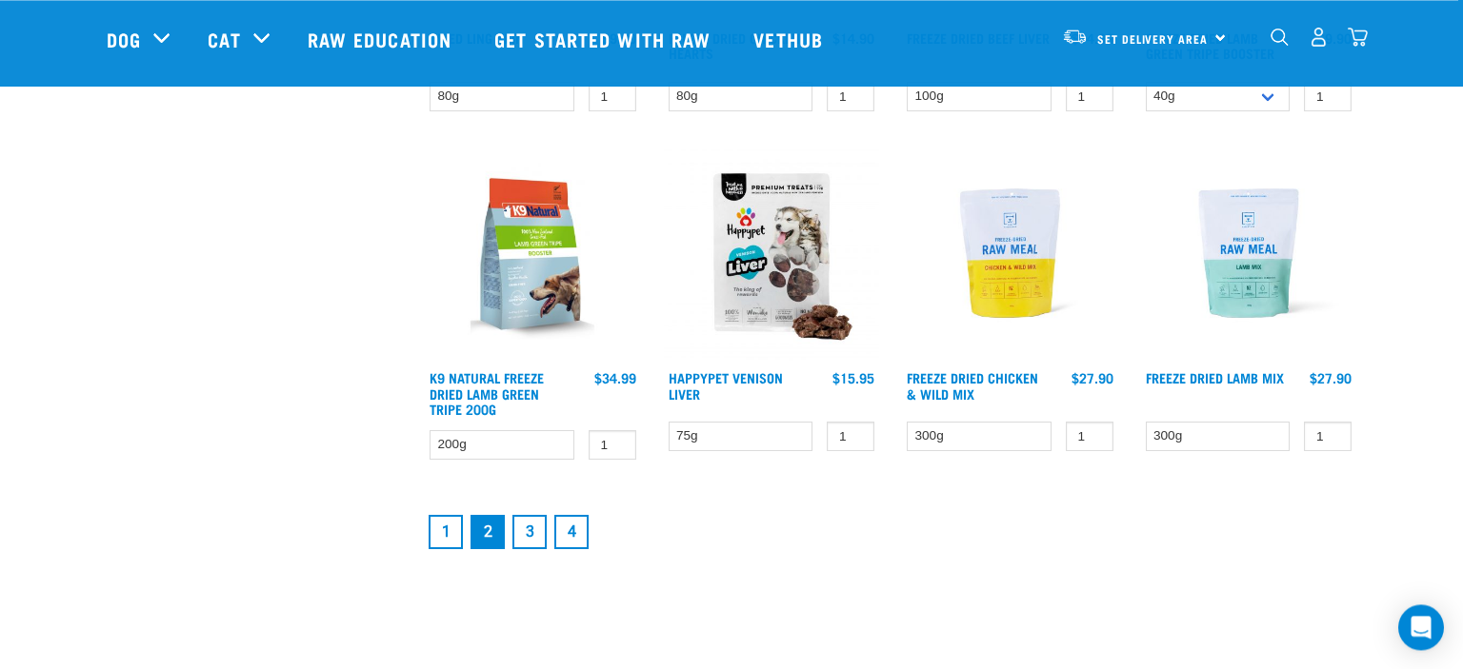
scroll to position [2528, 0]
